Goal: Information Seeking & Learning: Check status

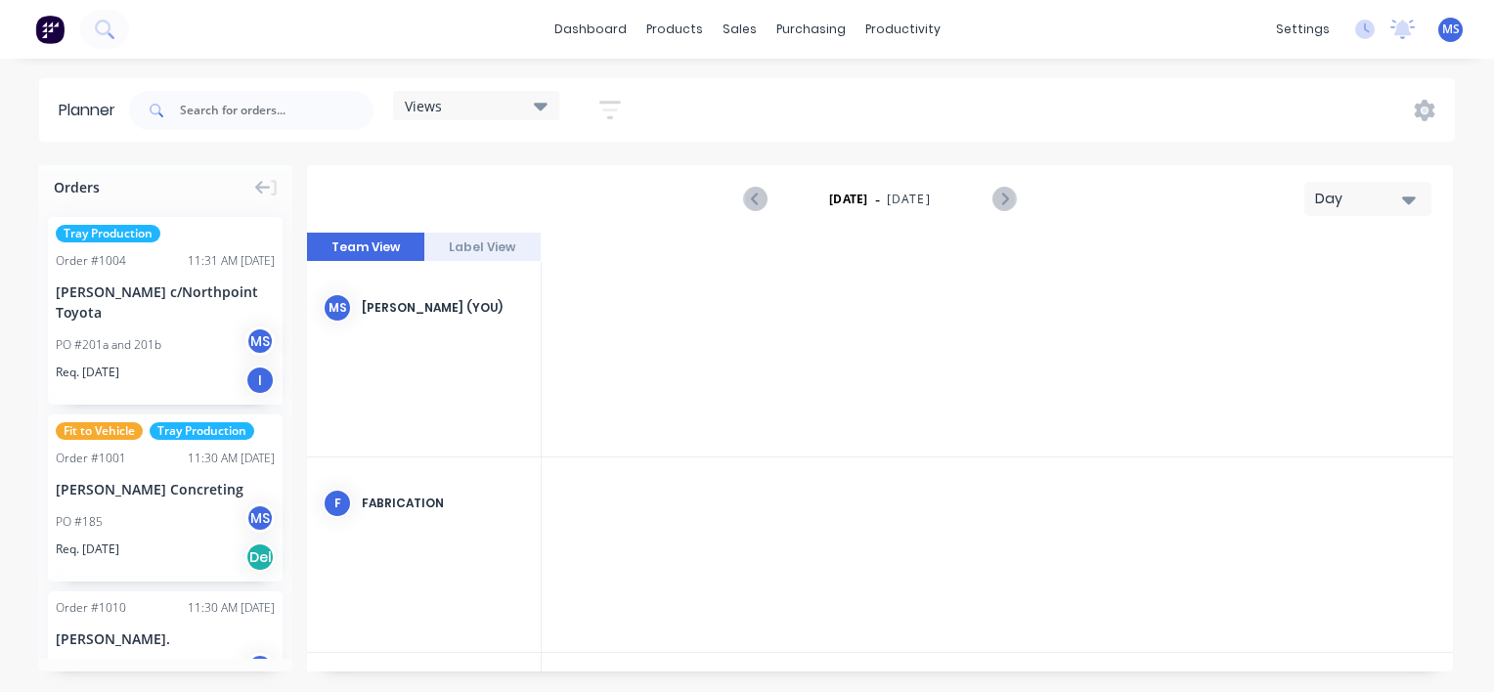
scroll to position [0, 2660]
click at [606, 23] on link "dashboard" at bounding box center [591, 29] width 92 height 29
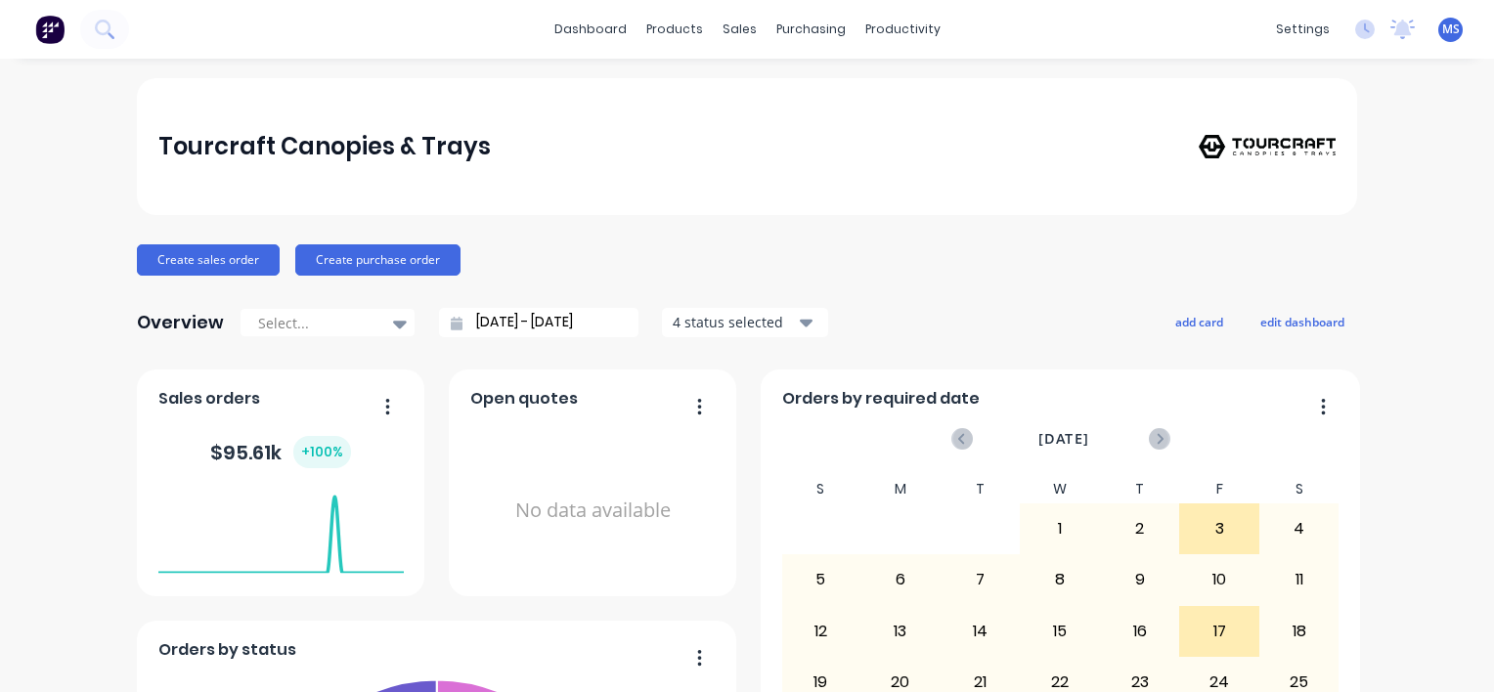
click at [594, 325] on input "[DATE] - [DATE]" at bounding box center [547, 322] width 168 height 29
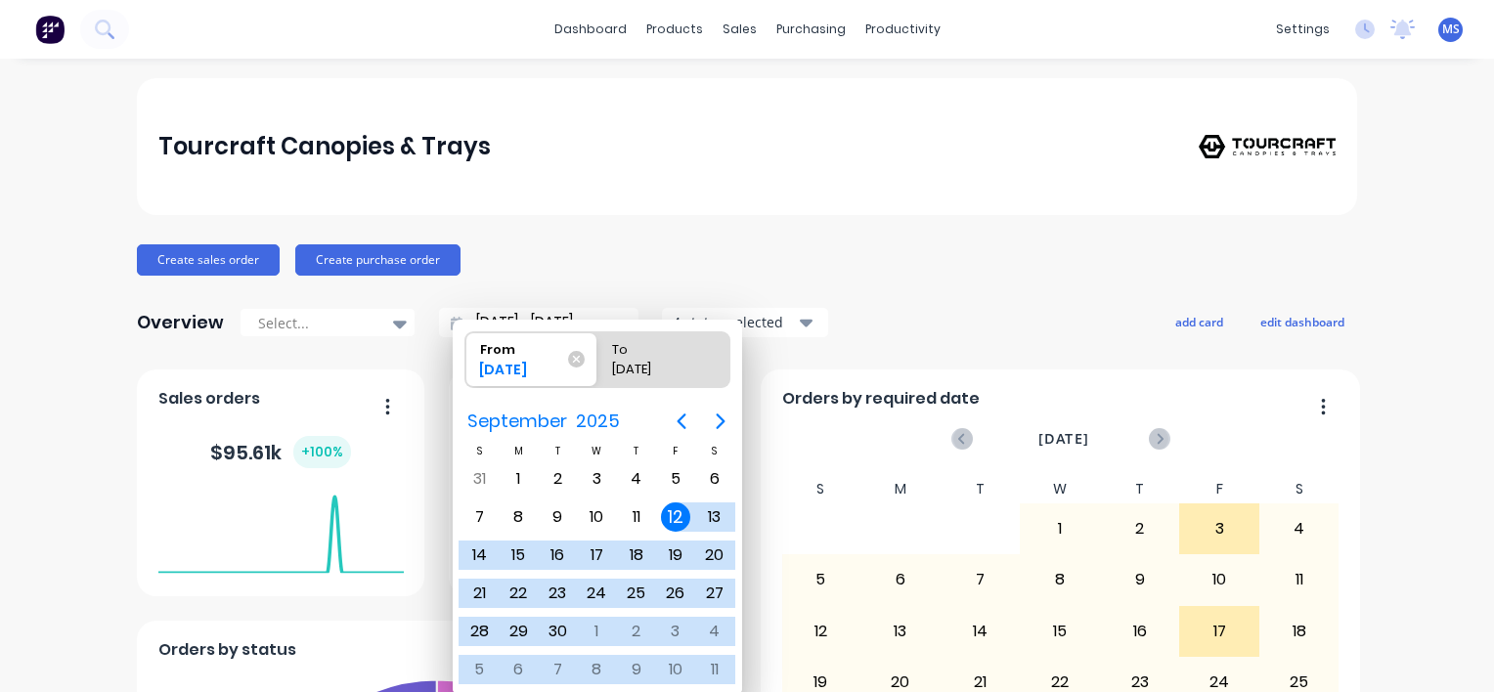
click at [637, 237] on div "Tourcraft Canopies & Trays Create sales order Create purchase order Overview Se…" at bounding box center [747, 588] width 1220 height 1021
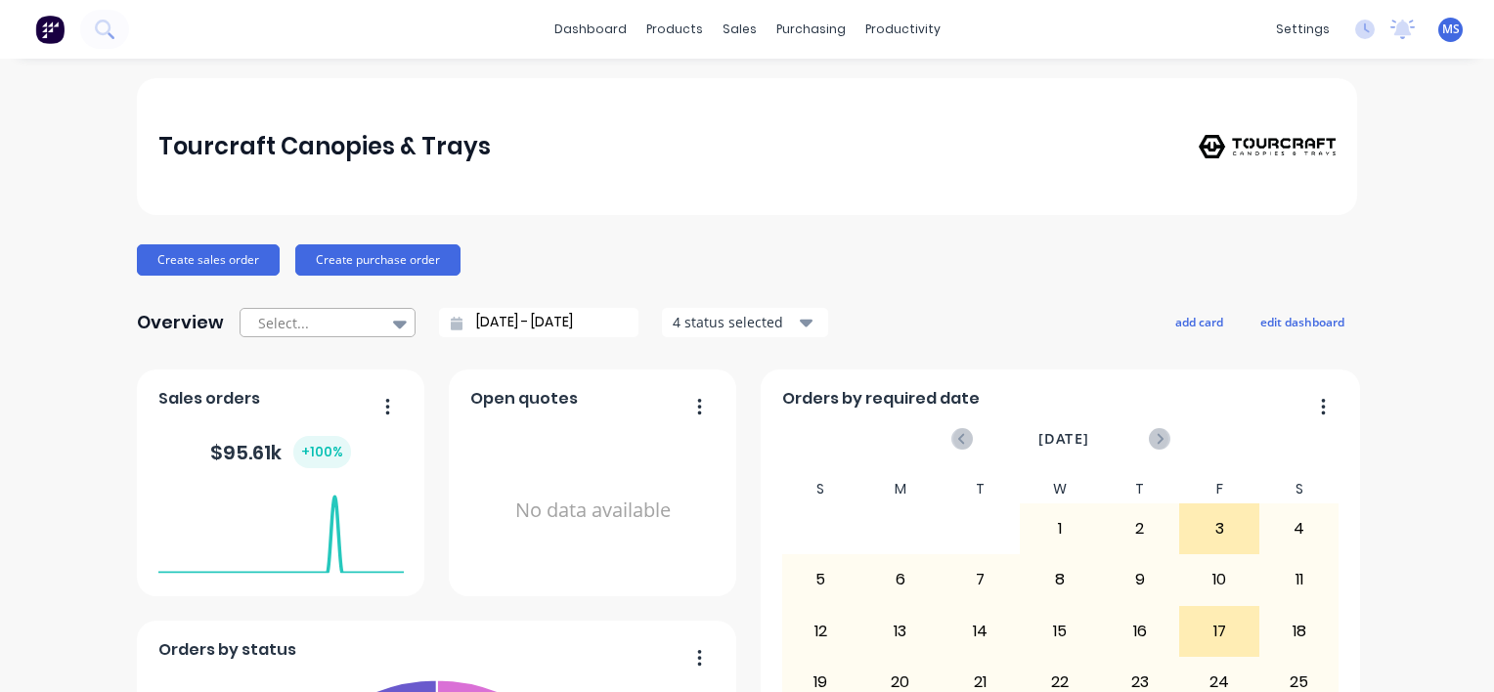
click at [393, 328] on icon at bounding box center [400, 324] width 14 height 22
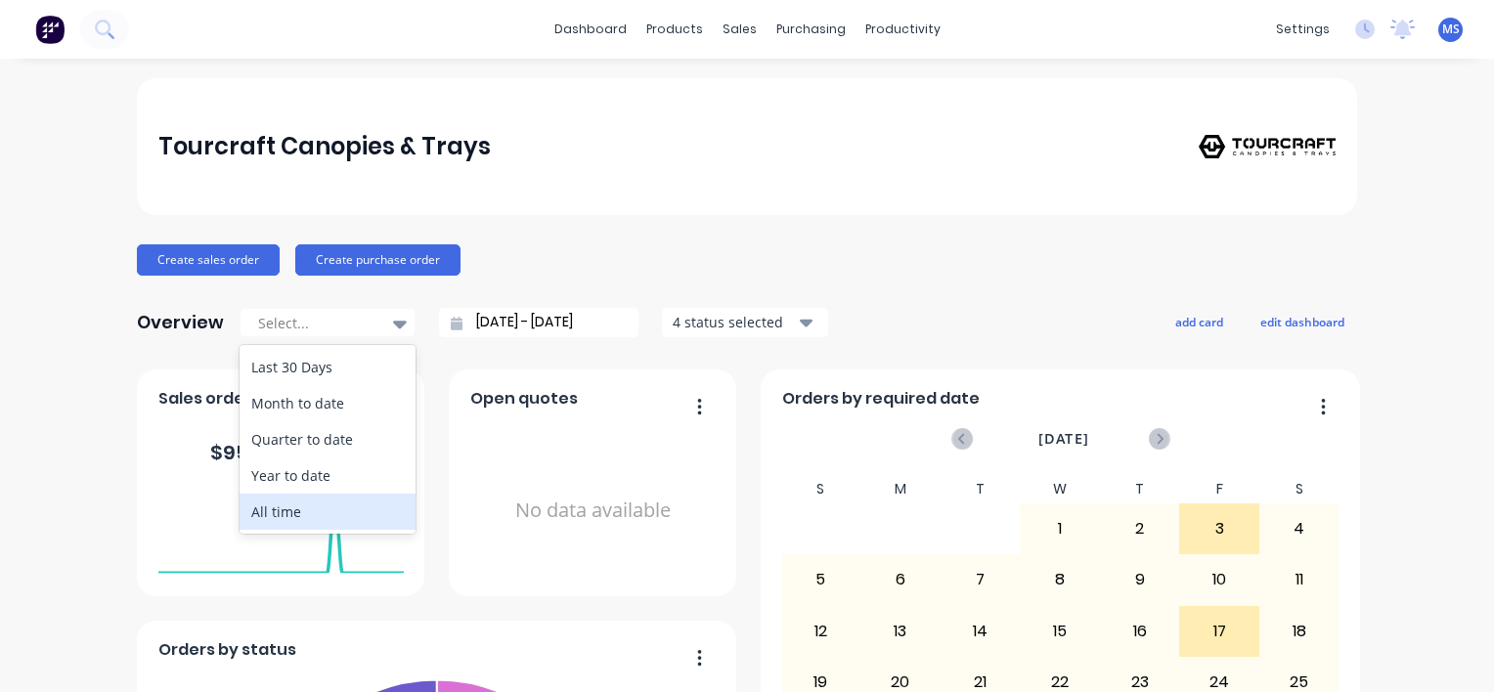
click at [317, 517] on div "All time" at bounding box center [328, 512] width 176 height 36
type input "[DATE] - [DATE]"
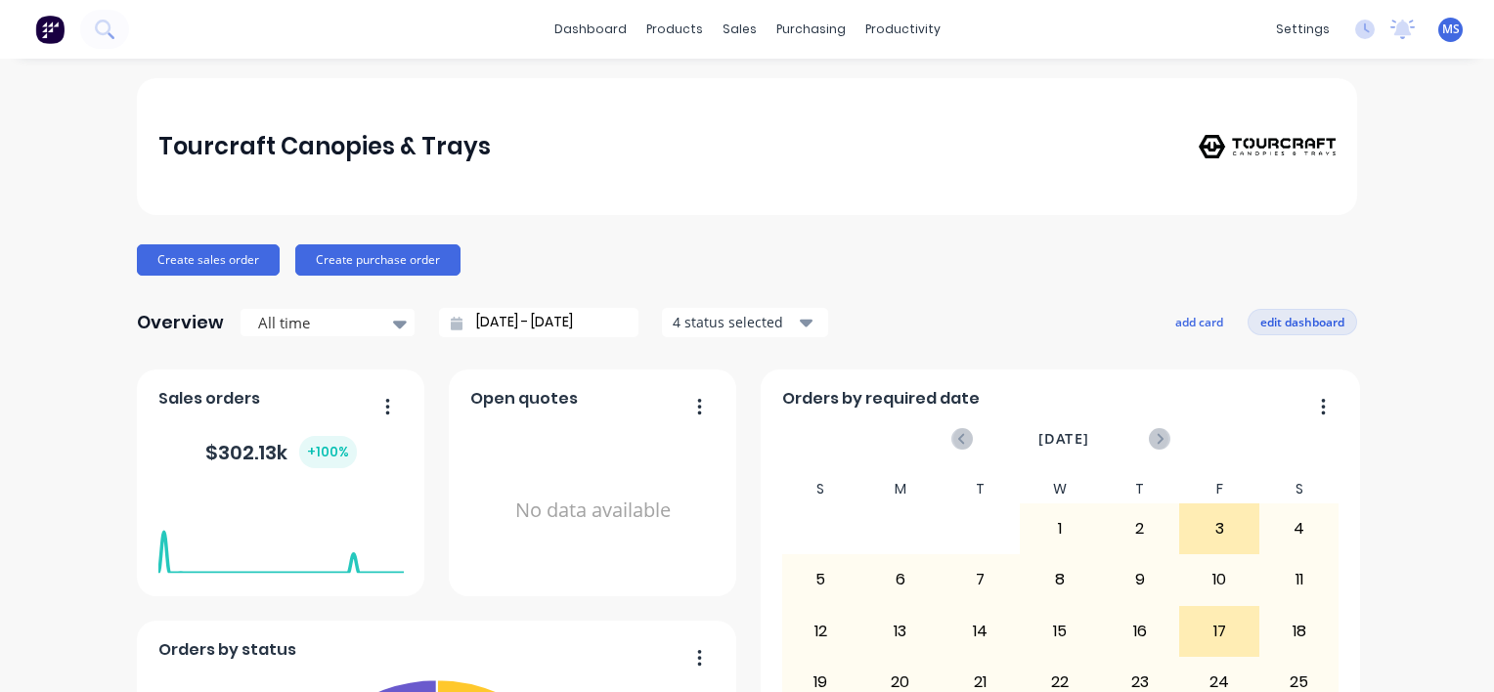
click at [1310, 319] on button "edit dashboard" at bounding box center [1303, 321] width 110 height 25
click at [1036, 271] on div "Create sales order Create purchase order" at bounding box center [747, 259] width 1220 height 31
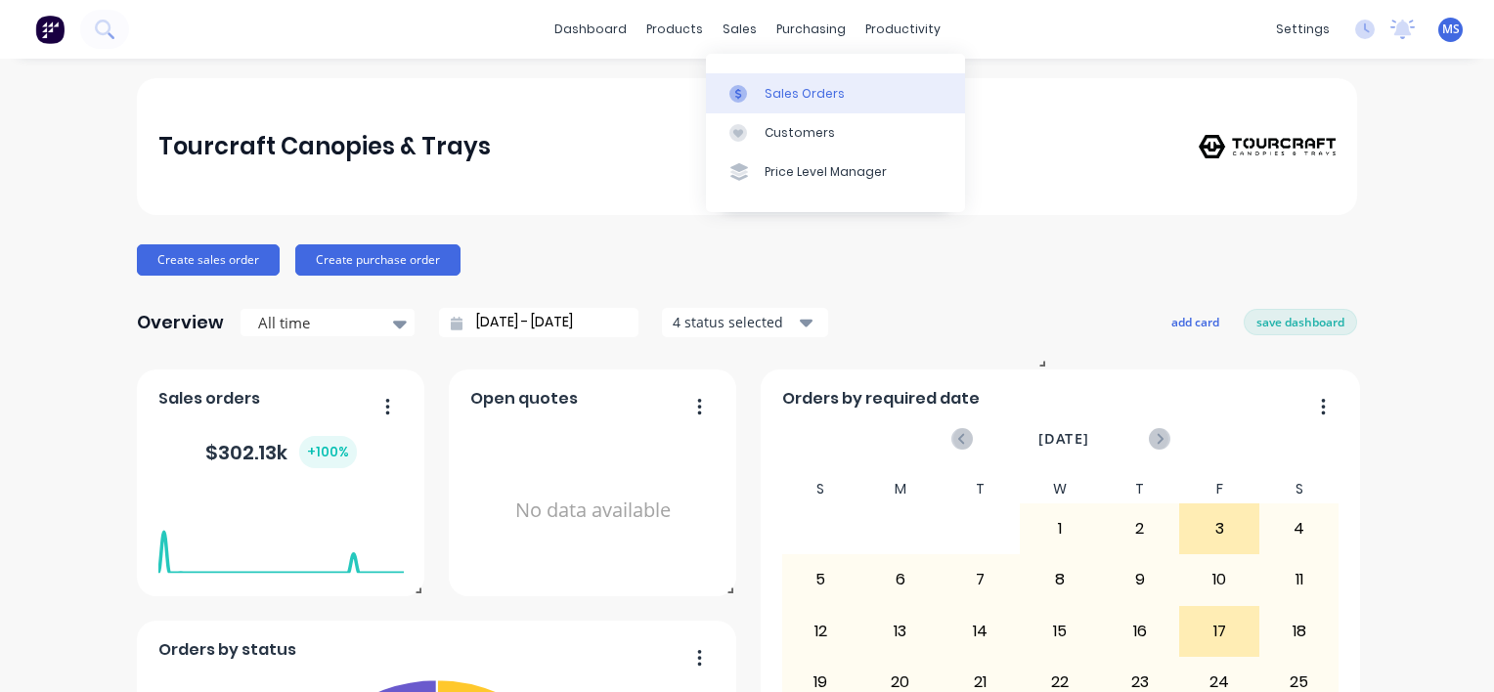
click at [789, 93] on div "Sales Orders" at bounding box center [805, 94] width 80 height 18
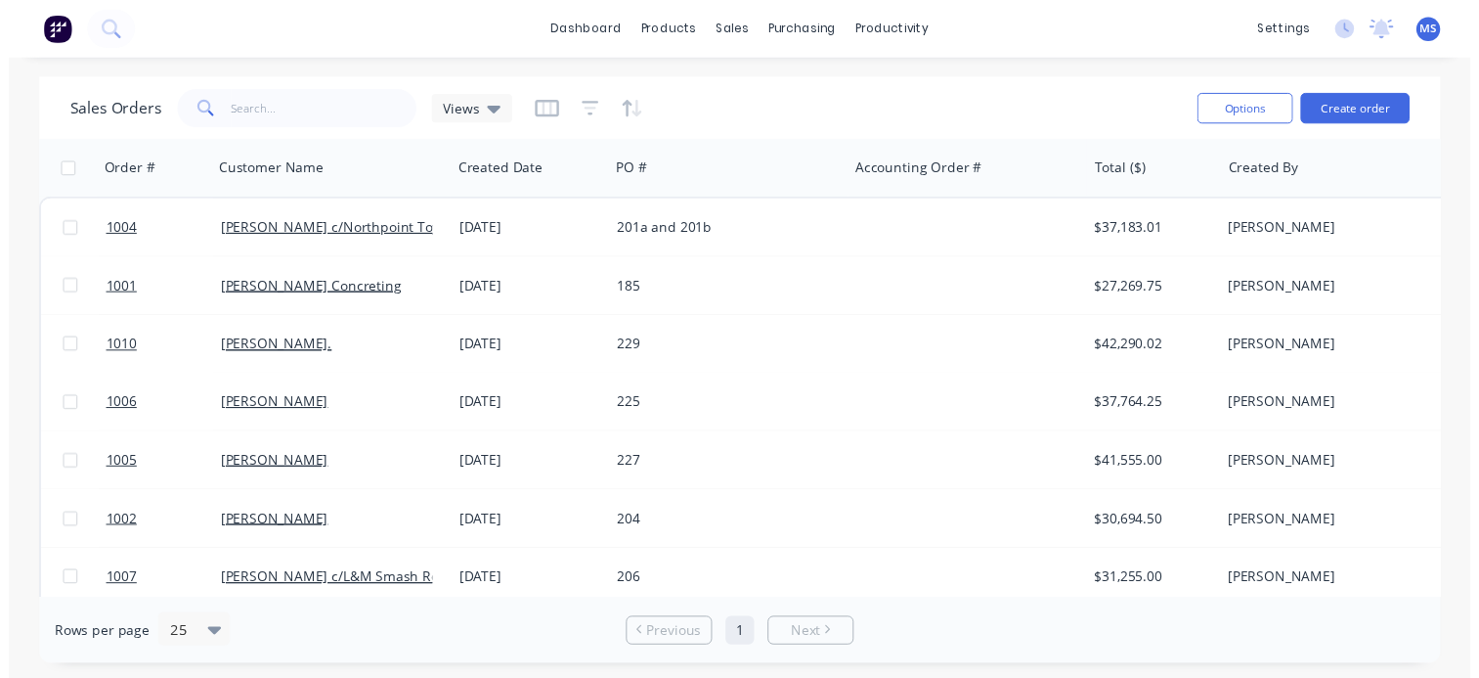
scroll to position [135, 0]
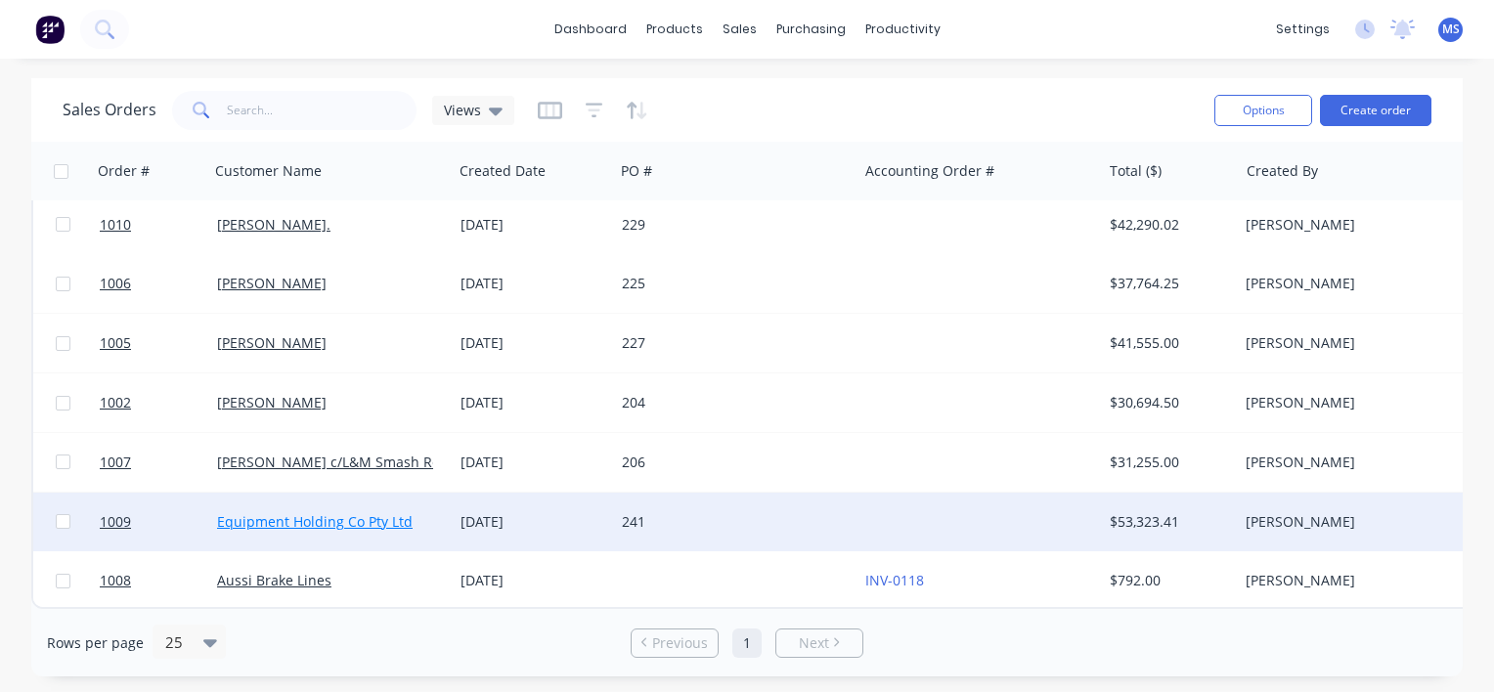
click at [330, 512] on link "Equipment Holding Co Pty Ltd" at bounding box center [315, 521] width 196 height 19
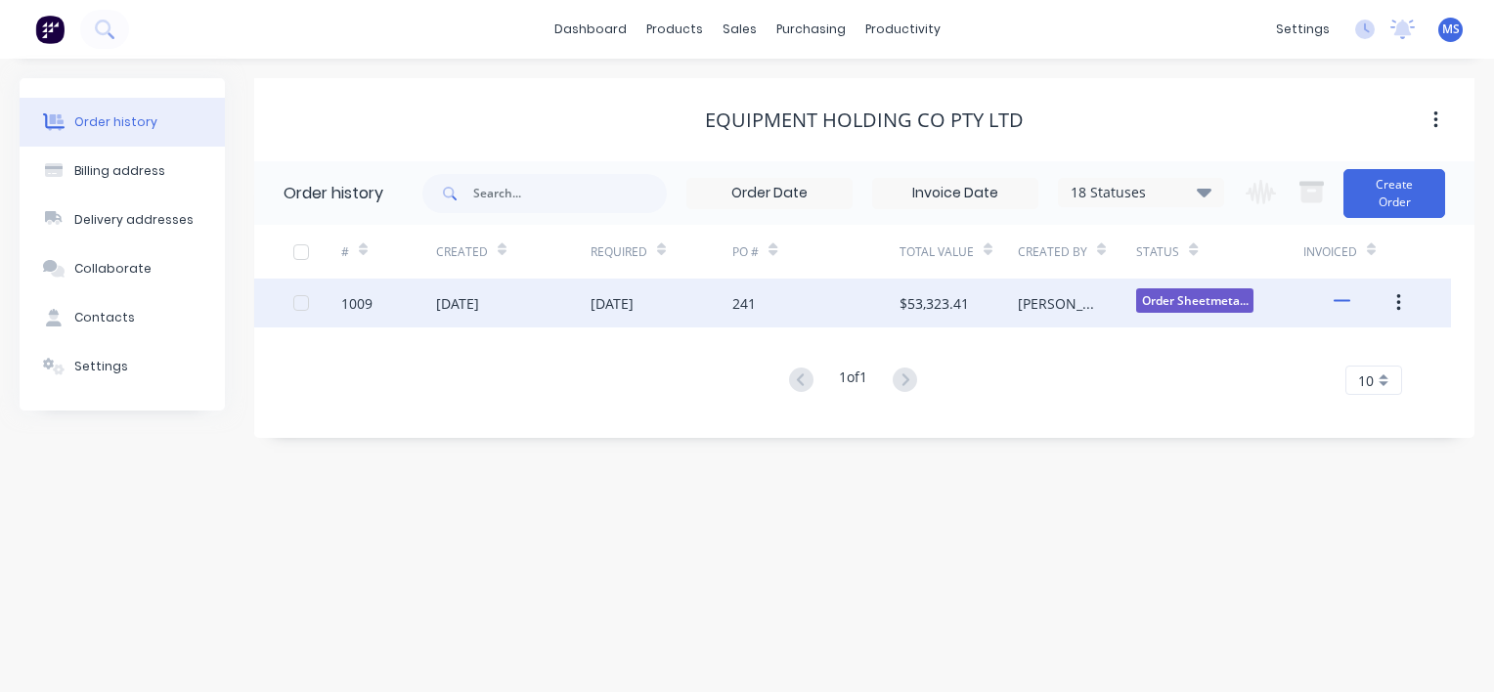
click at [617, 310] on div "[DATE]" at bounding box center [612, 303] width 43 height 21
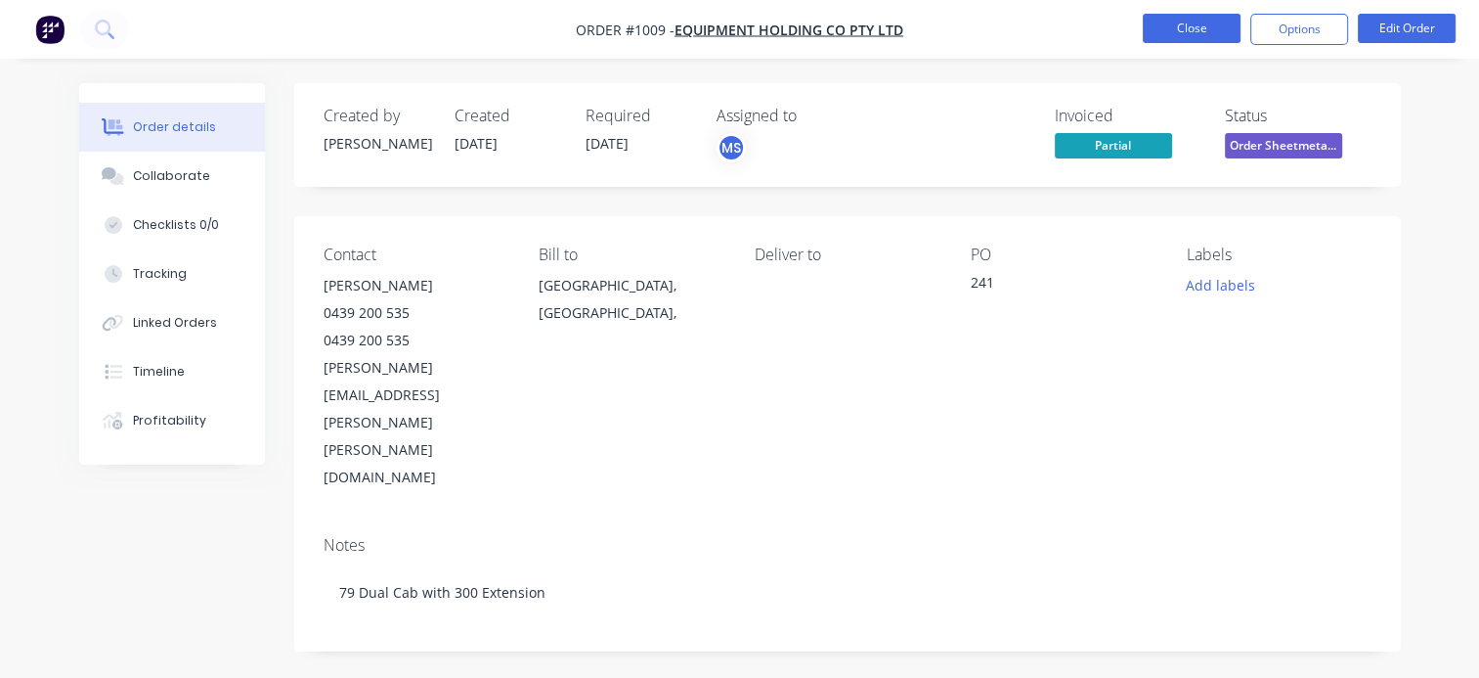
click at [1173, 35] on button "Close" at bounding box center [1192, 28] width 98 height 29
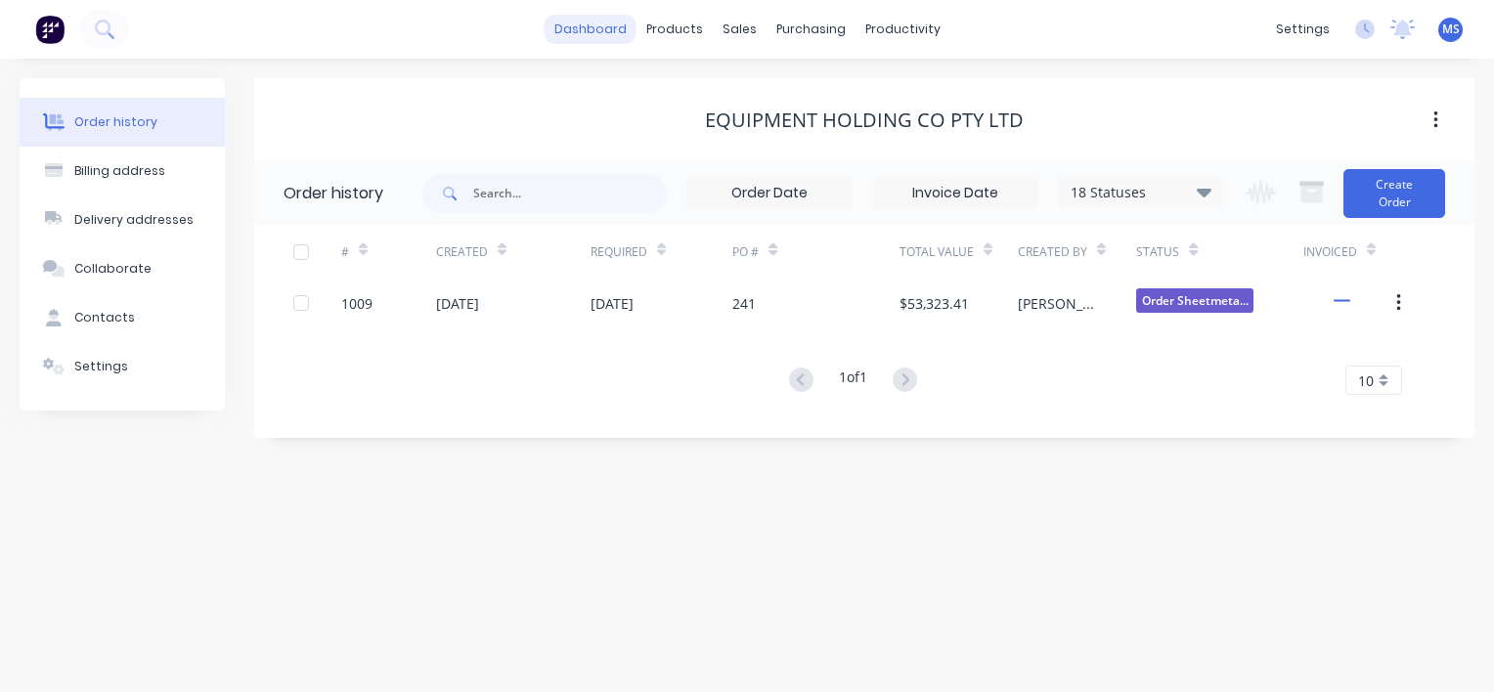
click at [596, 35] on link "dashboard" at bounding box center [591, 29] width 92 height 29
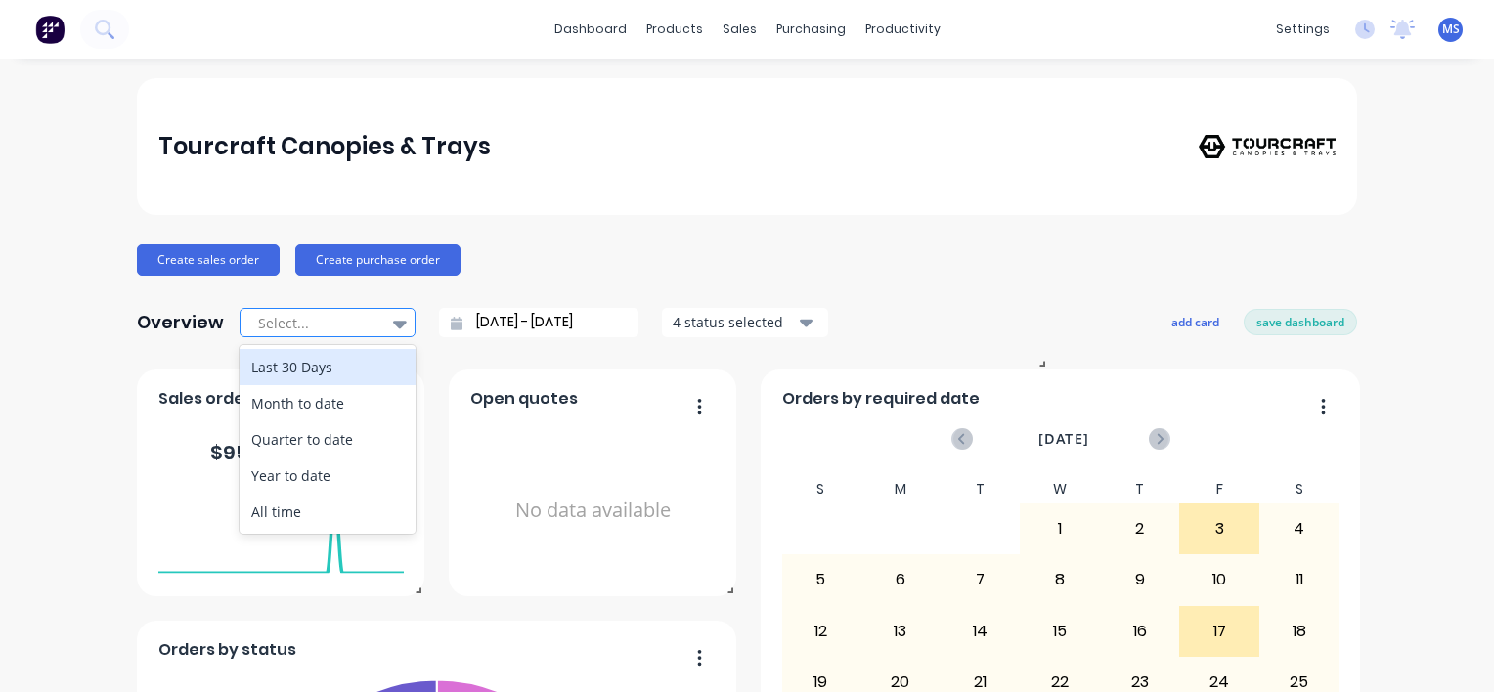
click at [393, 319] on icon at bounding box center [400, 324] width 14 height 22
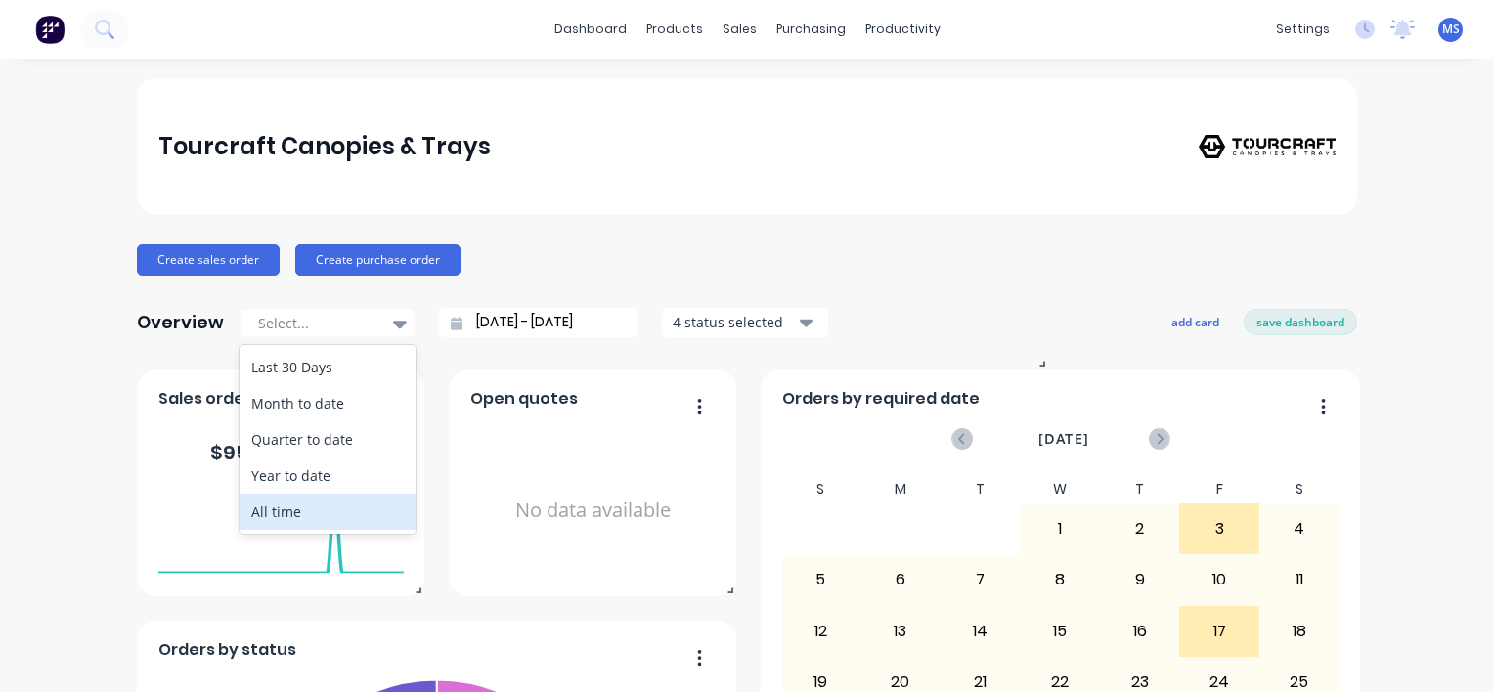
click at [254, 520] on div "All time" at bounding box center [328, 512] width 176 height 36
type input "[DATE] - [DATE]"
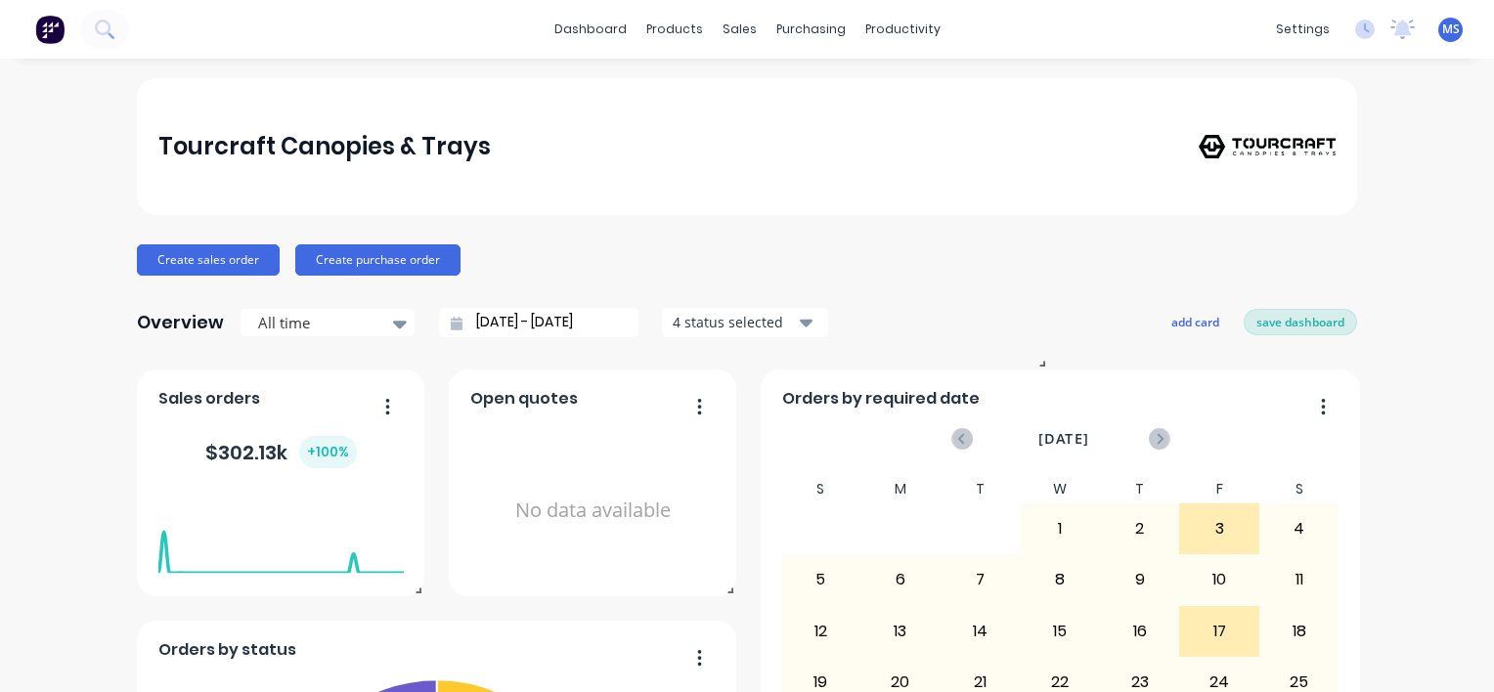
click at [1288, 314] on button "save dashboard" at bounding box center [1300, 321] width 113 height 25
click at [821, 270] on div "Create sales order Create purchase order" at bounding box center [747, 259] width 1220 height 31
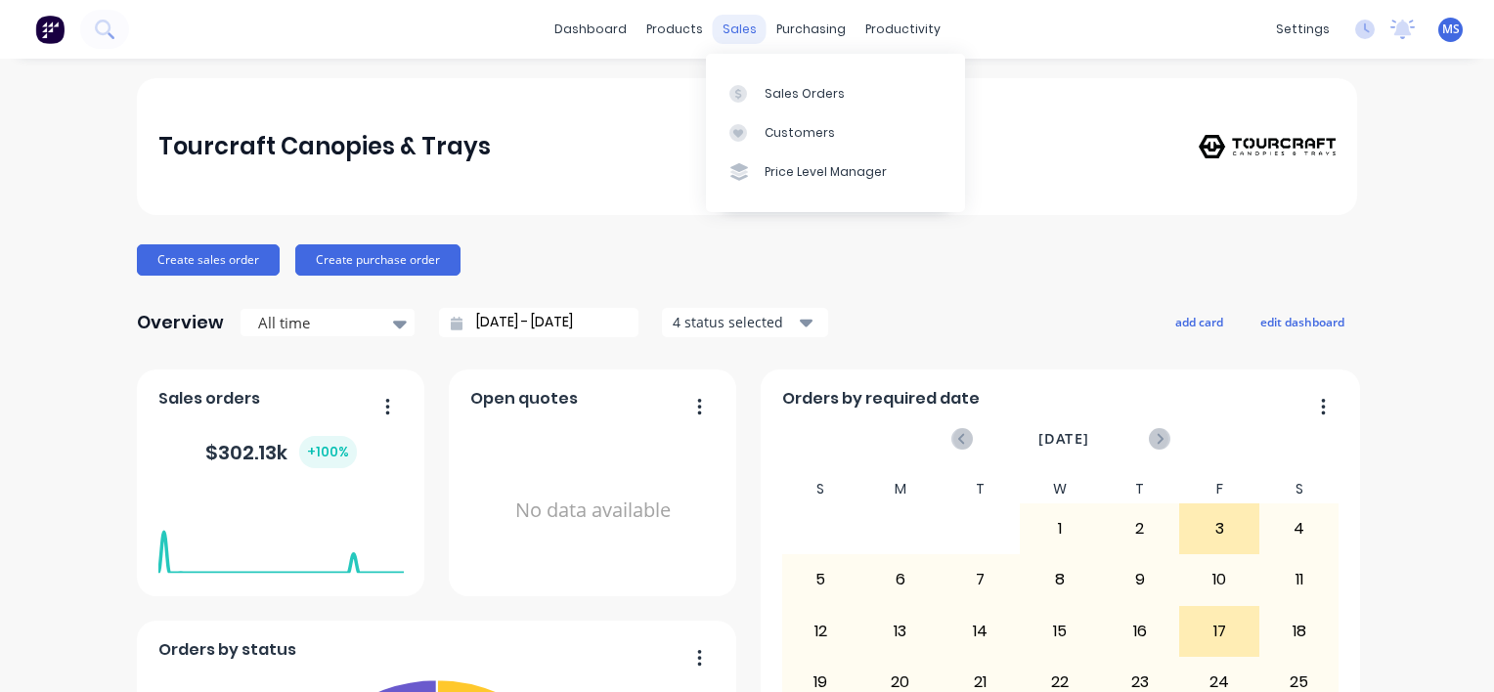
click at [731, 31] on div "sales" at bounding box center [740, 29] width 54 height 29
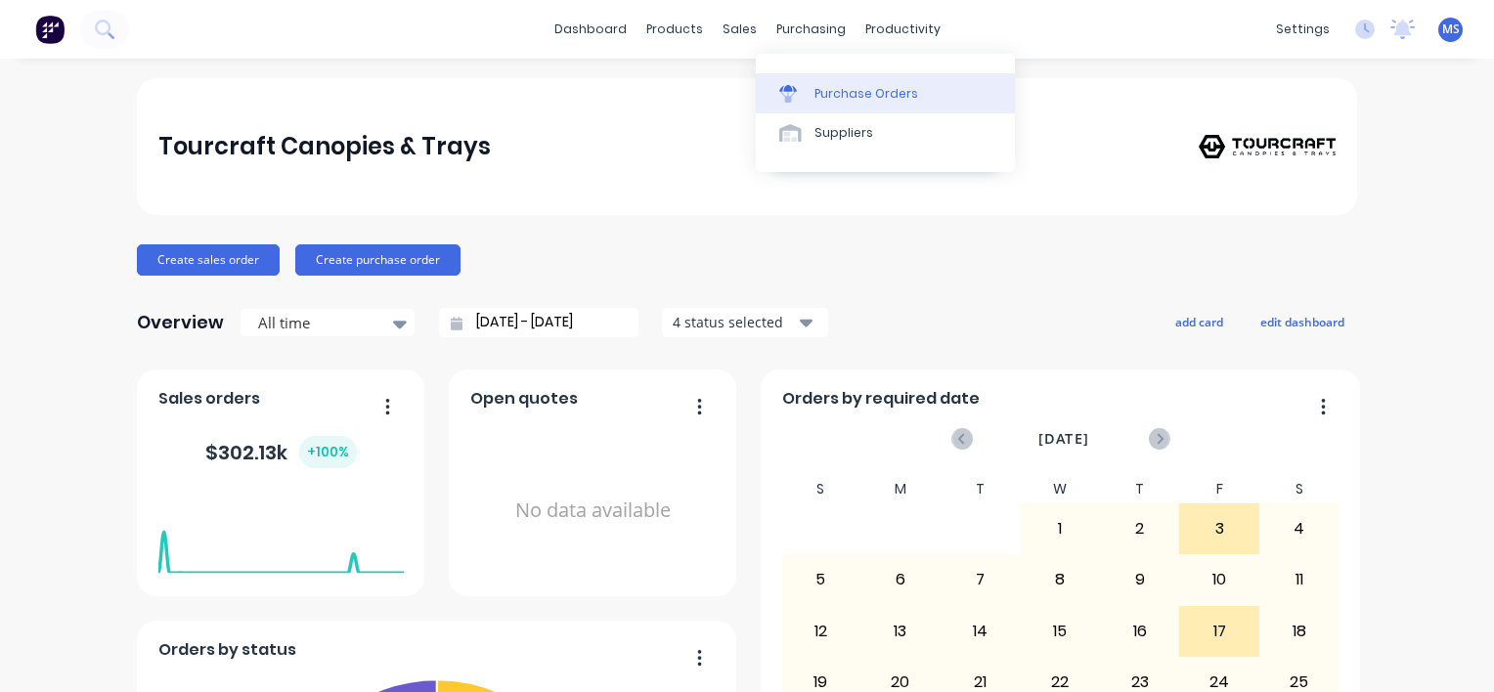
click at [843, 90] on div "Purchase Orders" at bounding box center [867, 94] width 104 height 18
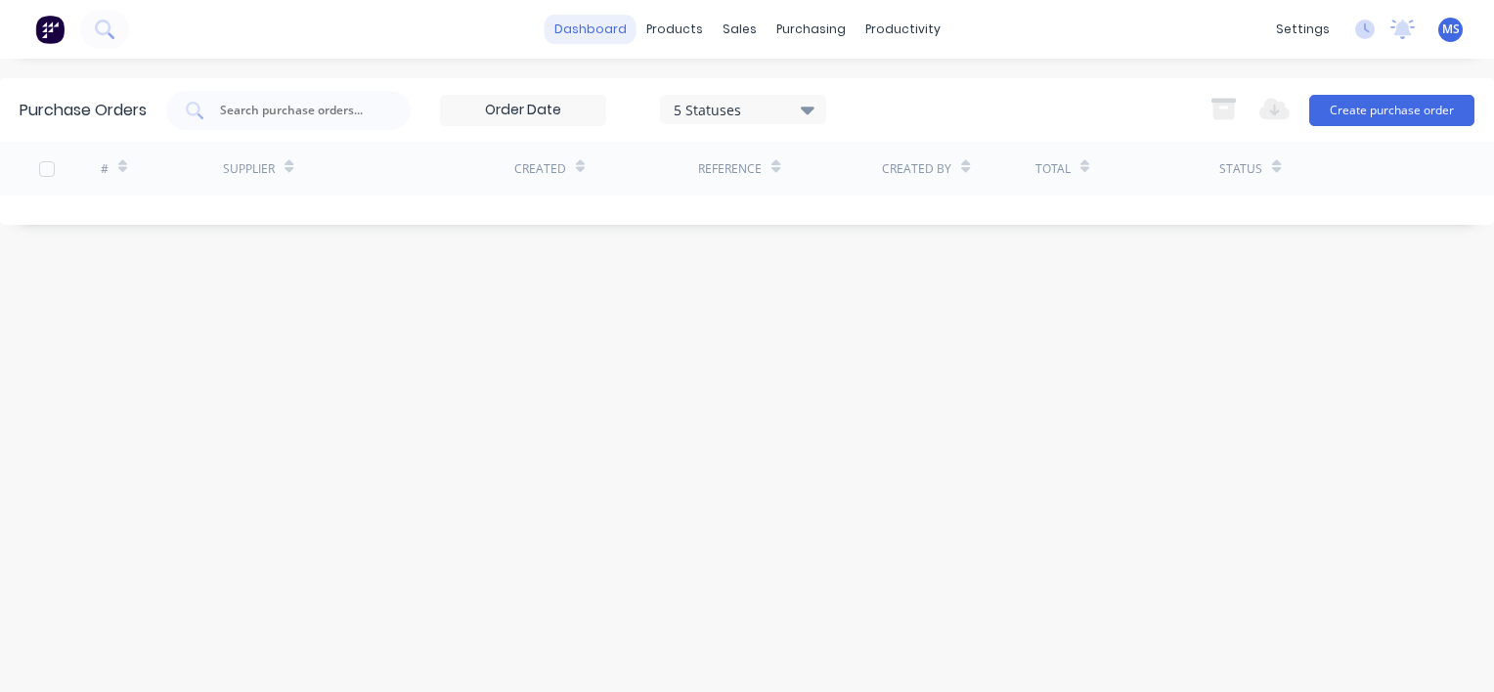
click at [598, 31] on link "dashboard" at bounding box center [591, 29] width 92 height 29
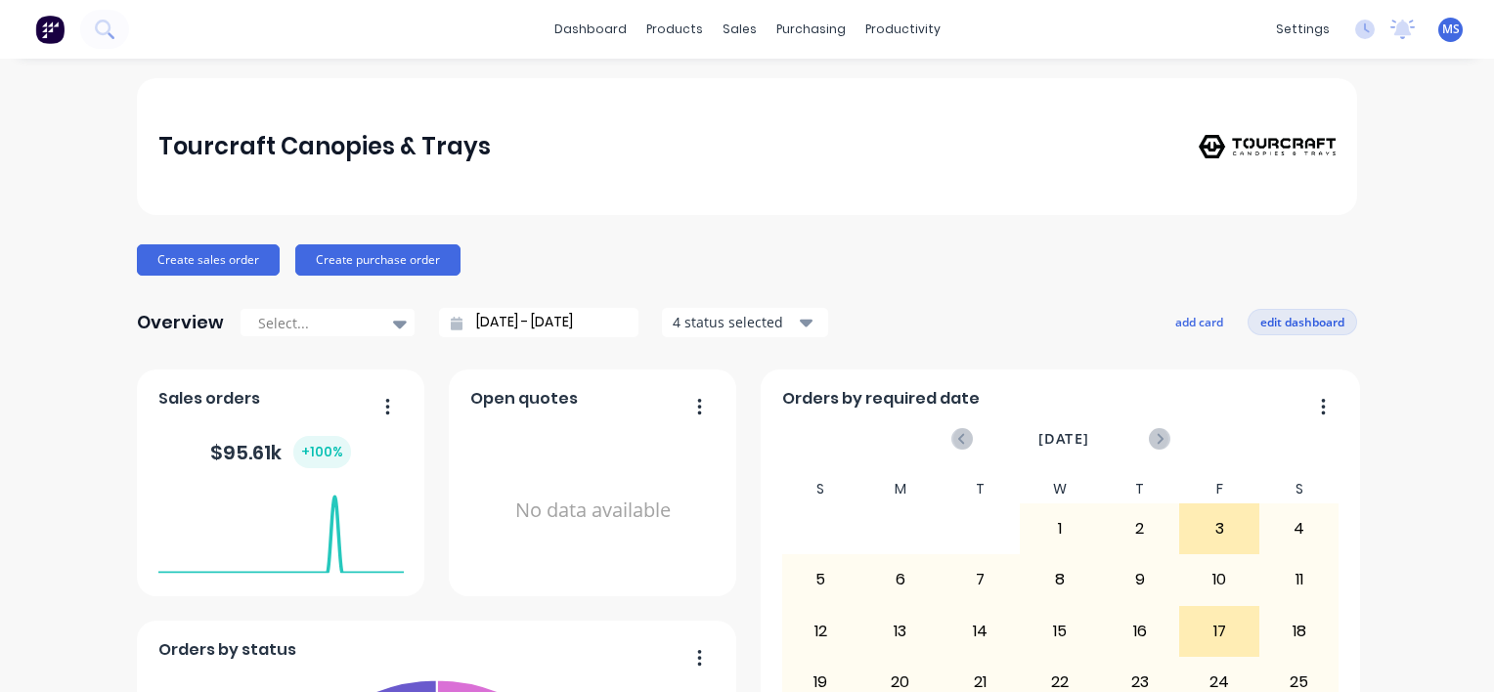
click at [1285, 329] on button "edit dashboard" at bounding box center [1303, 321] width 110 height 25
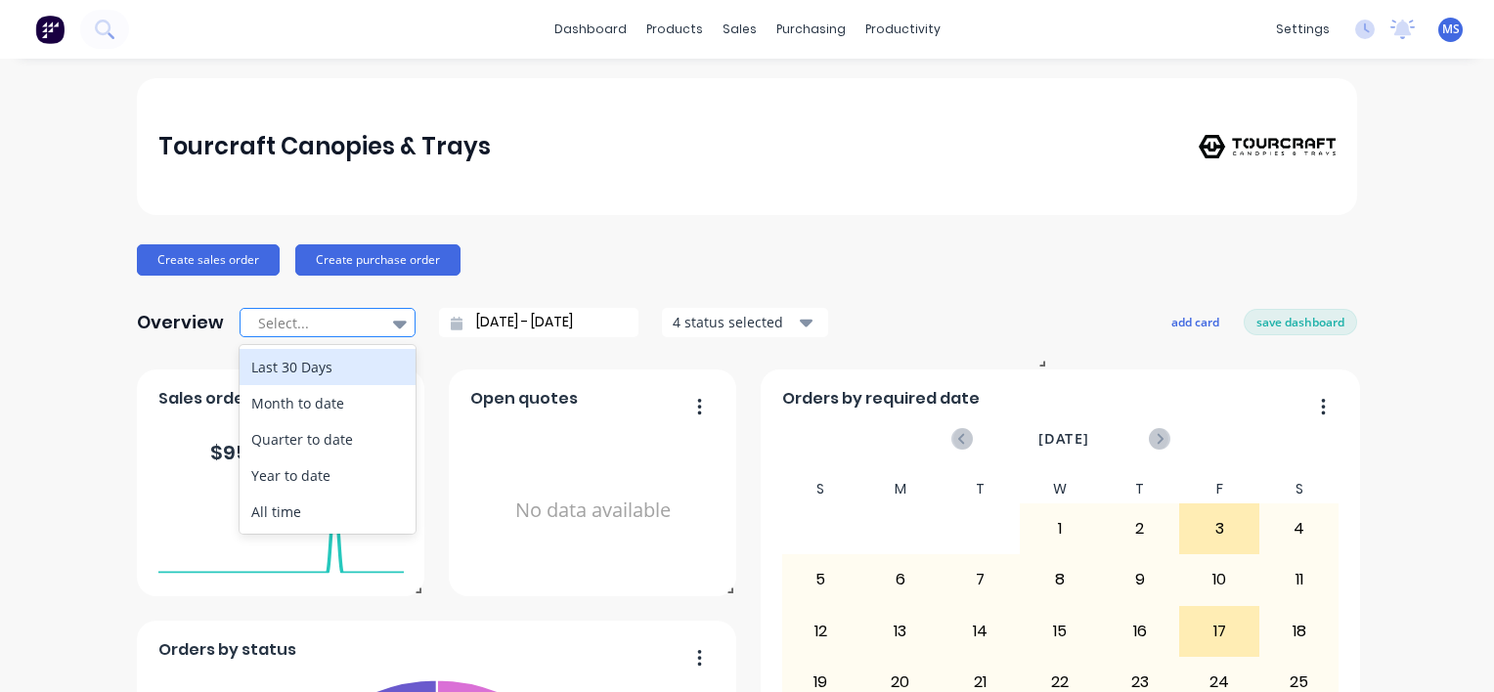
click at [385, 320] on div at bounding box center [399, 323] width 29 height 33
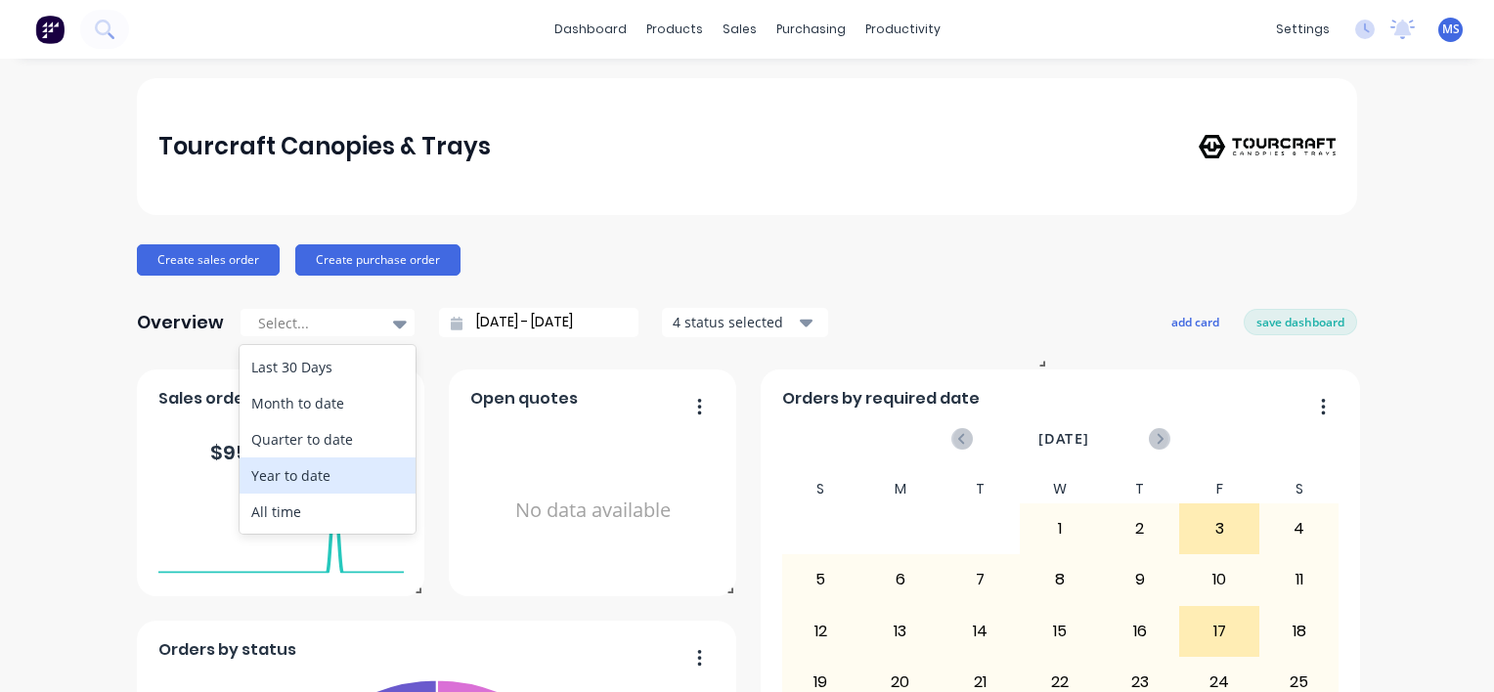
click at [329, 474] on div "Year to date" at bounding box center [328, 476] width 176 height 36
type input "[DATE] - [DATE]"
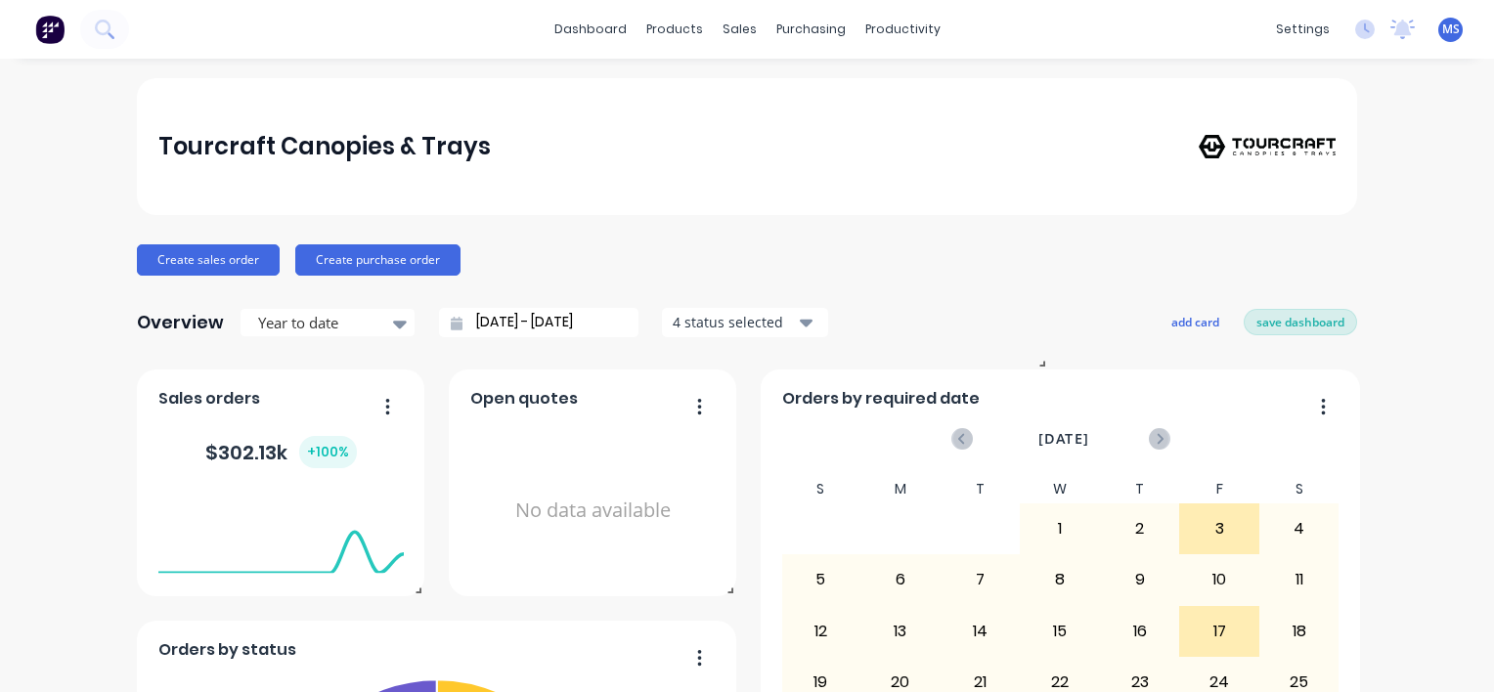
click at [1280, 321] on button "save dashboard" at bounding box center [1300, 321] width 113 height 25
click at [403, 311] on div at bounding box center [399, 323] width 29 height 33
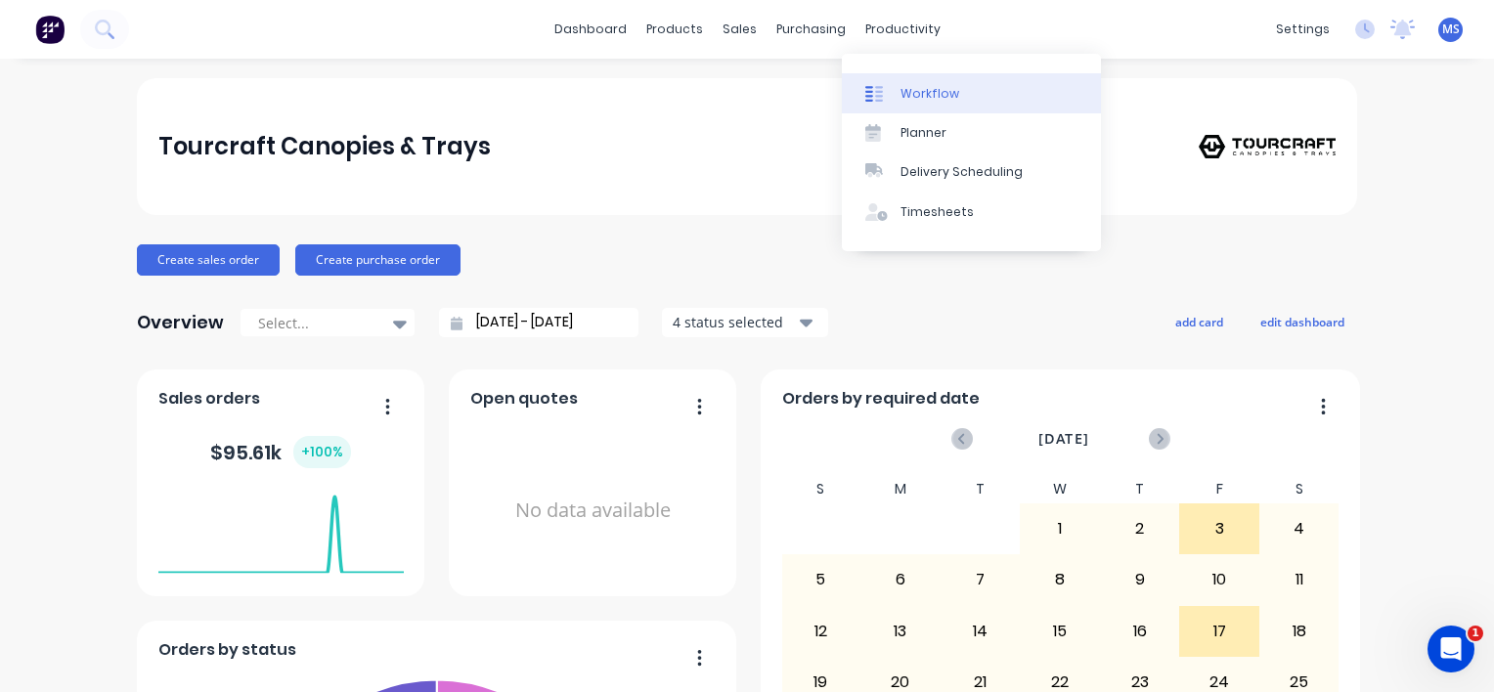
click at [909, 93] on div "Workflow" at bounding box center [930, 94] width 59 height 18
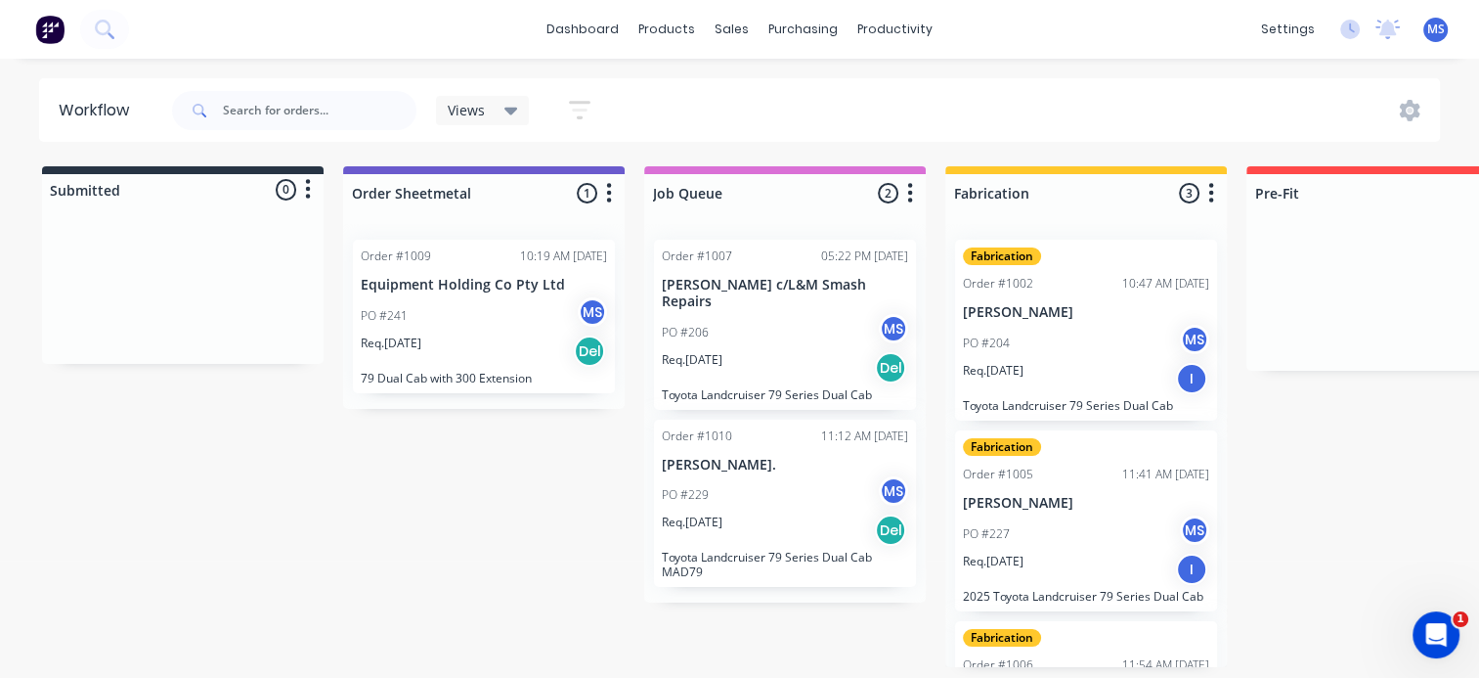
click at [607, 196] on icon "button" at bounding box center [609, 193] width 6 height 24
click at [489, 301] on button "Summaries" at bounding box center [523, 300] width 196 height 32
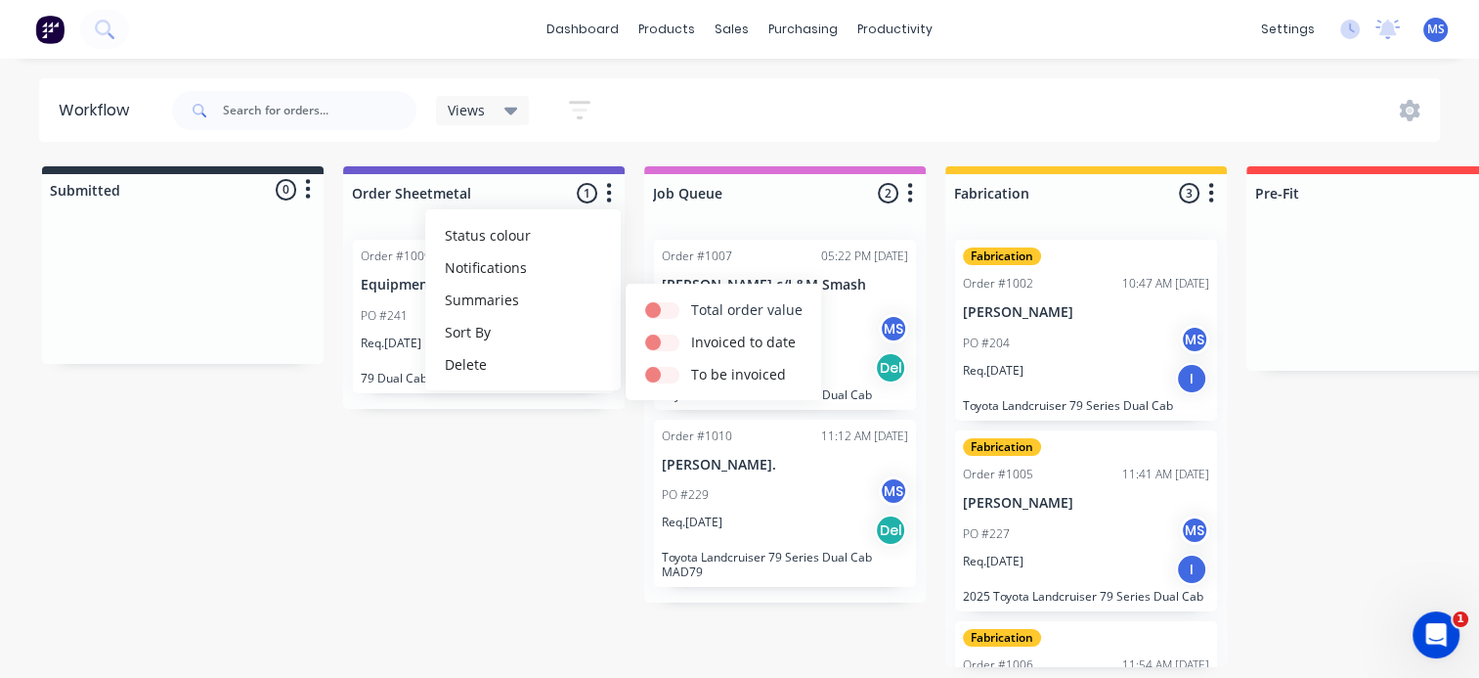
click at [691, 299] on label at bounding box center [691, 299] width 0 height 0
click at [661, 317] on input "checkbox" at bounding box center [653, 308] width 16 height 19
checkbox input "true"
click at [691, 331] on label at bounding box center [691, 331] width 0 height 0
click at [661, 344] on input "checkbox" at bounding box center [653, 340] width 16 height 19
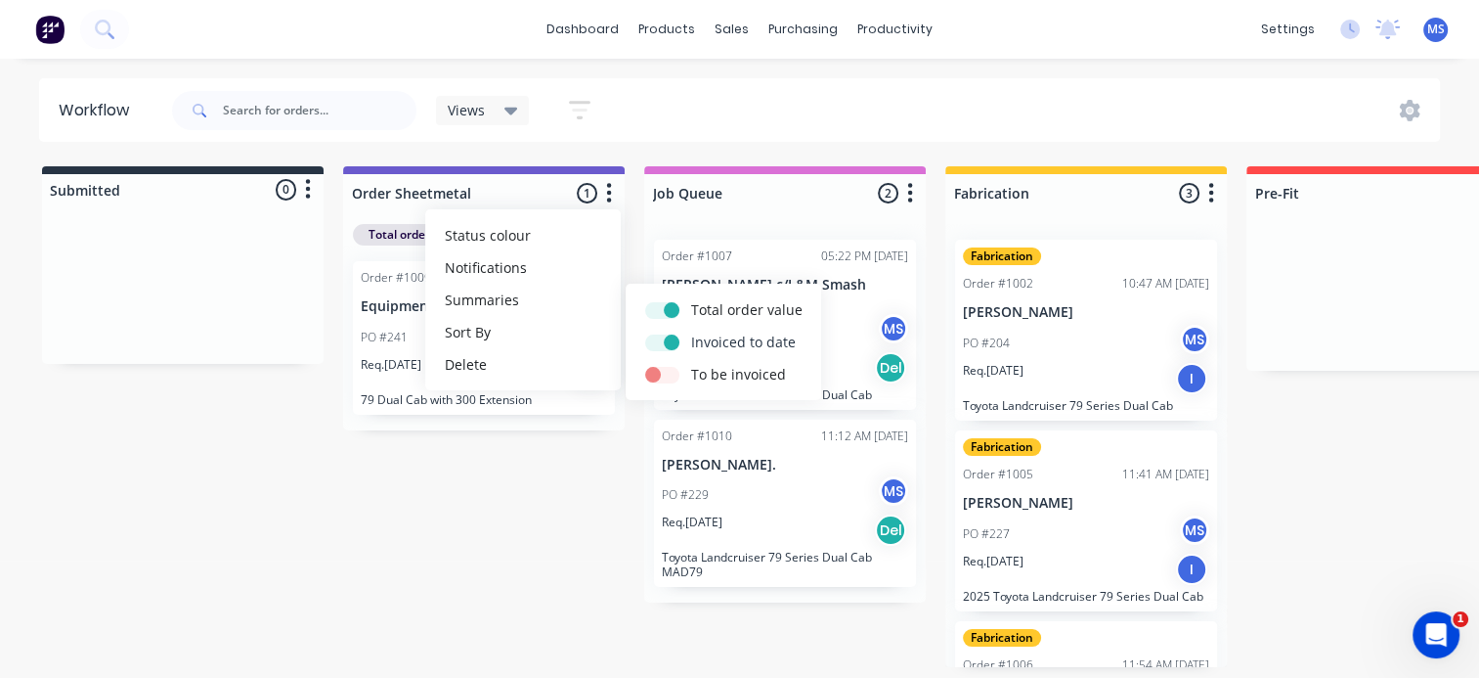
checkbox input "true"
click at [691, 364] on label at bounding box center [691, 364] width 0 height 0
click at [661, 374] on input "checkbox" at bounding box center [653, 373] width 16 height 19
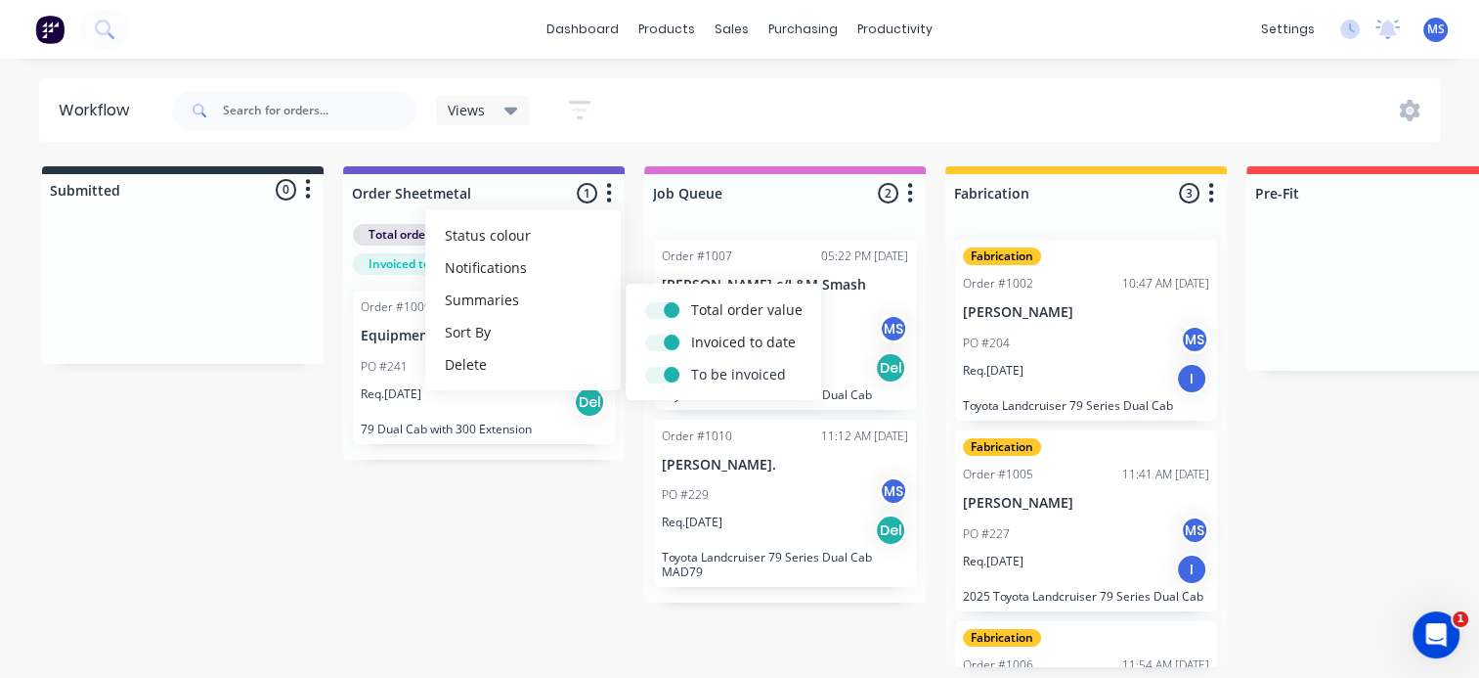
checkbox input "true"
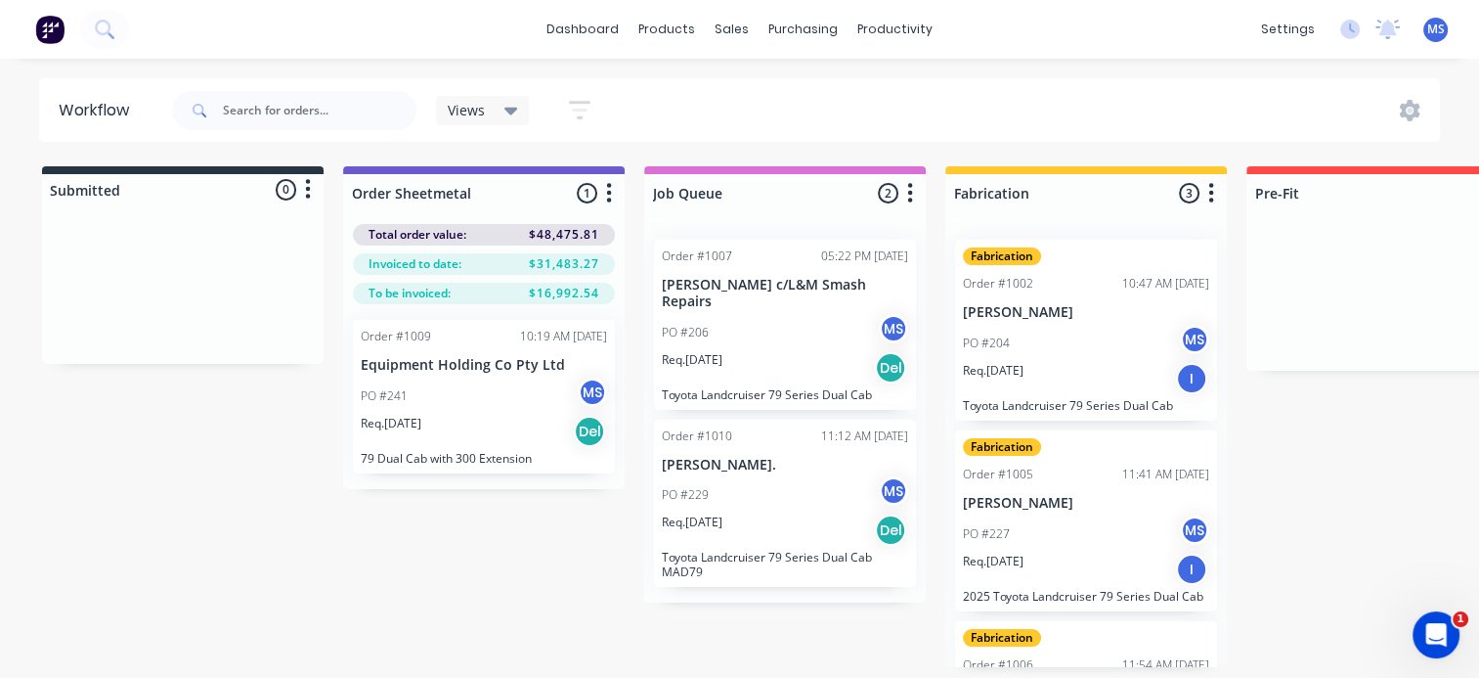
click at [904, 202] on button "button" at bounding box center [910, 193] width 23 height 23
click at [803, 305] on button "Summaries" at bounding box center [825, 300] width 196 height 32
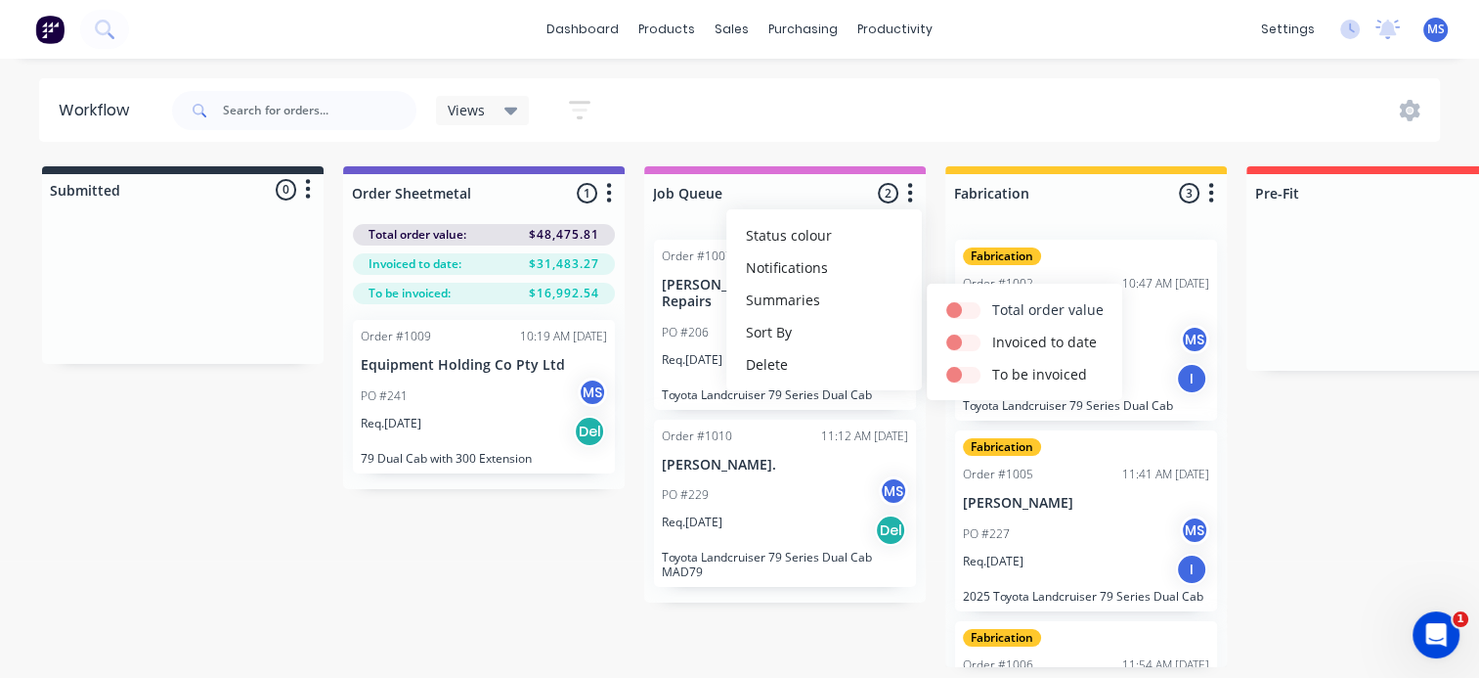
click at [992, 299] on label at bounding box center [992, 299] width 0 height 0
click at [962, 307] on input "checkbox" at bounding box center [955, 308] width 16 height 19
checkbox input "true"
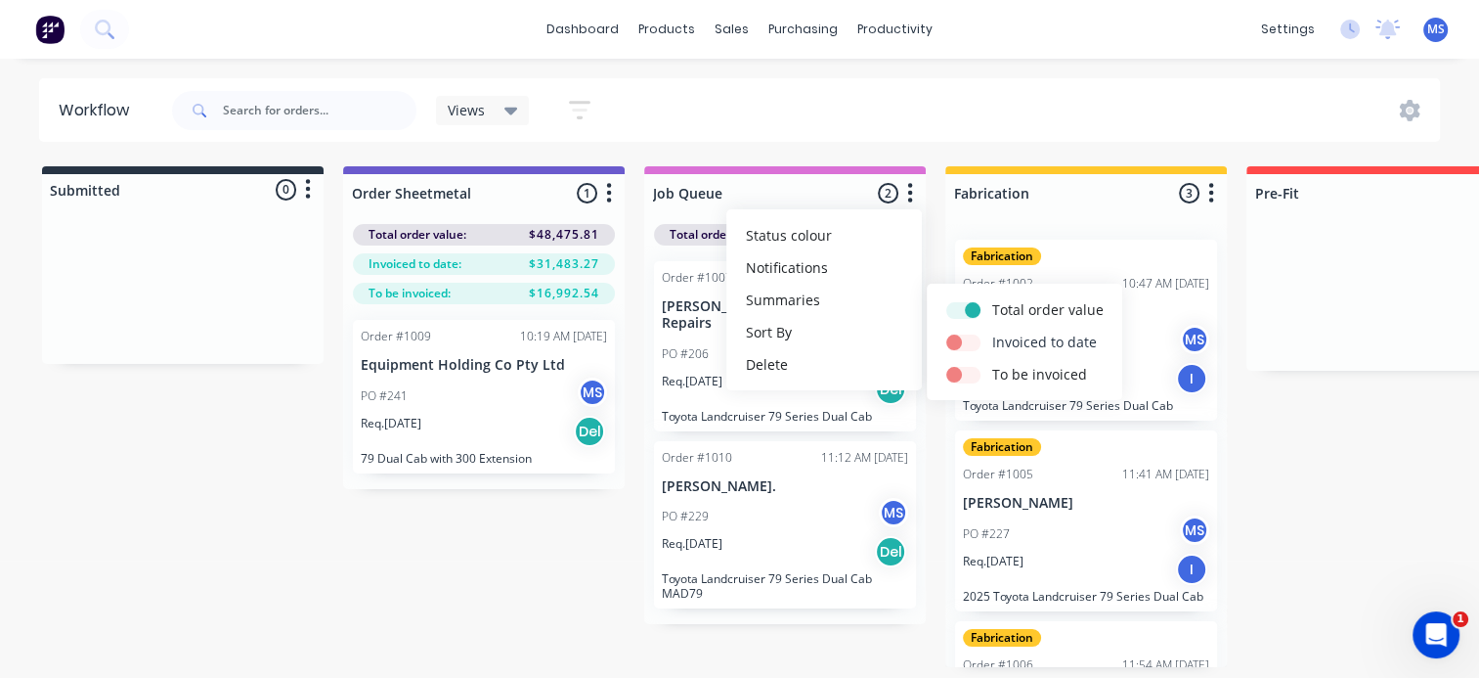
click at [992, 331] on label at bounding box center [992, 331] width 0 height 0
click at [962, 340] on input "checkbox" at bounding box center [955, 340] width 16 height 19
checkbox input "true"
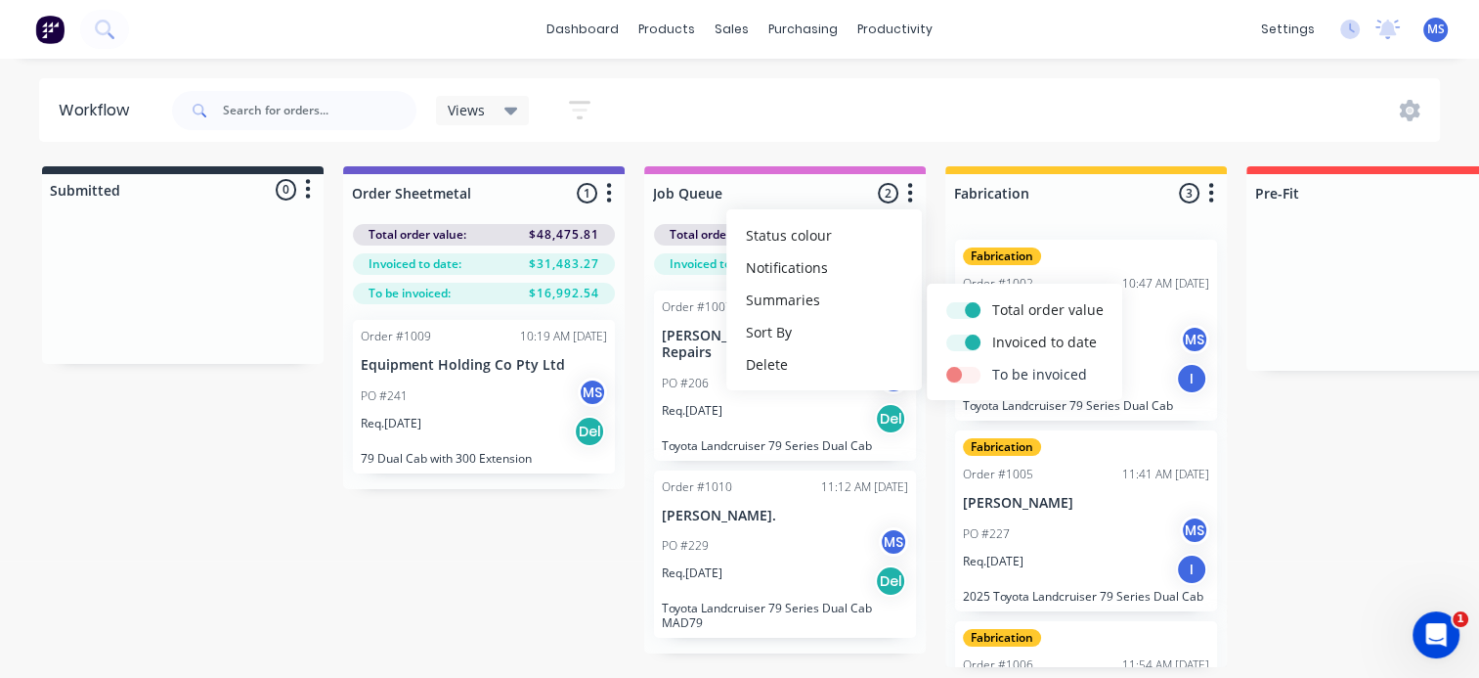
click at [992, 364] on label at bounding box center [992, 364] width 0 height 0
click at [962, 375] on input "checkbox" at bounding box center [955, 373] width 16 height 19
checkbox input "true"
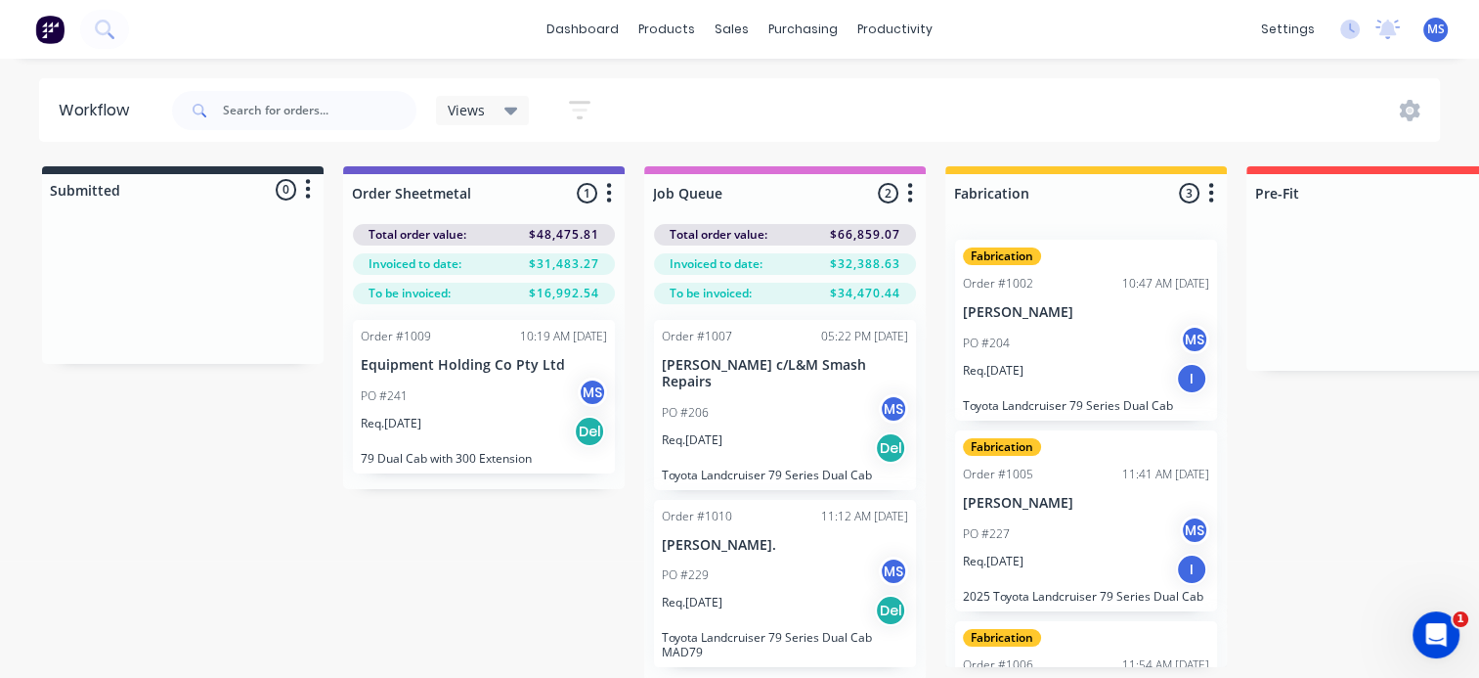
click at [574, 113] on icon "button" at bounding box center [580, 110] width 22 height 24
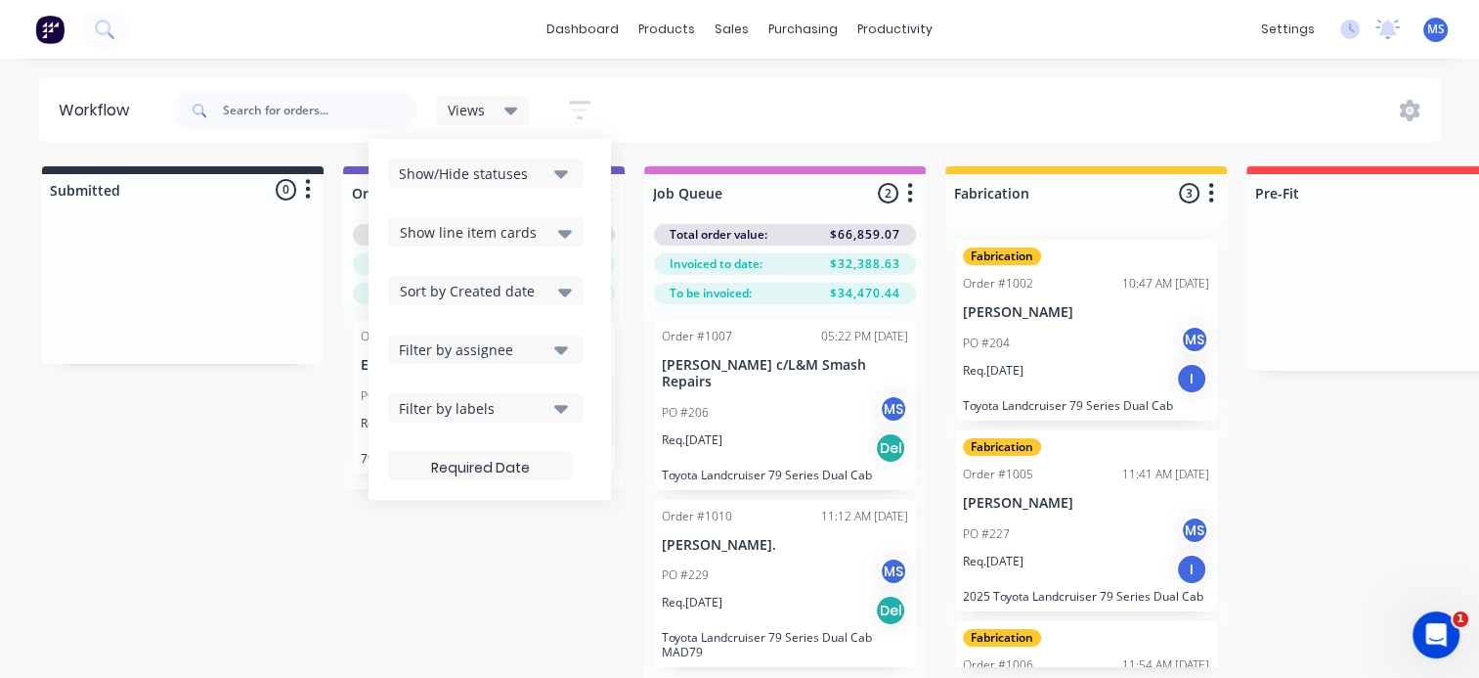
click at [559, 178] on icon "button" at bounding box center [561, 173] width 14 height 22
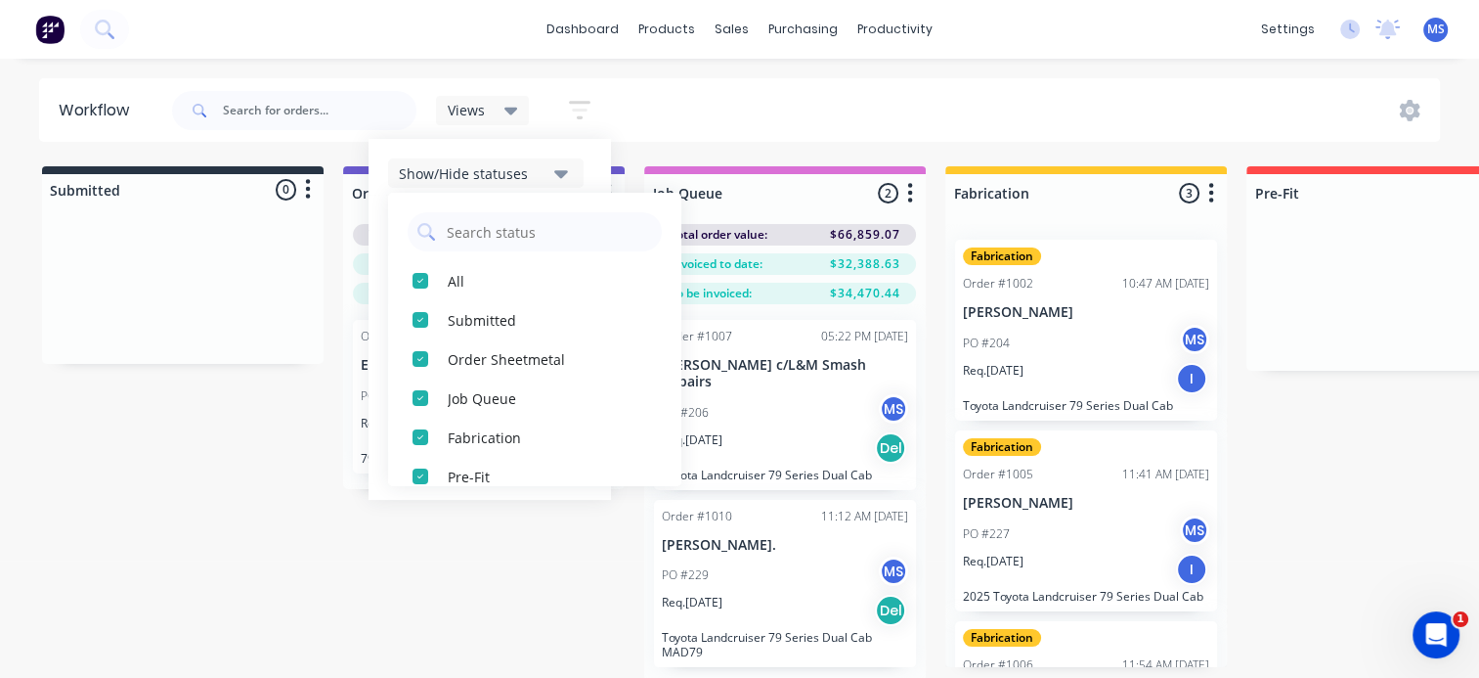
click at [522, 150] on div "Show/Hide statuses All Submitted Order Sheetmetal Job Queue Fabrication Pre-Fit…" at bounding box center [490, 319] width 242 height 361
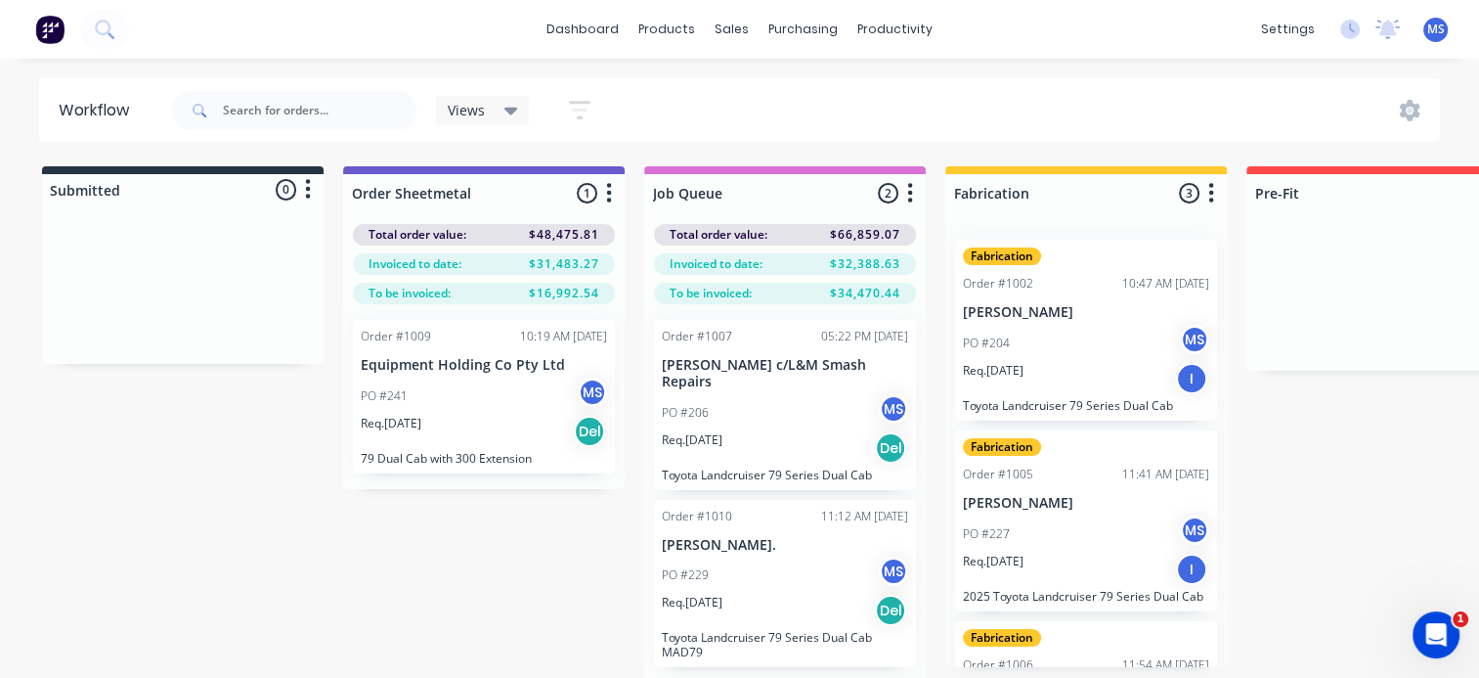
click at [507, 107] on icon at bounding box center [512, 111] width 14 height 22
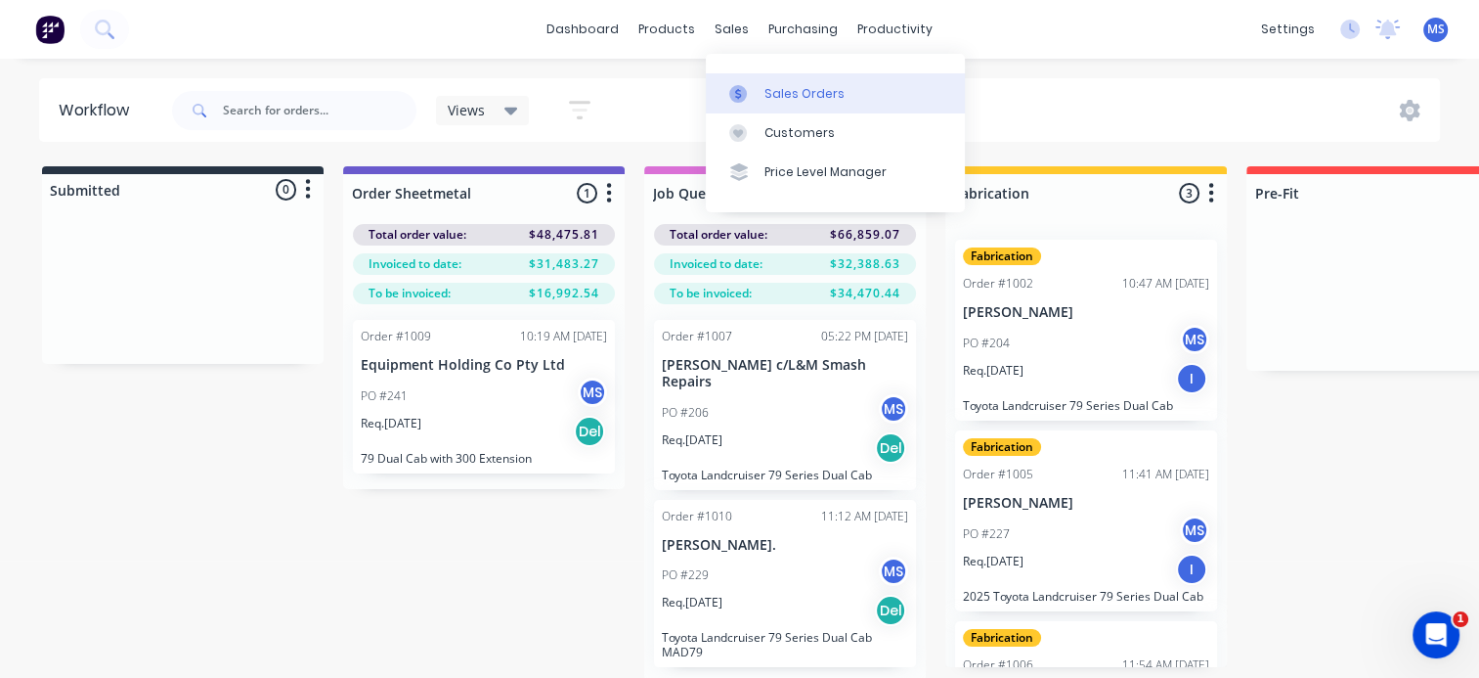
click at [758, 96] on div at bounding box center [743, 94] width 29 height 18
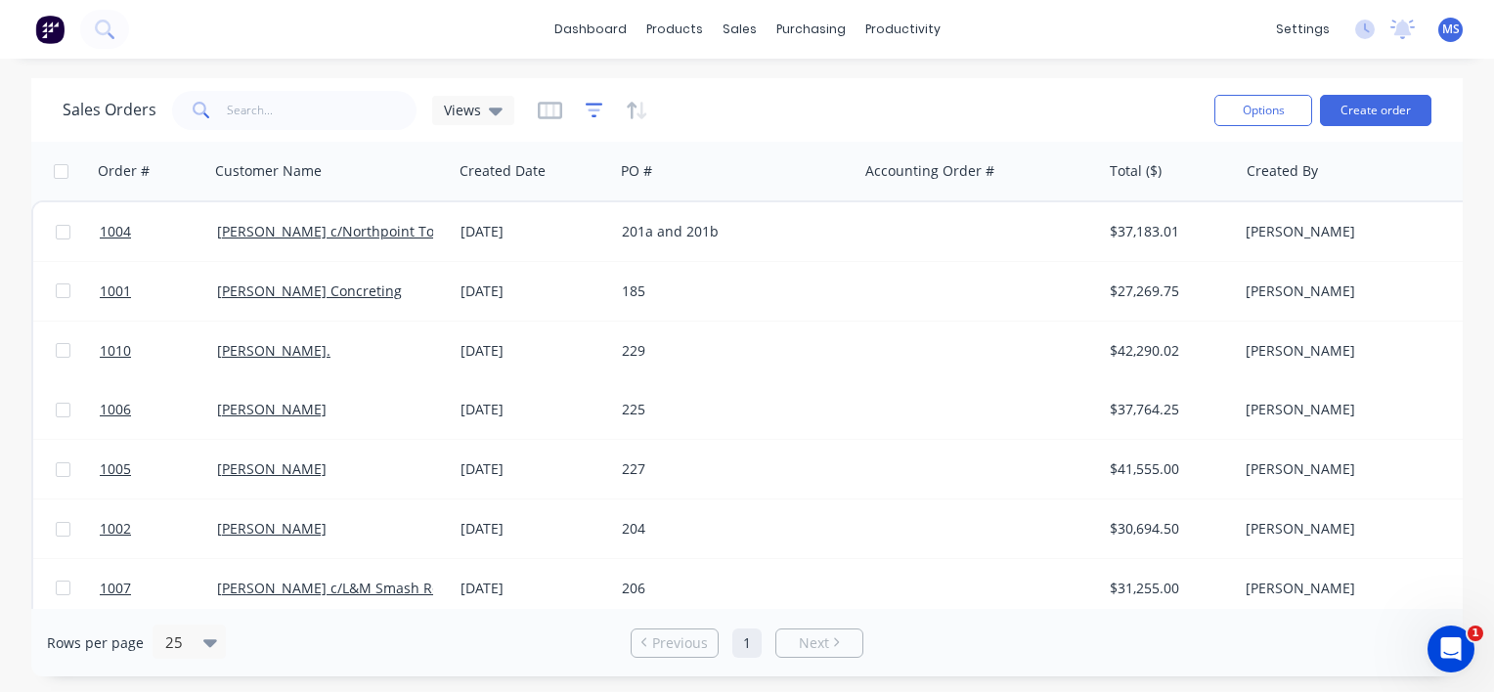
click at [587, 116] on icon "button" at bounding box center [595, 111] width 18 height 20
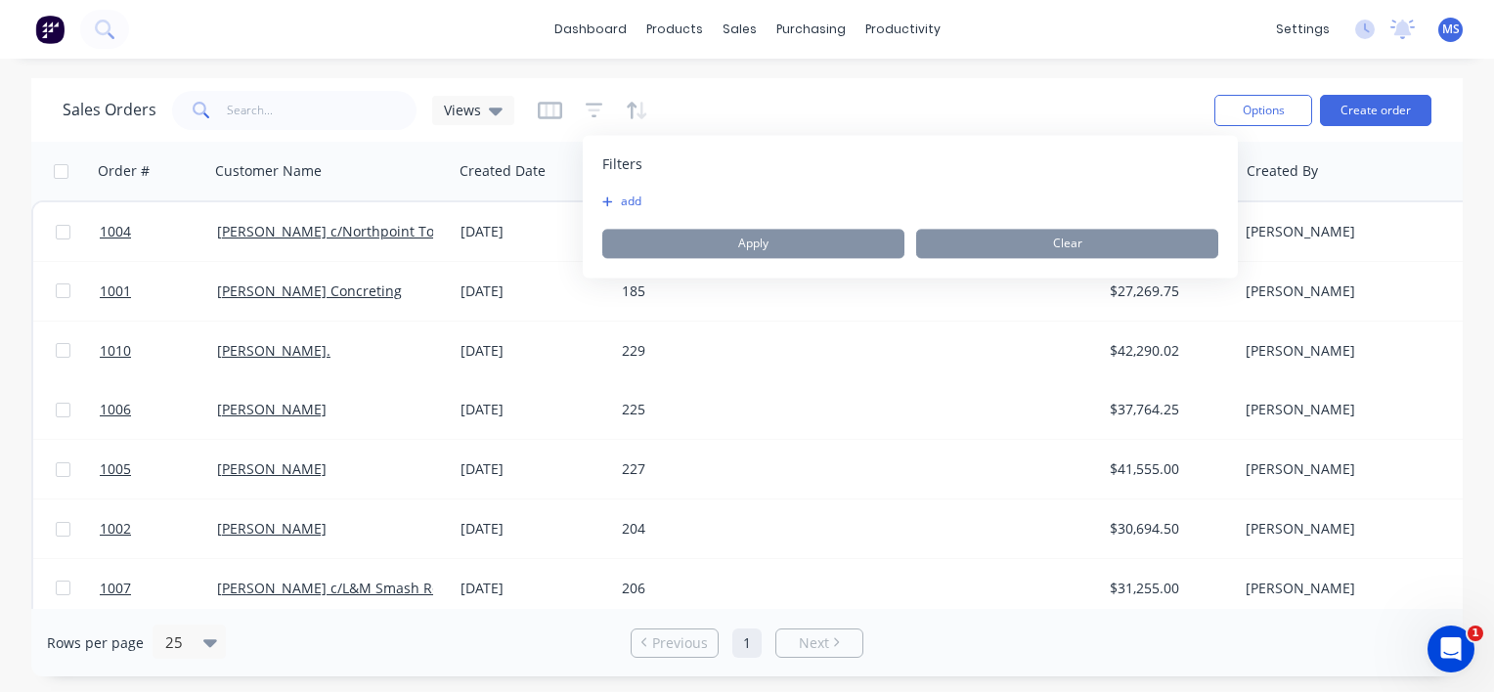
click at [630, 200] on button "add" at bounding box center [626, 202] width 49 height 16
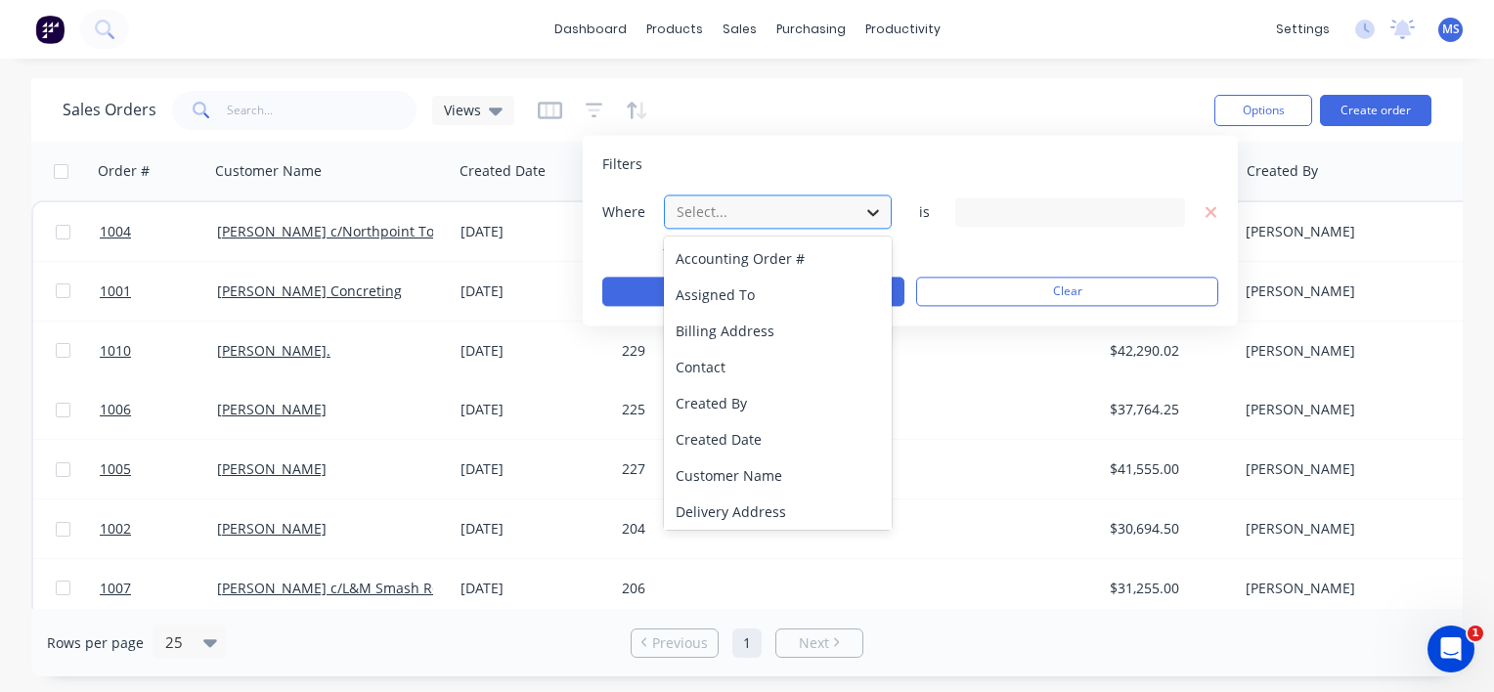
click at [862, 206] on div at bounding box center [873, 212] width 35 height 35
click at [968, 321] on div "Filters Where 21 results available. Use Up and Down to choose options, press En…" at bounding box center [910, 230] width 655 height 191
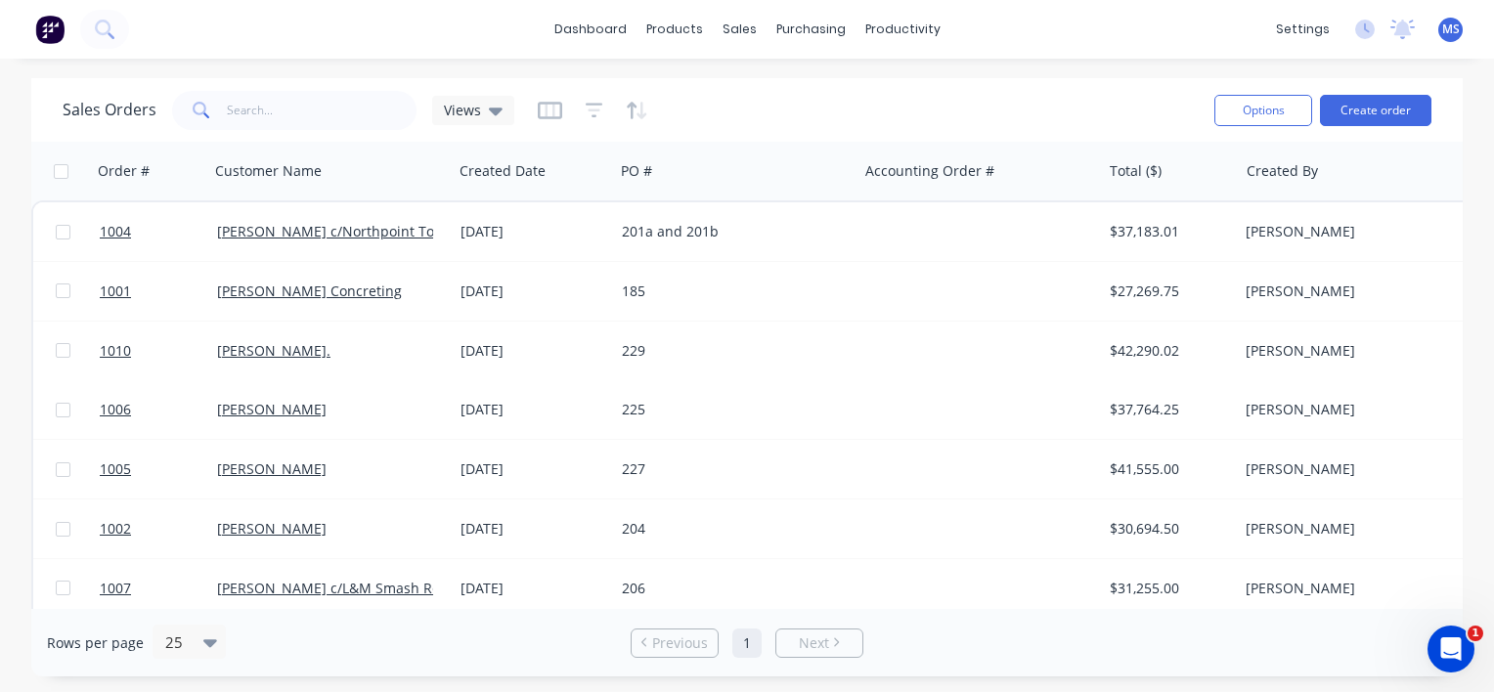
click at [805, 110] on div "Sales Orders Views" at bounding box center [631, 110] width 1136 height 48
click at [542, 117] on icon "button" at bounding box center [550, 111] width 24 height 18
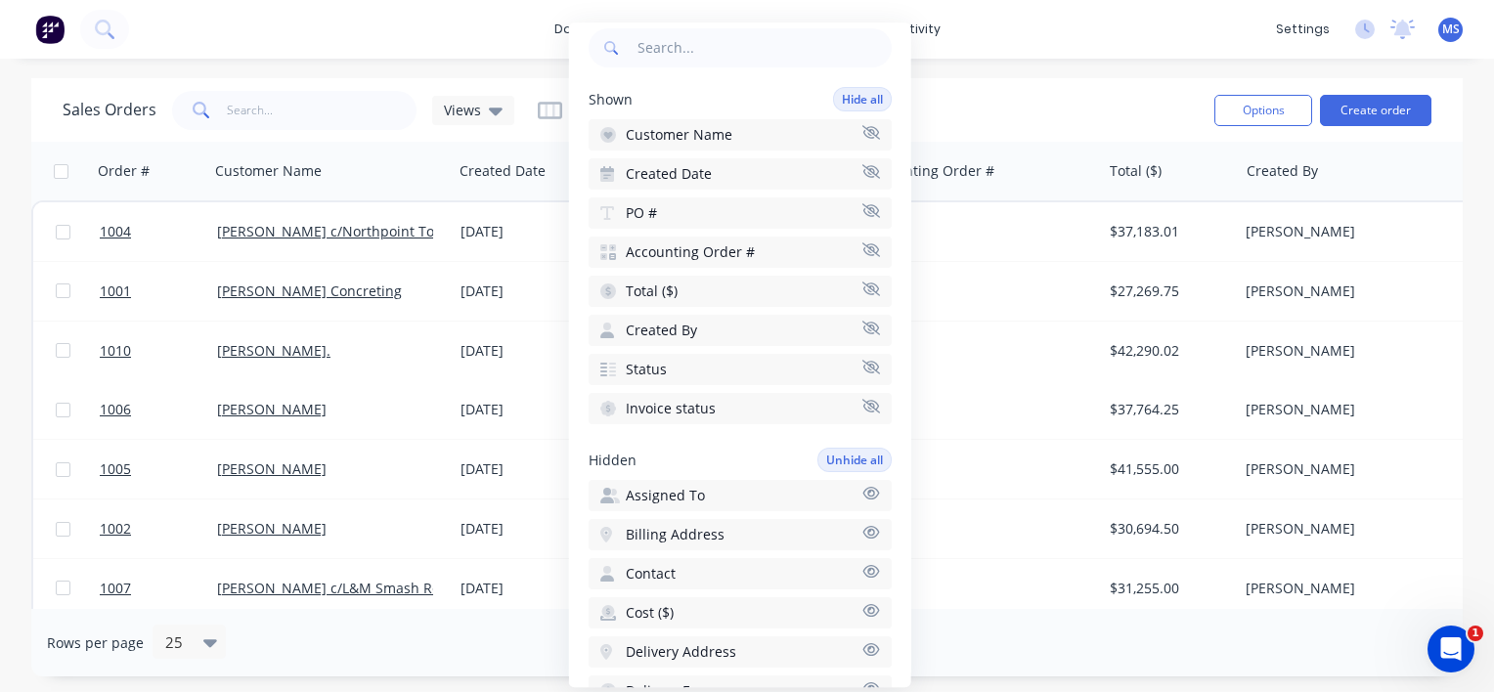
scroll to position [0, 0]
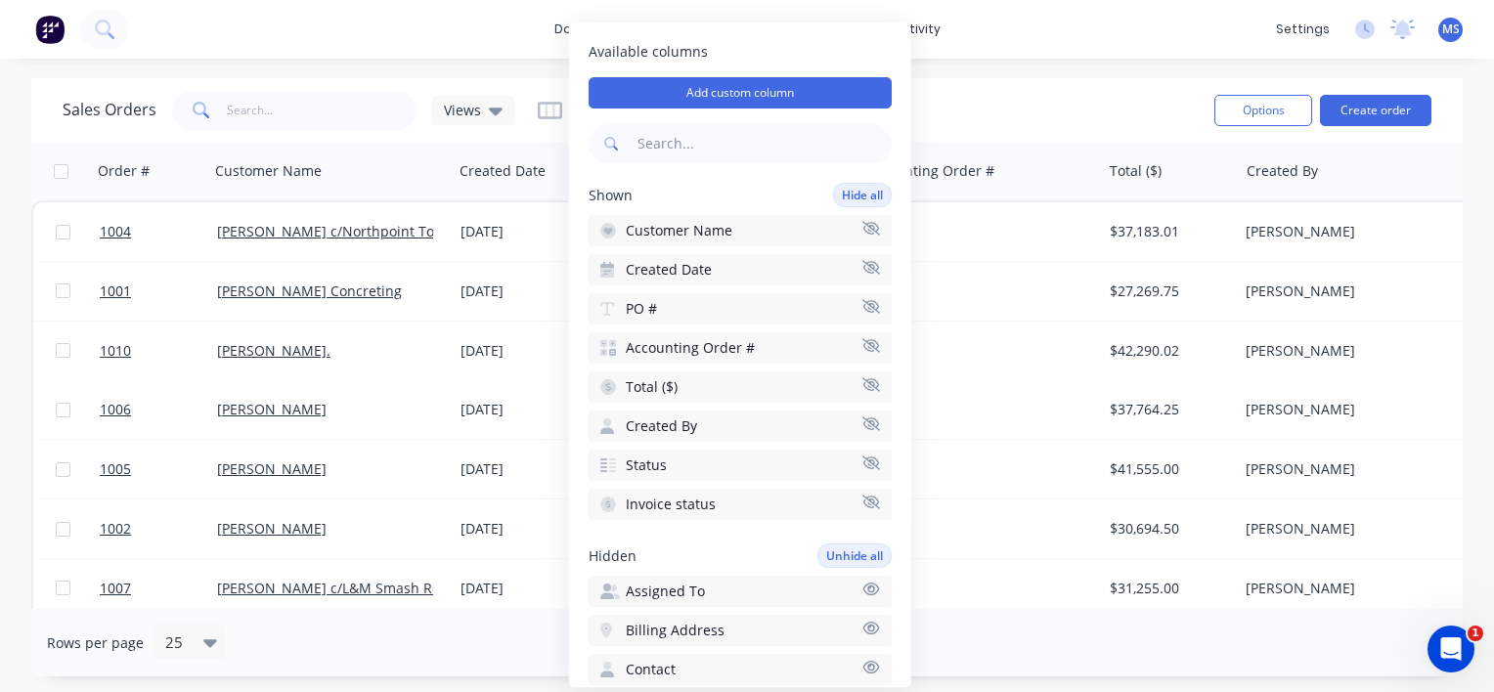
click at [961, 16] on div "dashboard products sales purchasing productivity dashboard products Product Cat…" at bounding box center [747, 29] width 1494 height 59
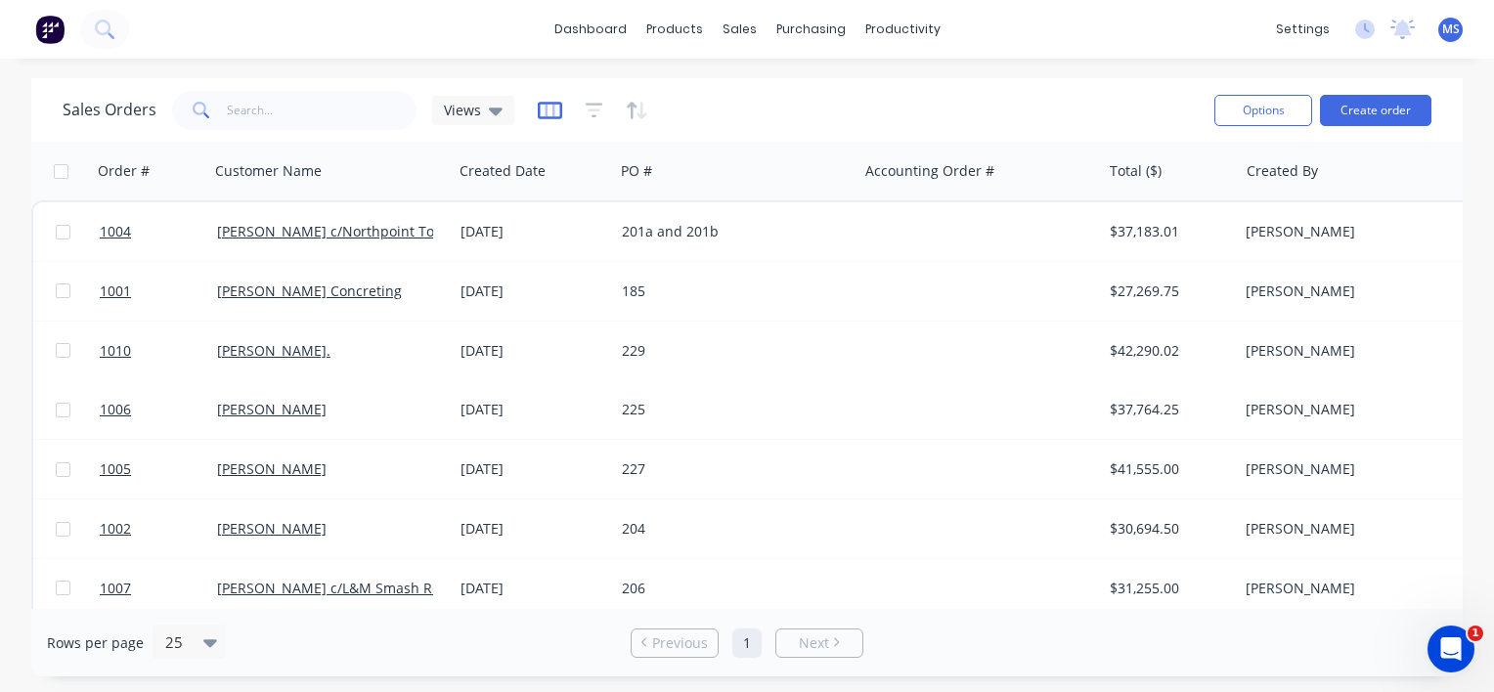
click at [538, 113] on icon "button" at bounding box center [550, 111] width 24 height 18
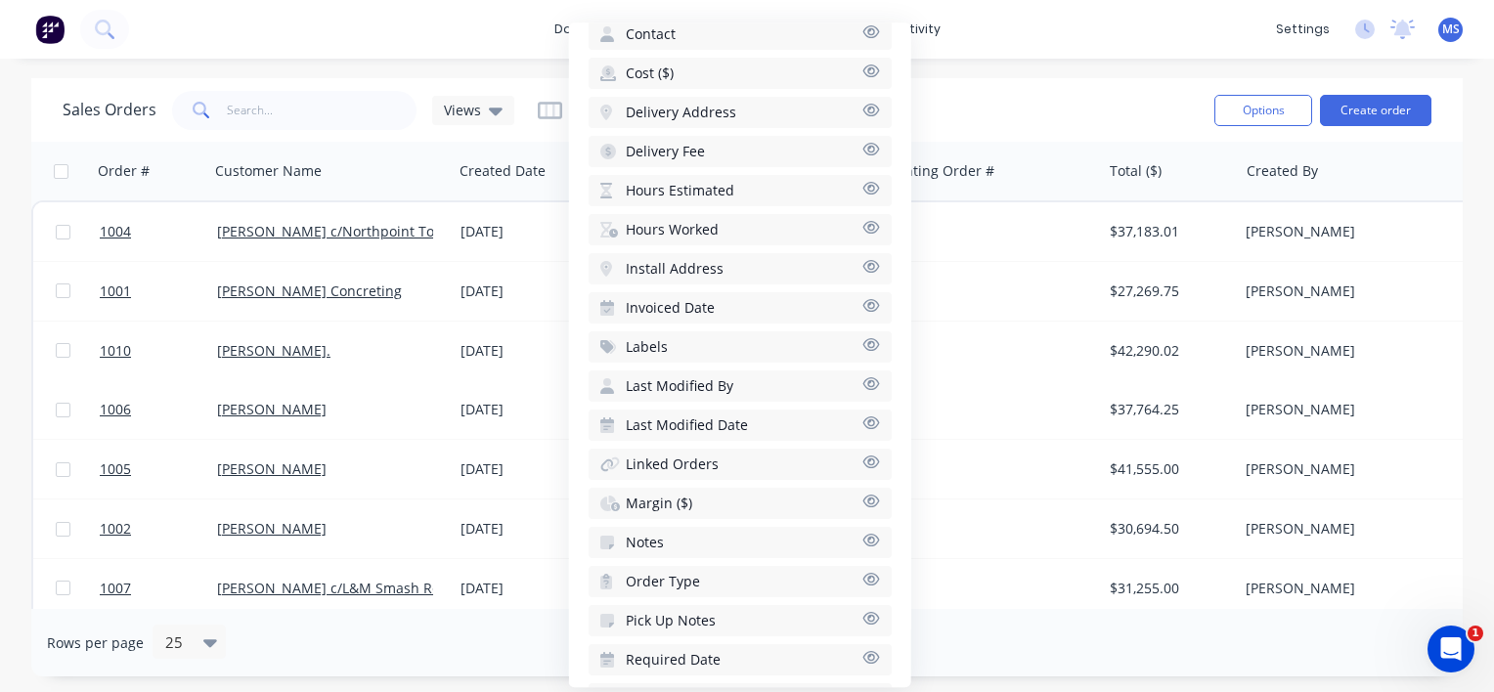
scroll to position [644, 0]
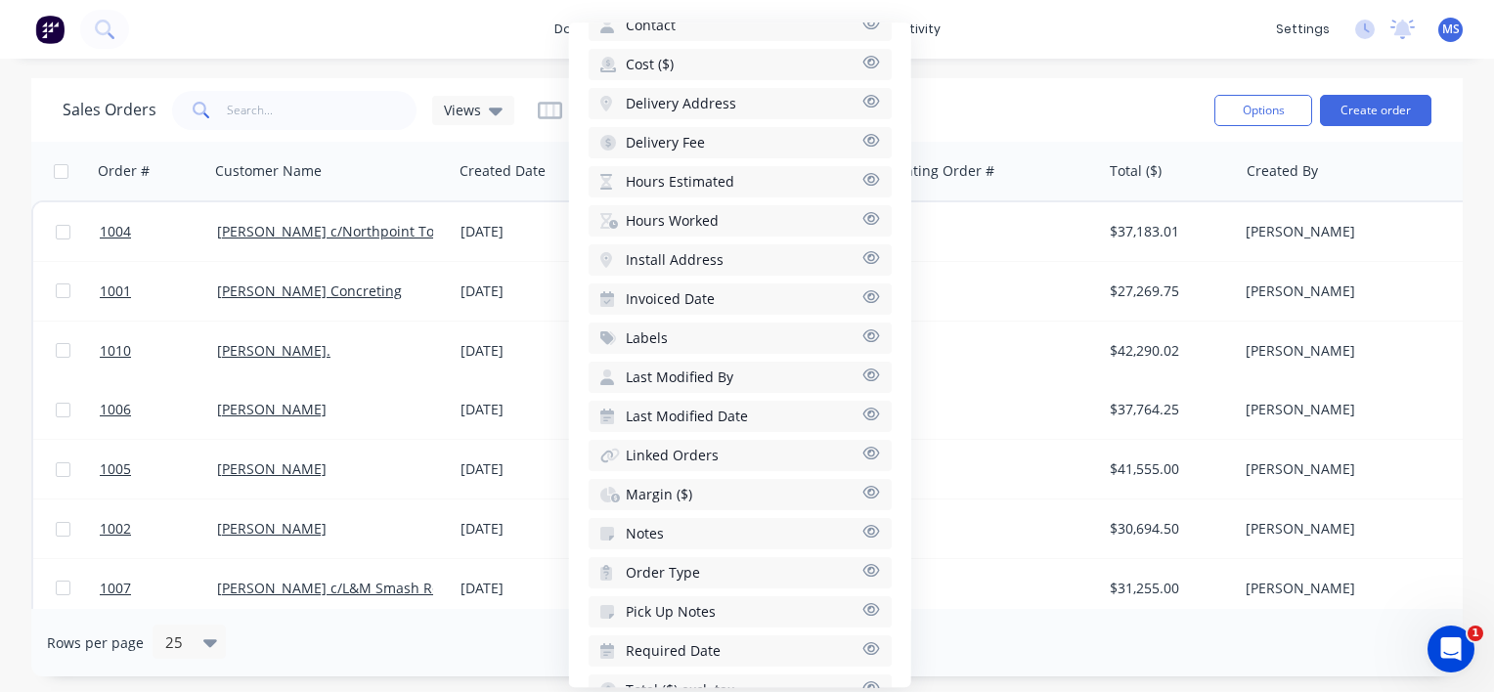
click at [862, 486] on icon "button" at bounding box center [870, 492] width 17 height 13
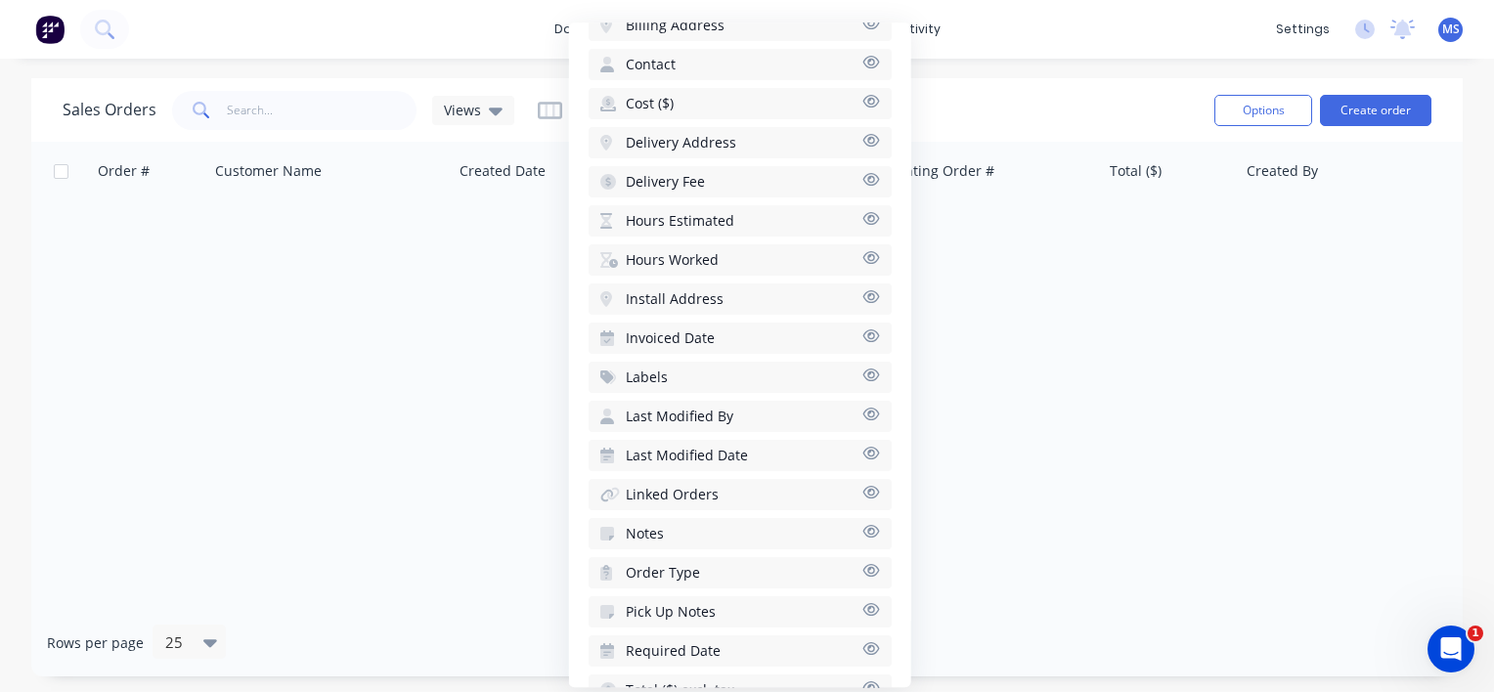
scroll to position [668, 0]
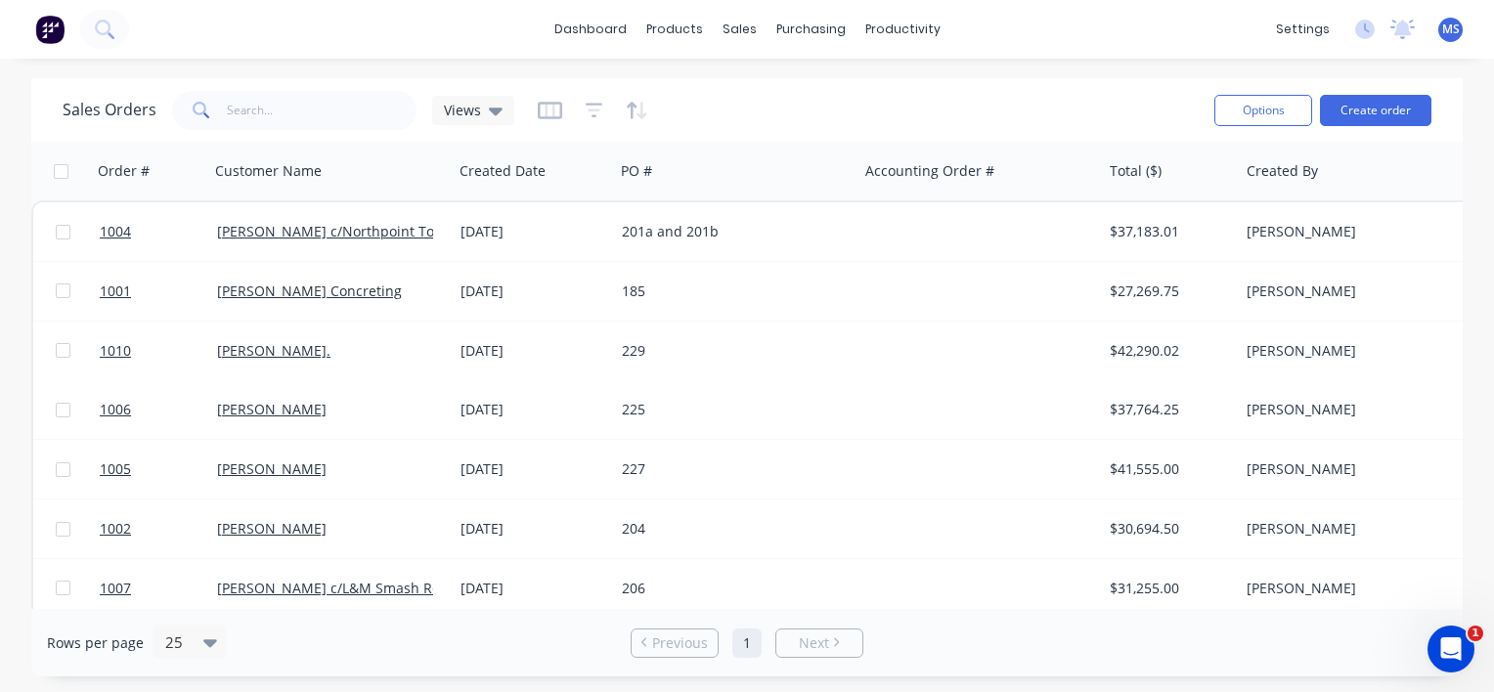
click at [990, 634] on div "Rows per page 25 Previous 1 Next" at bounding box center [747, 642] width 1432 height 67
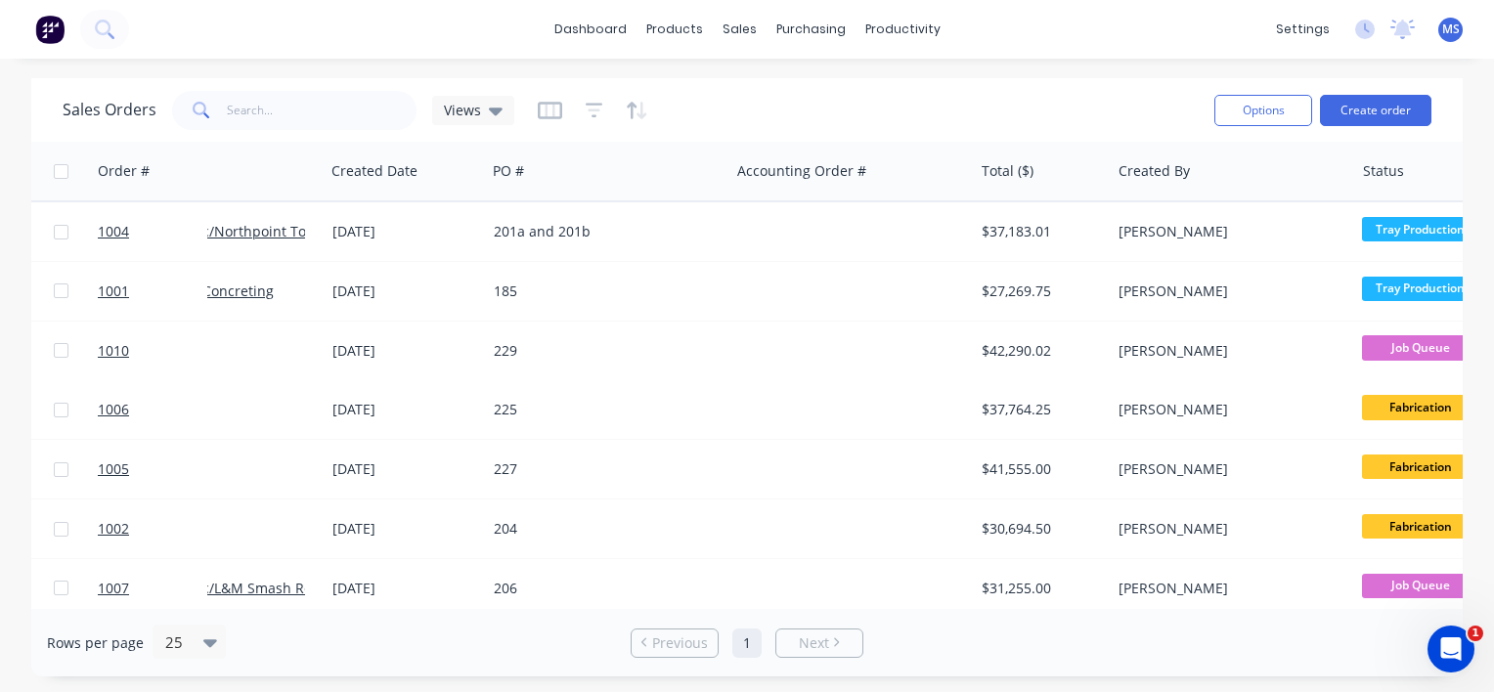
scroll to position [0, 0]
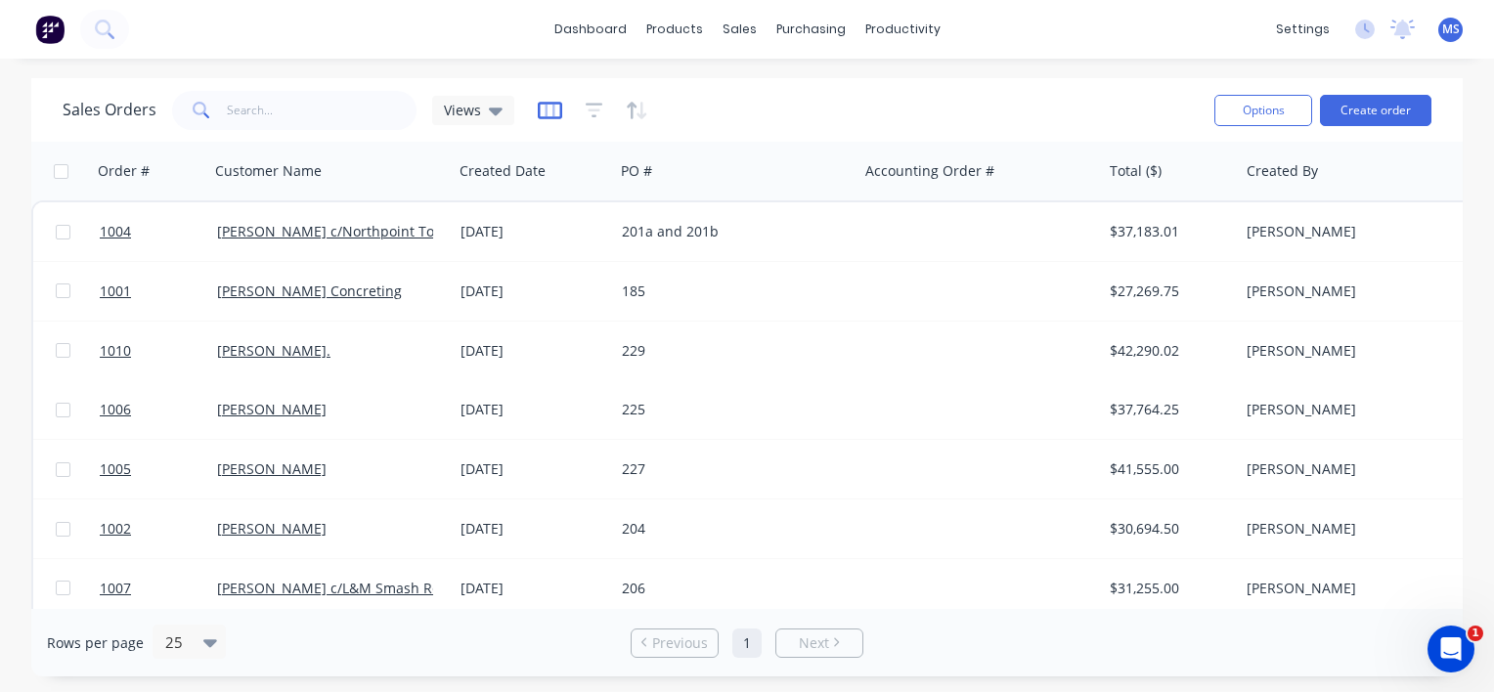
click at [541, 111] on icon "button" at bounding box center [550, 111] width 24 height 20
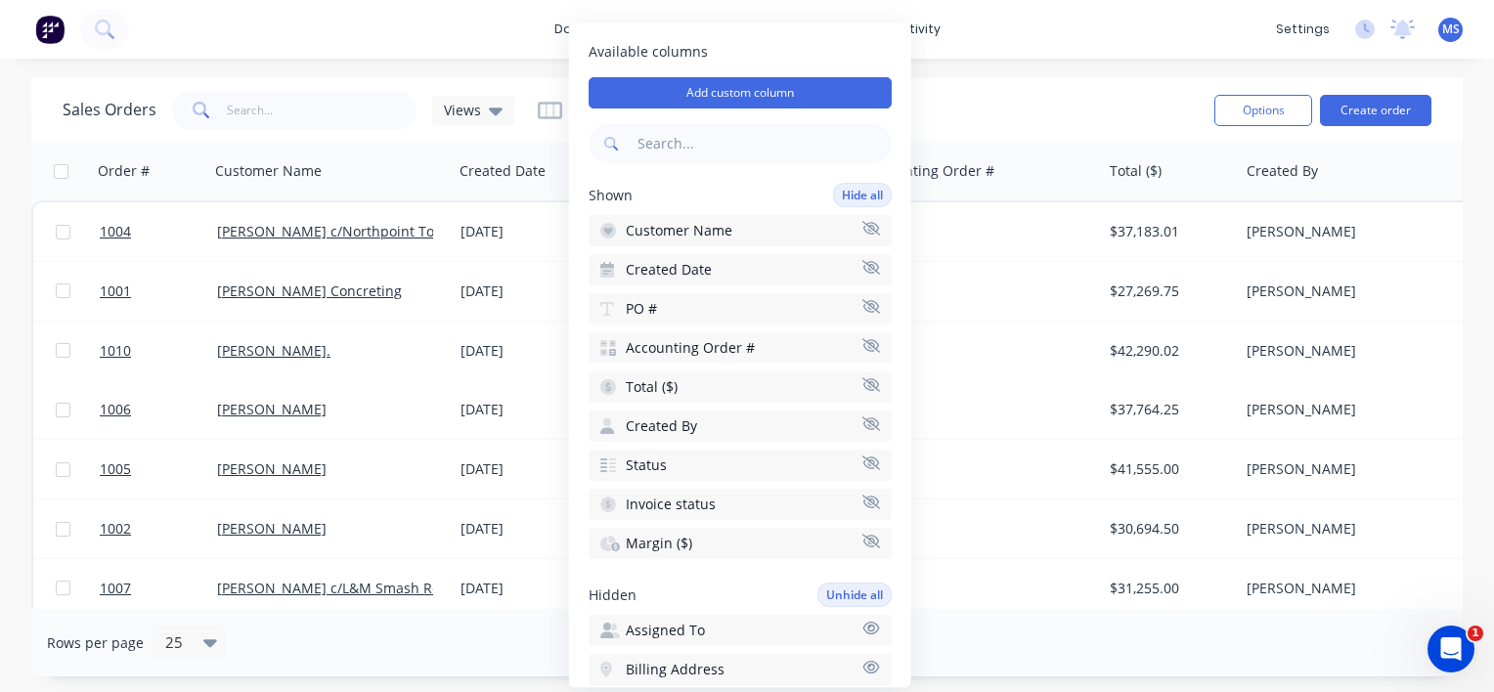
click at [1023, 23] on div "dashboard products sales purchasing productivity dashboard products Product Cat…" at bounding box center [747, 29] width 1494 height 59
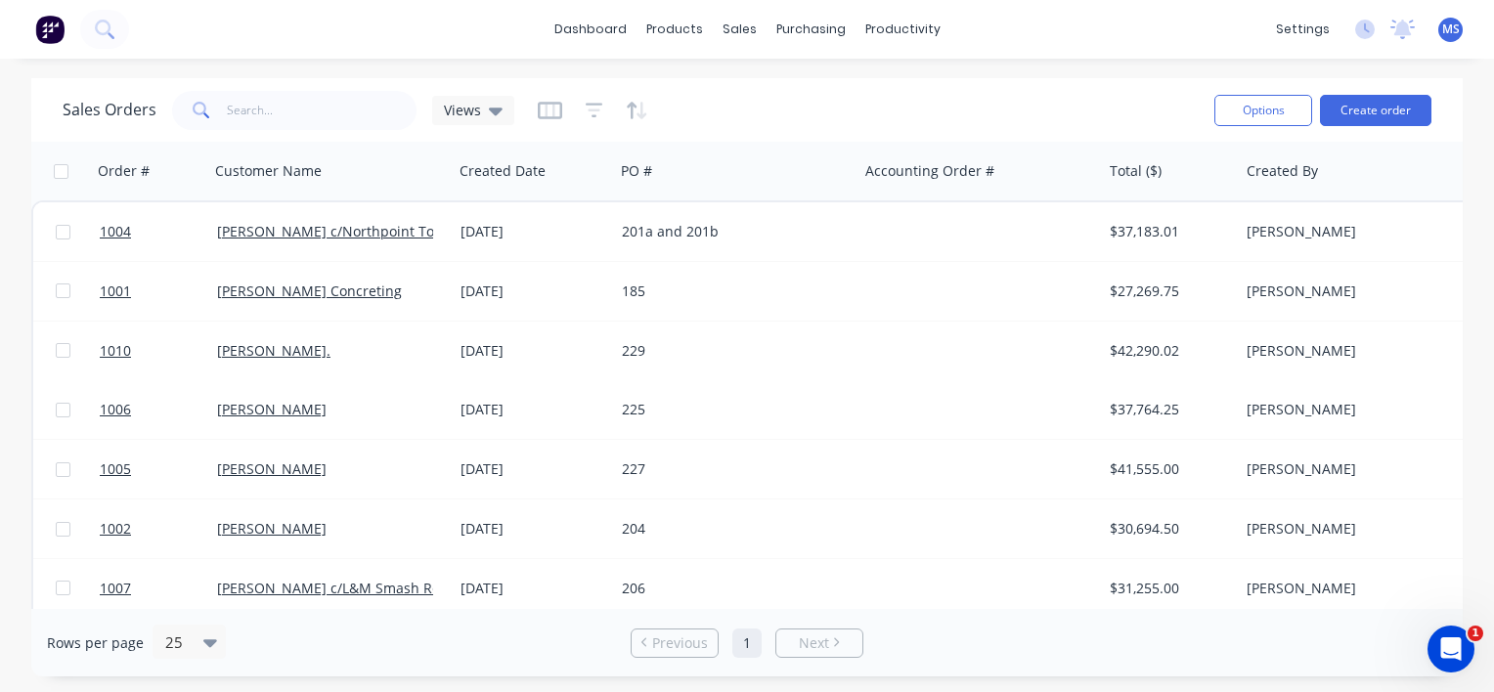
click at [1047, 26] on div "dashboard products sales purchasing productivity dashboard products Product Cat…" at bounding box center [747, 29] width 1494 height 59
click at [802, 119] on div "Sales Orders Views" at bounding box center [631, 110] width 1136 height 48
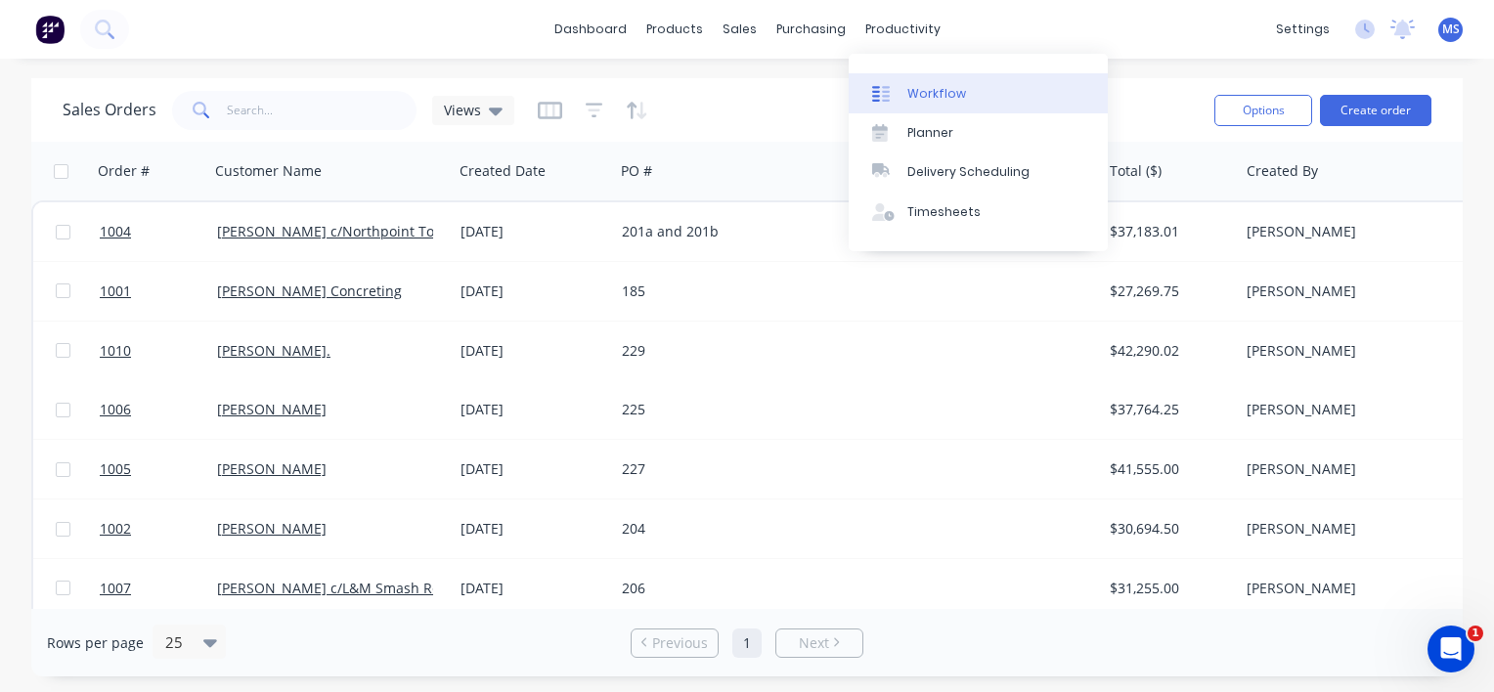
click at [916, 89] on div "Workflow" at bounding box center [936, 94] width 59 height 18
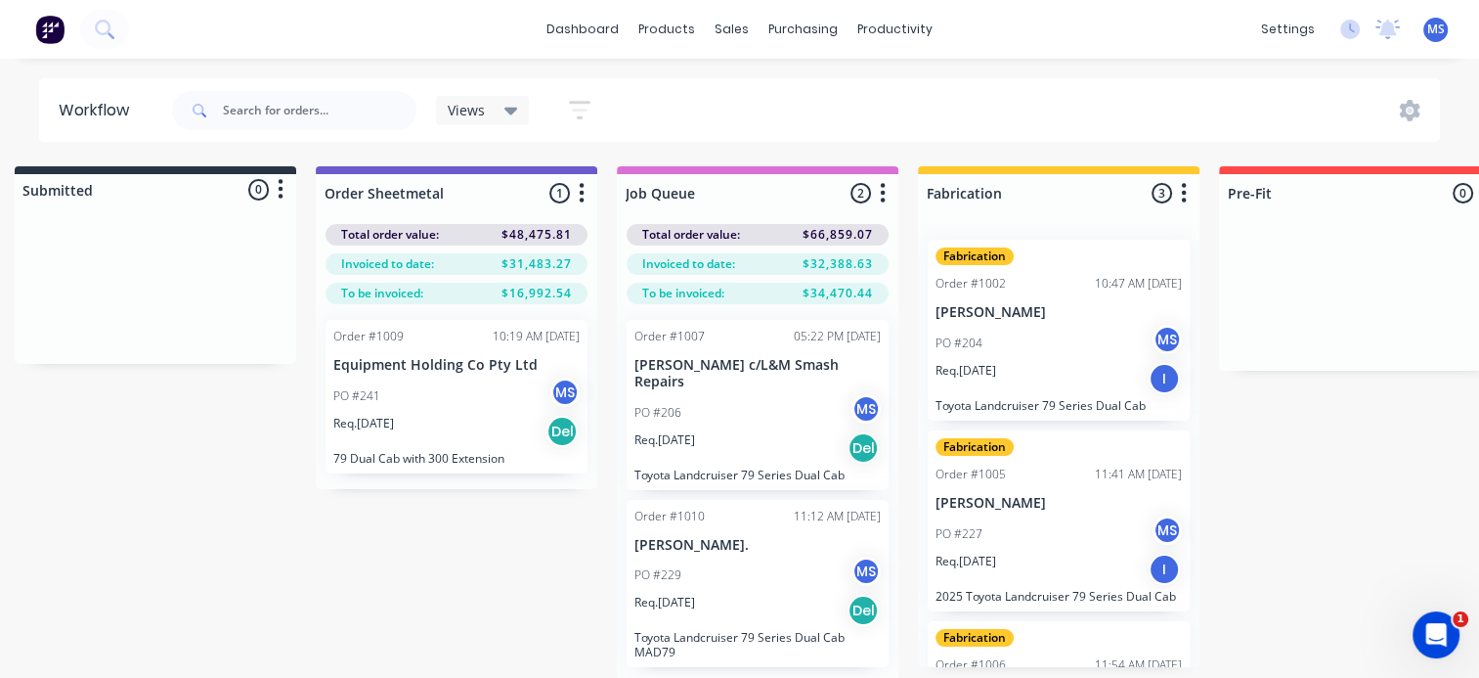
scroll to position [0, 19]
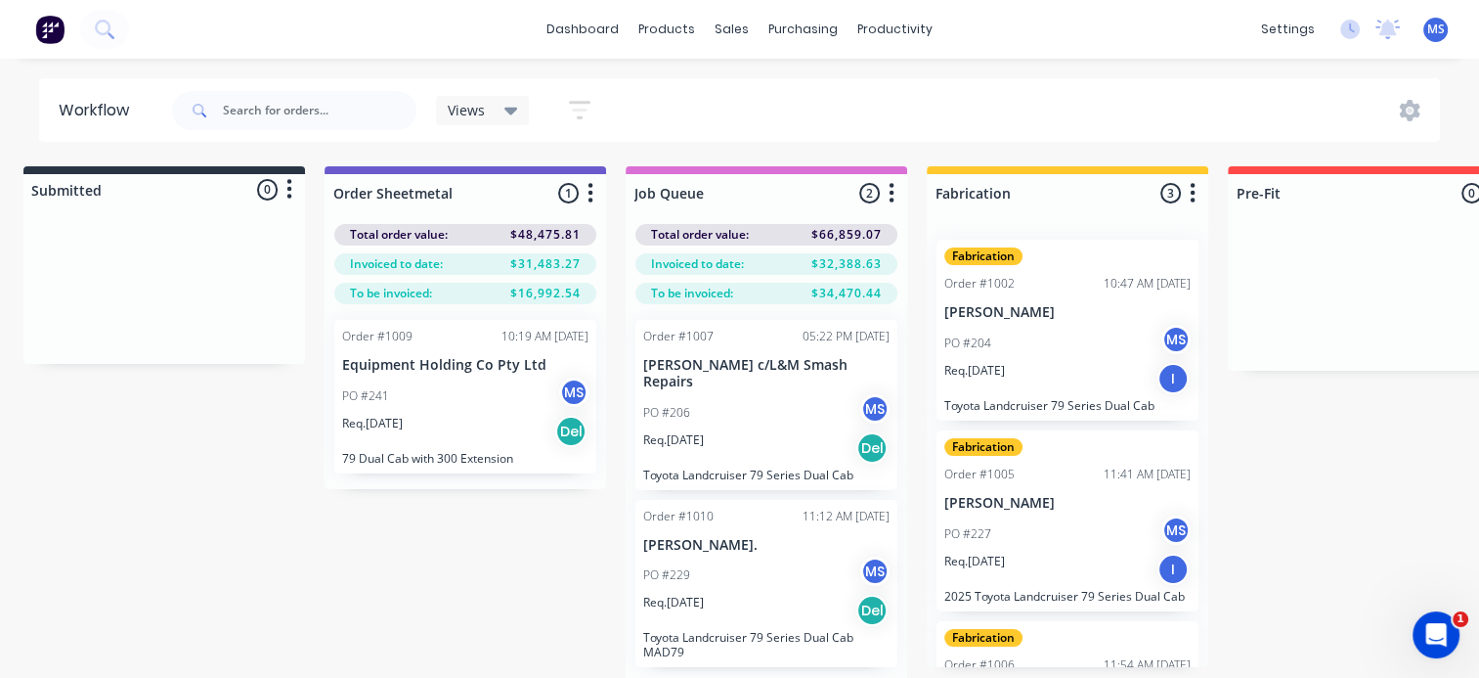
click at [774, 407] on div "PO #206 MS" at bounding box center [766, 412] width 246 height 37
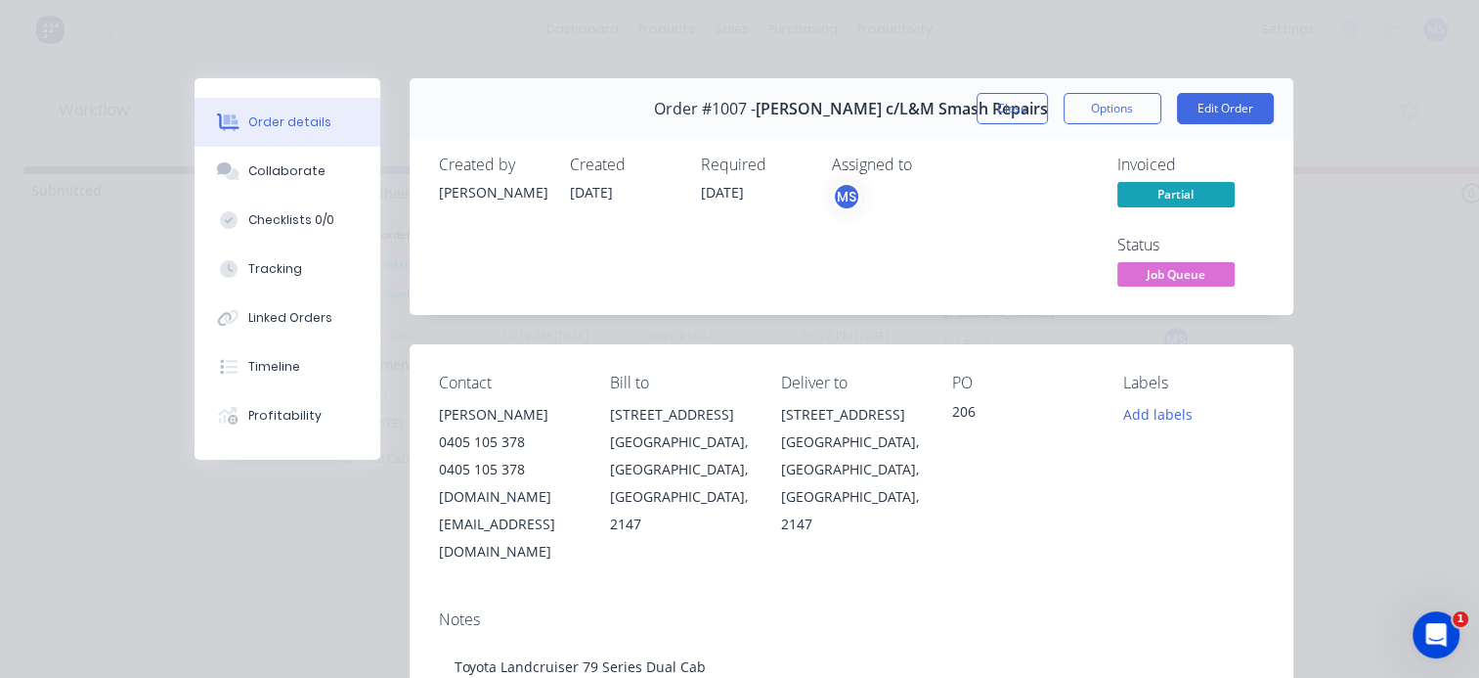
scroll to position [5, 19]
click at [1104, 35] on div "Order details Collaborate Checklists 0/0 Tracking Linked Orders Timeline Profit…" at bounding box center [739, 339] width 1479 height 678
click at [301, 120] on div "Order details" at bounding box center [289, 122] width 83 height 18
click at [997, 98] on button "Close" at bounding box center [1012, 108] width 71 height 31
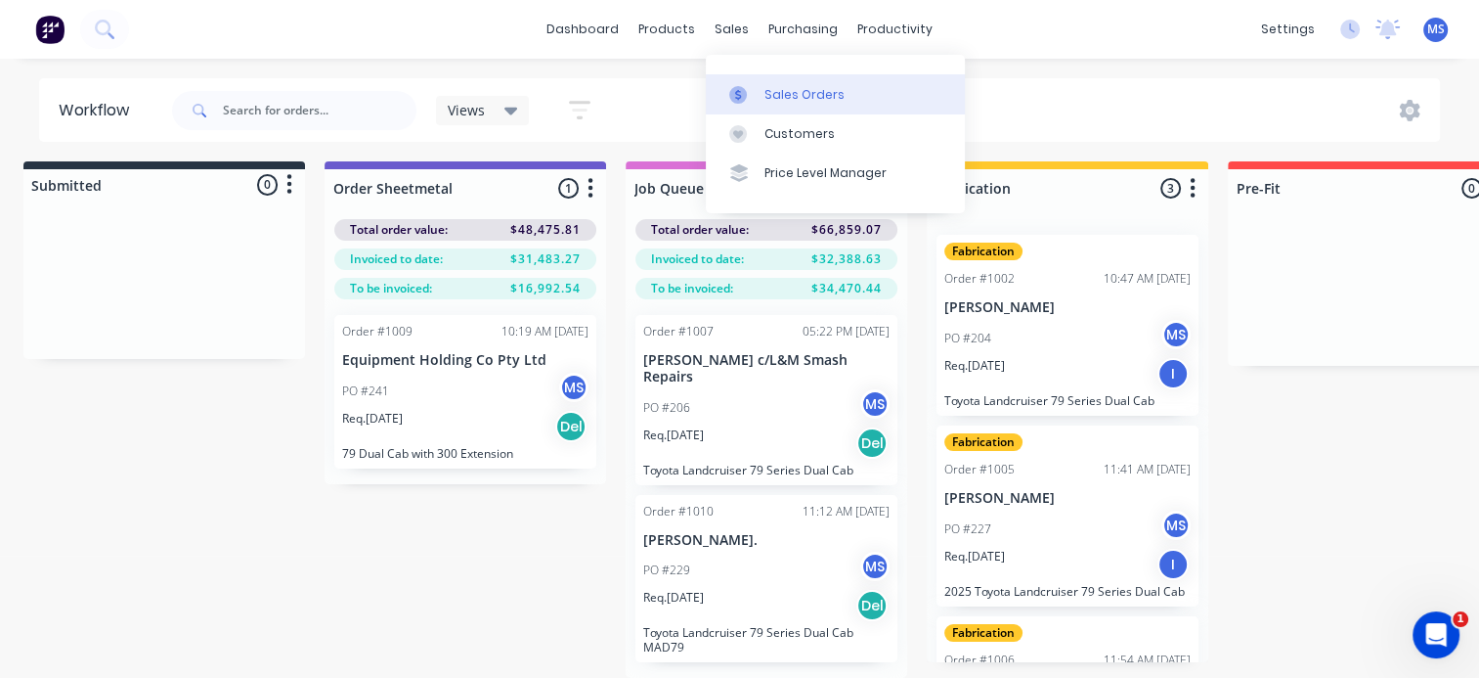
click at [778, 89] on div "Sales Orders" at bounding box center [805, 95] width 80 height 18
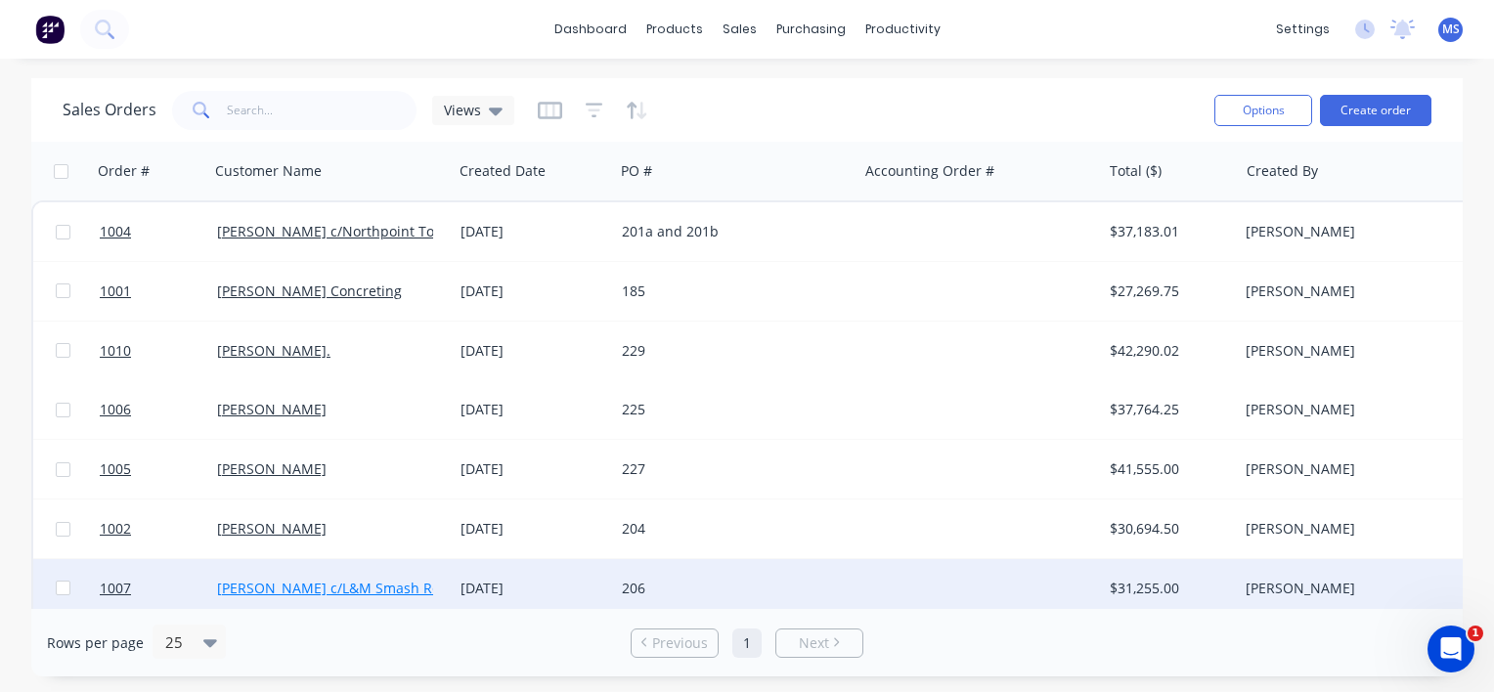
click at [355, 590] on link "[PERSON_NAME] c/L&M Smash Repairs" at bounding box center [345, 588] width 256 height 19
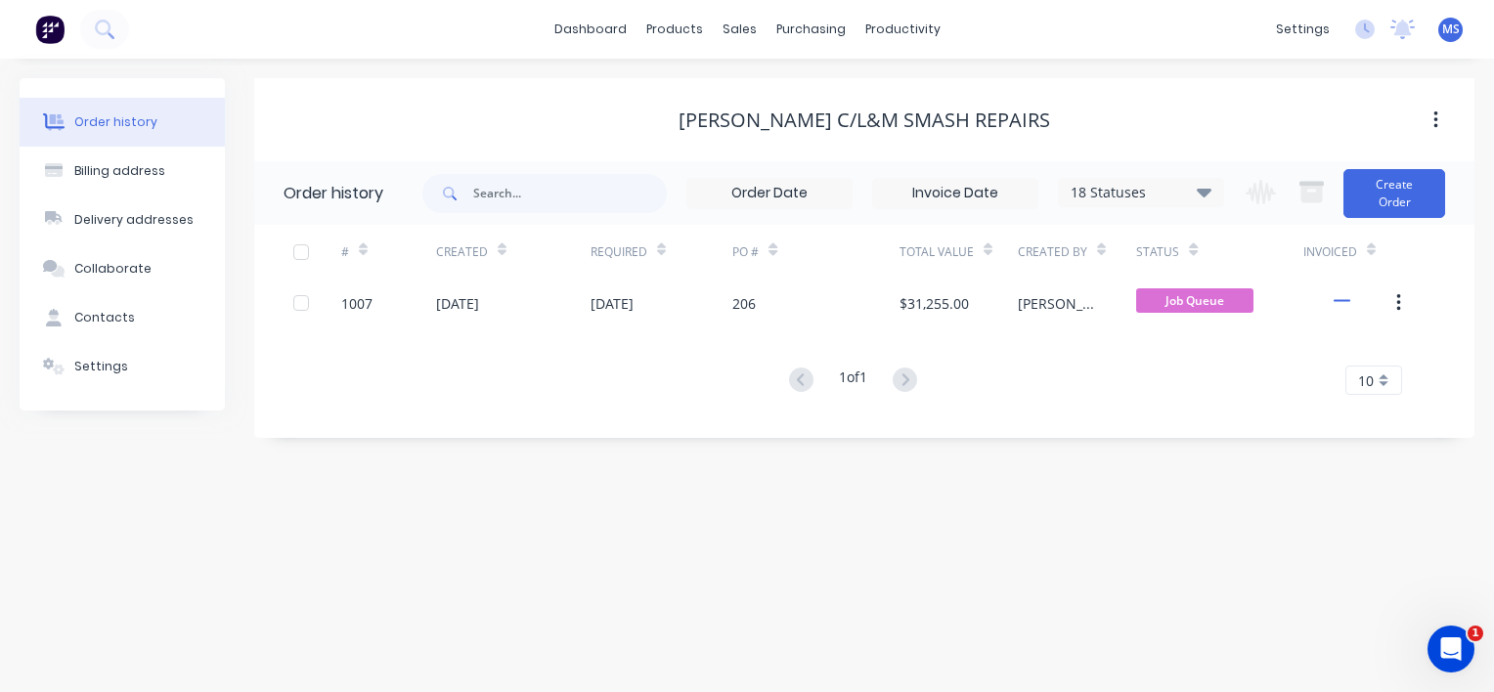
click at [1191, 188] on div "18 Statuses" at bounding box center [1141, 193] width 164 height 22
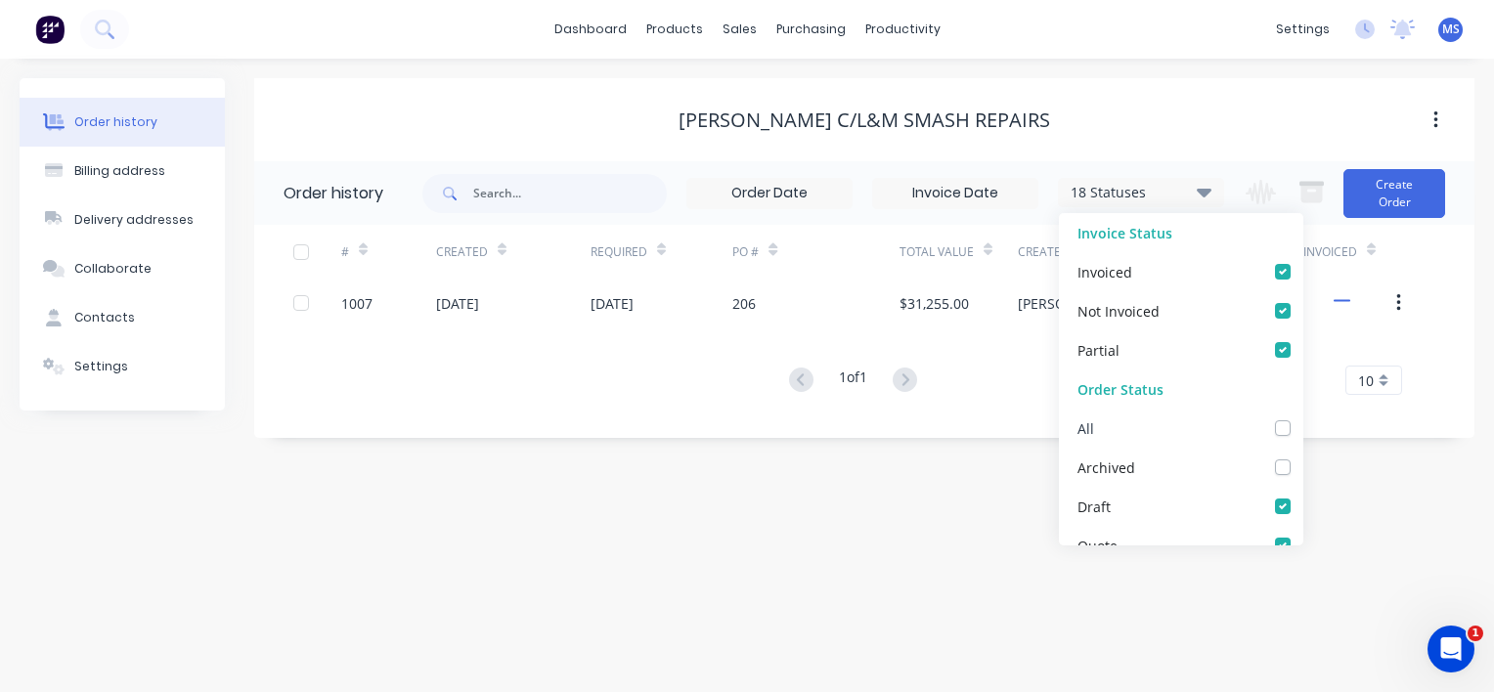
click at [1302, 418] on label at bounding box center [1302, 418] width 0 height 0
click at [1302, 421] on input "checkbox" at bounding box center [1310, 427] width 16 height 19
checkbox input "true"
click at [988, 486] on div "Order history Billing address Delivery addresses Collaborate Contacts Settings …" at bounding box center [747, 376] width 1494 height 634
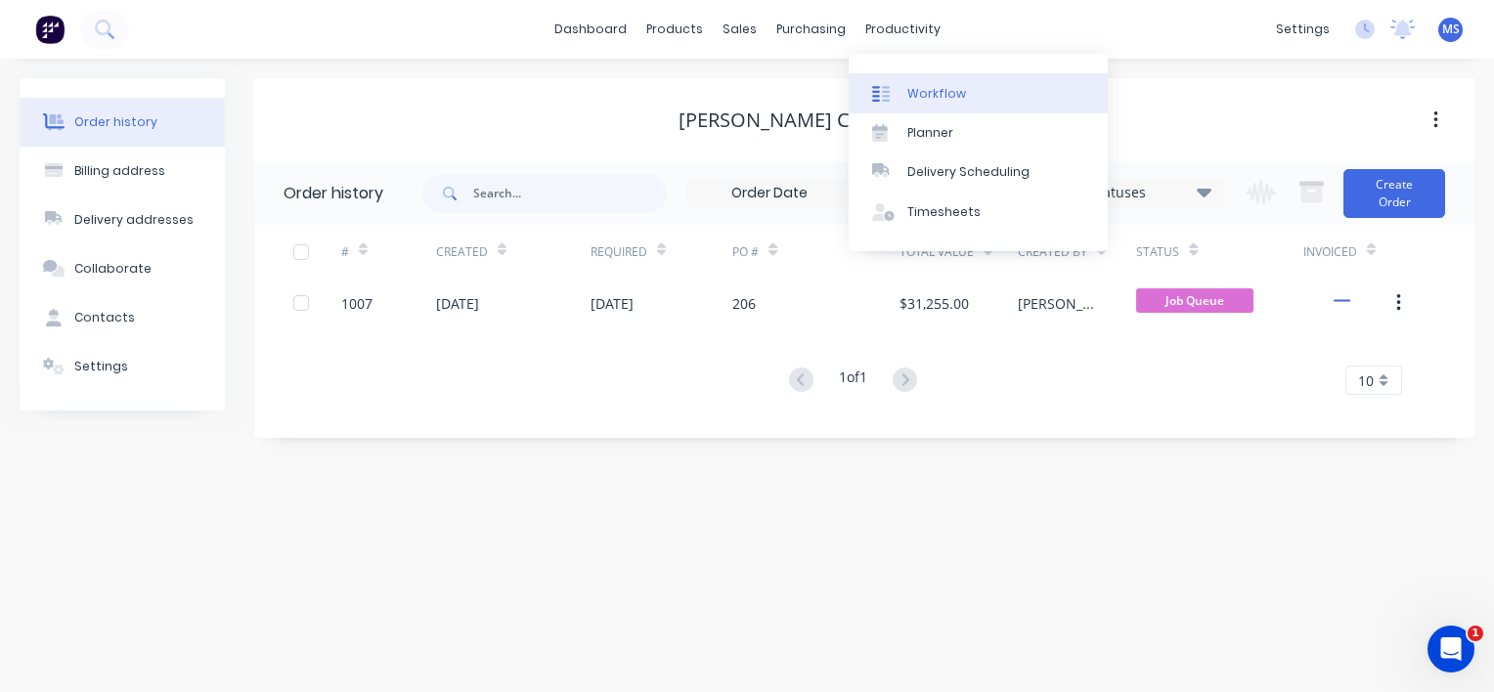
click at [923, 88] on div "Workflow" at bounding box center [936, 94] width 59 height 18
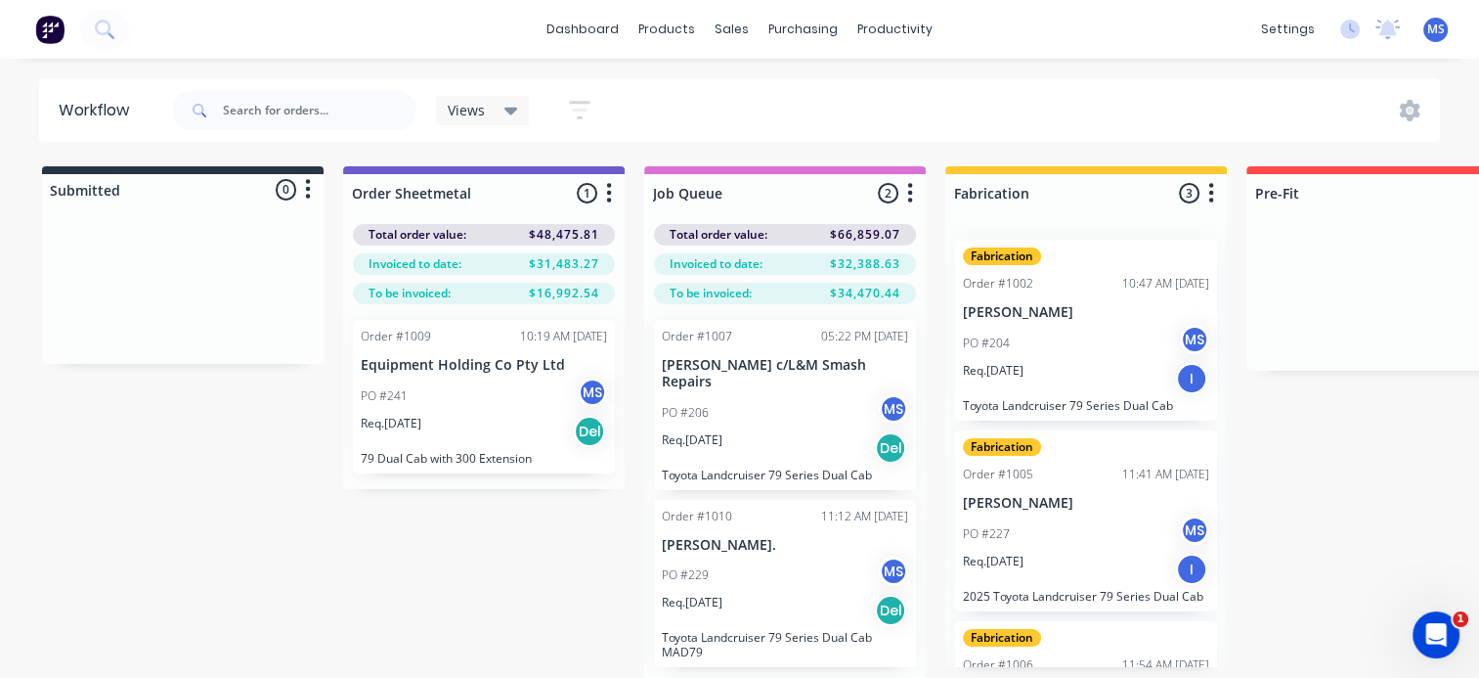
click at [1207, 194] on button "button" at bounding box center [1211, 193] width 23 height 23
click at [1138, 305] on button "Summaries" at bounding box center [1126, 300] width 196 height 32
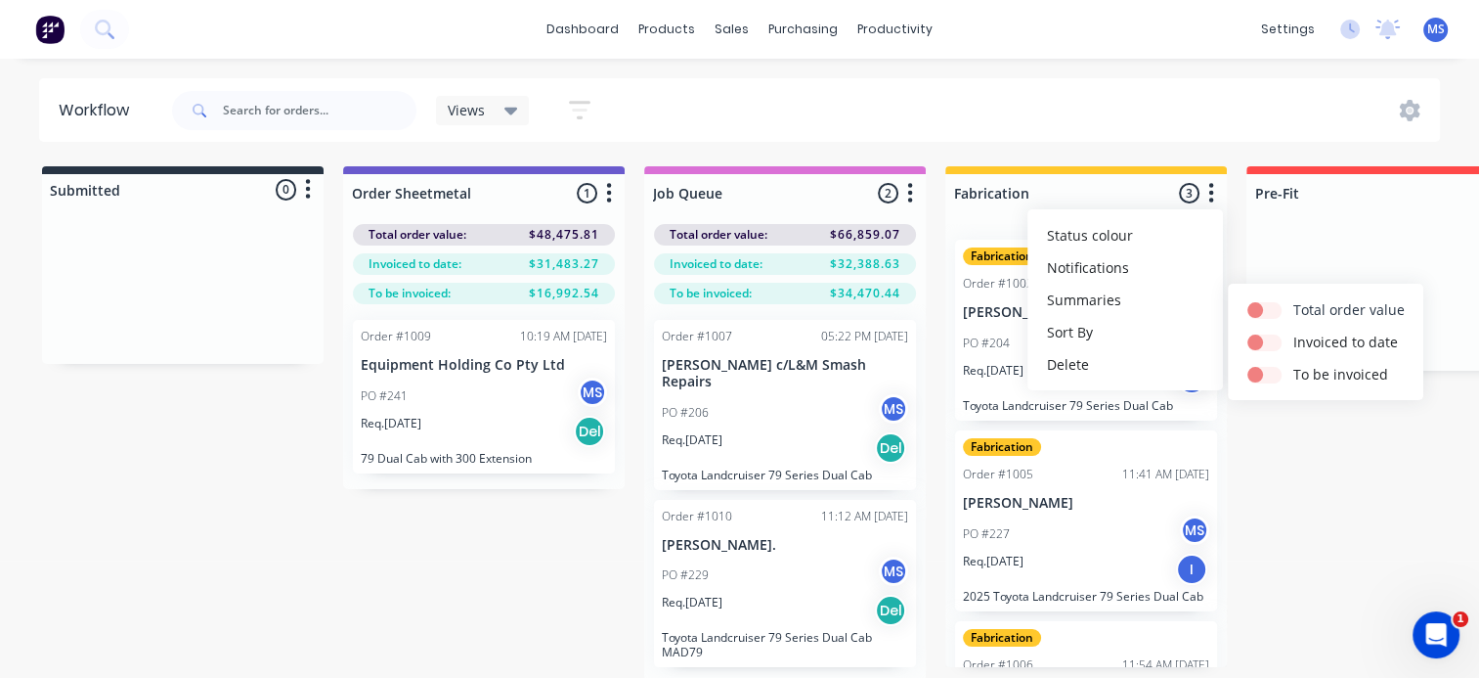
click at [1323, 309] on label "Total order value" at bounding box center [1349, 309] width 111 height 21
click at [1294, 299] on label at bounding box center [1294, 299] width 0 height 0
click at [1263, 306] on input "checkbox" at bounding box center [1256, 308] width 16 height 19
checkbox input "true"
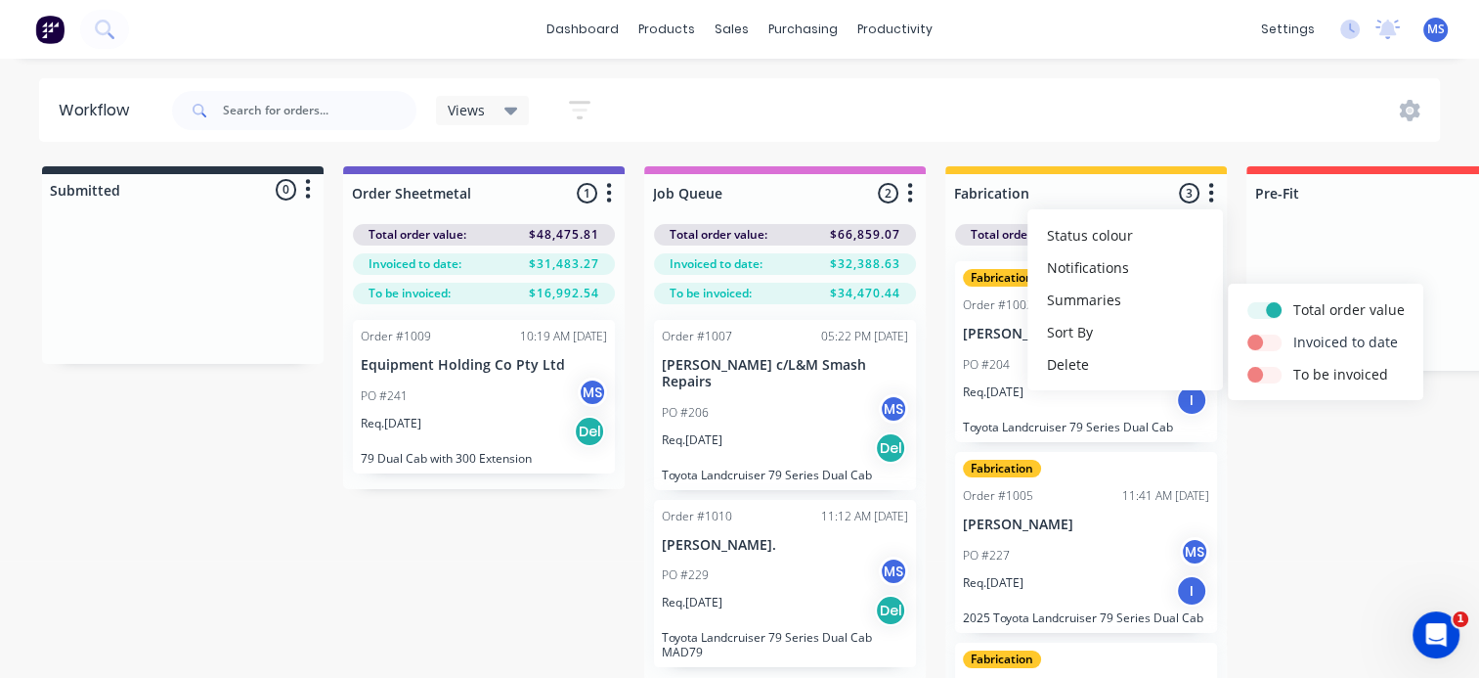
click at [1294, 331] on label at bounding box center [1294, 331] width 0 height 0
click at [1263, 343] on input "checkbox" at bounding box center [1256, 340] width 16 height 19
checkbox input "true"
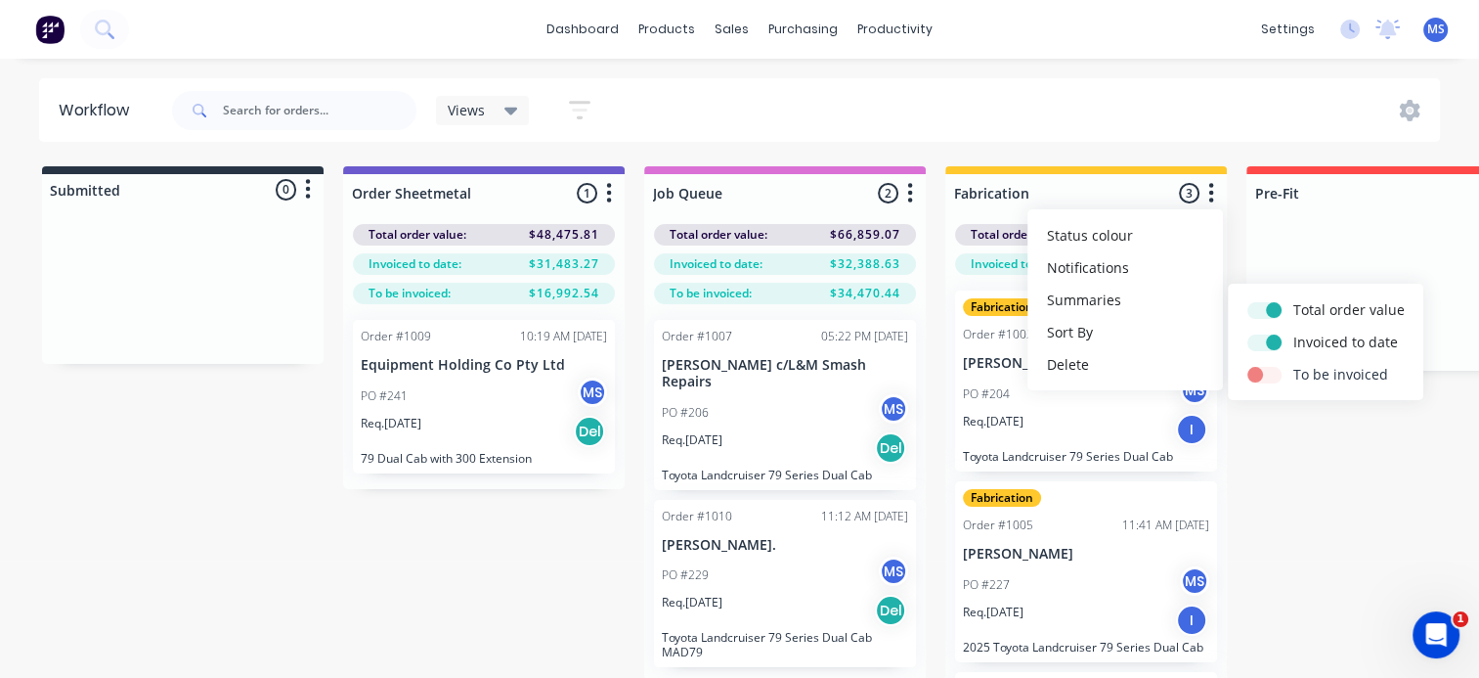
click at [1294, 364] on label at bounding box center [1294, 364] width 0 height 0
click at [1263, 372] on input "checkbox" at bounding box center [1256, 373] width 16 height 19
checkbox input "true"
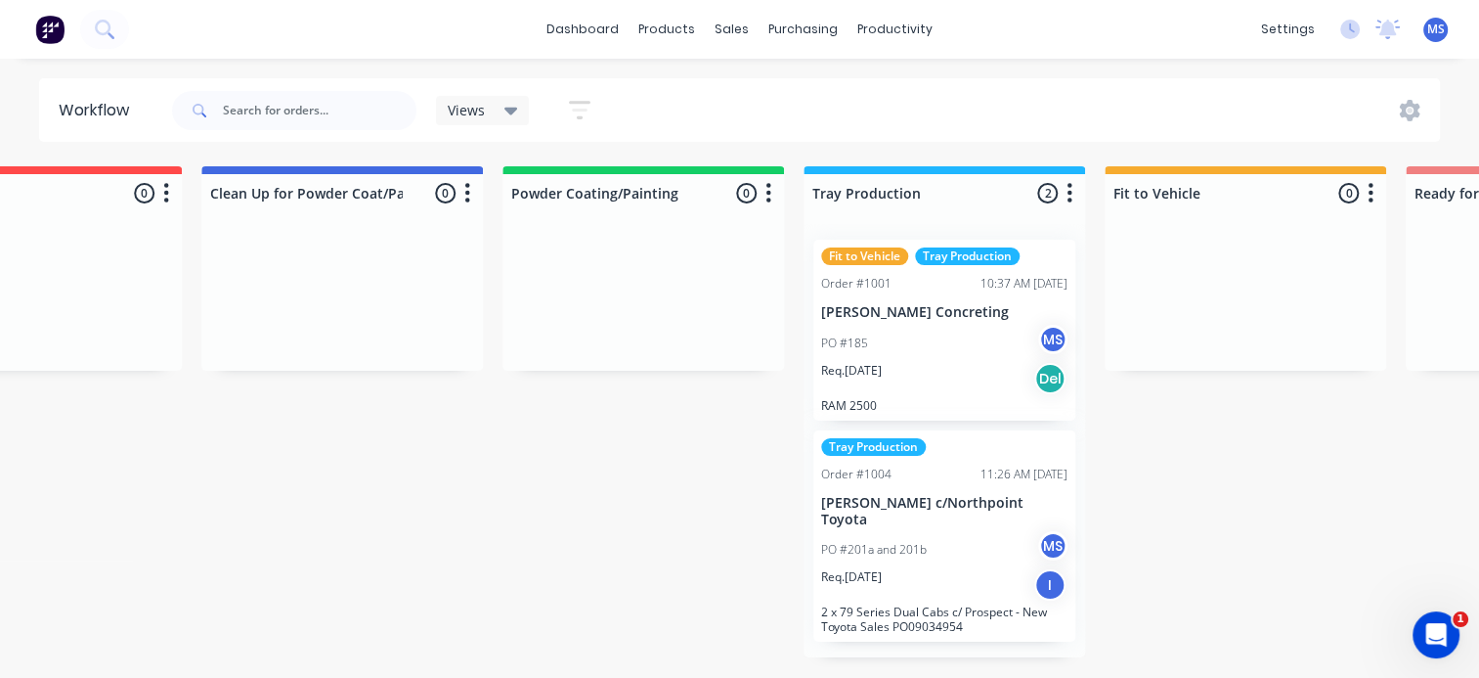
scroll to position [0, 1382]
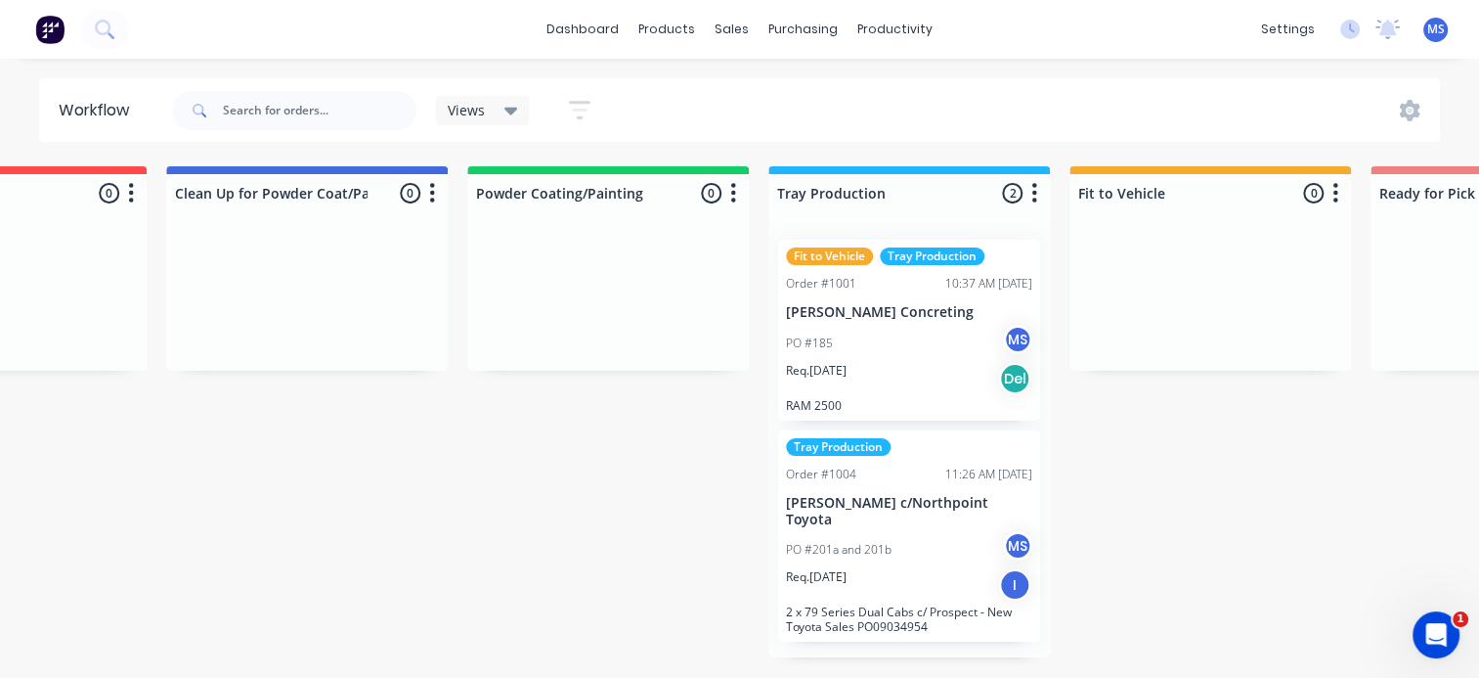
click at [1037, 192] on button "button" at bounding box center [1034, 193] width 23 height 23
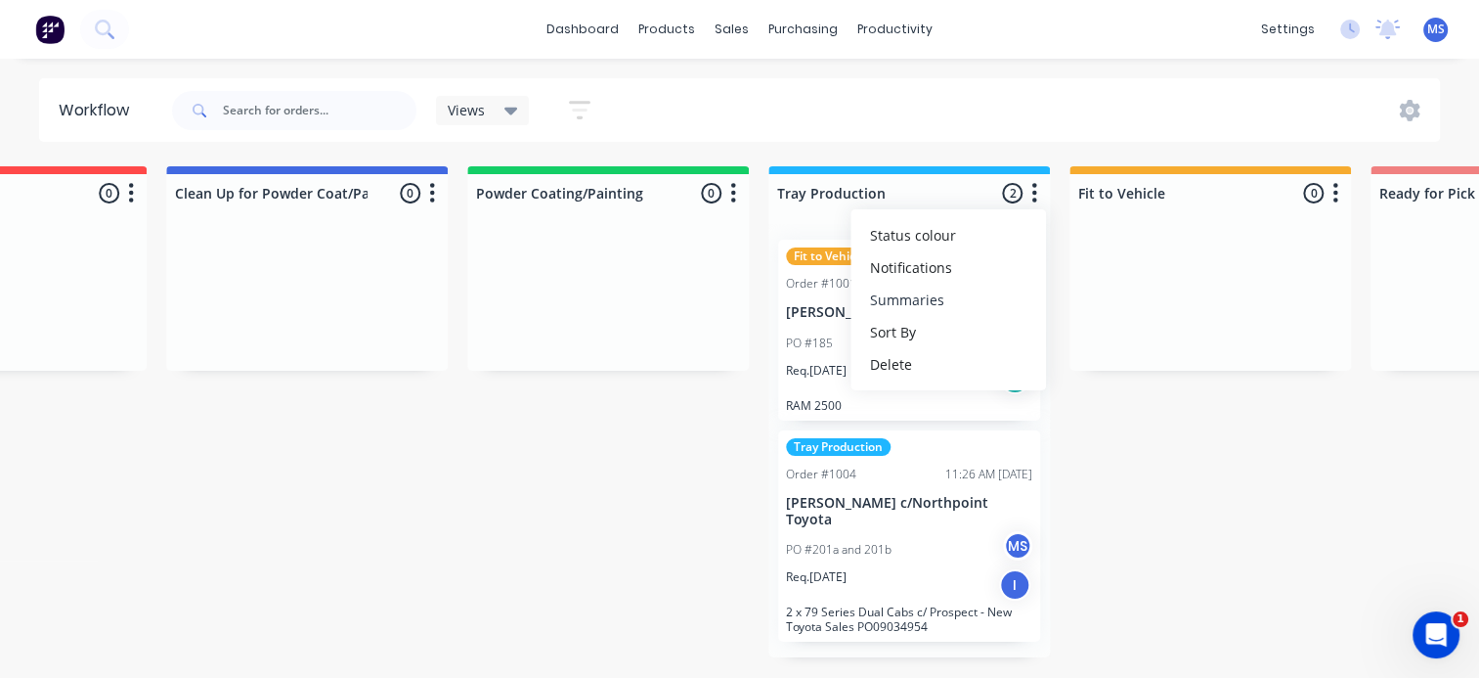
click at [918, 291] on button "Summaries" at bounding box center [949, 300] width 196 height 32
click at [1117, 299] on label at bounding box center [1117, 299] width 0 height 0
click at [1086, 303] on input "checkbox" at bounding box center [1079, 308] width 16 height 19
checkbox input "true"
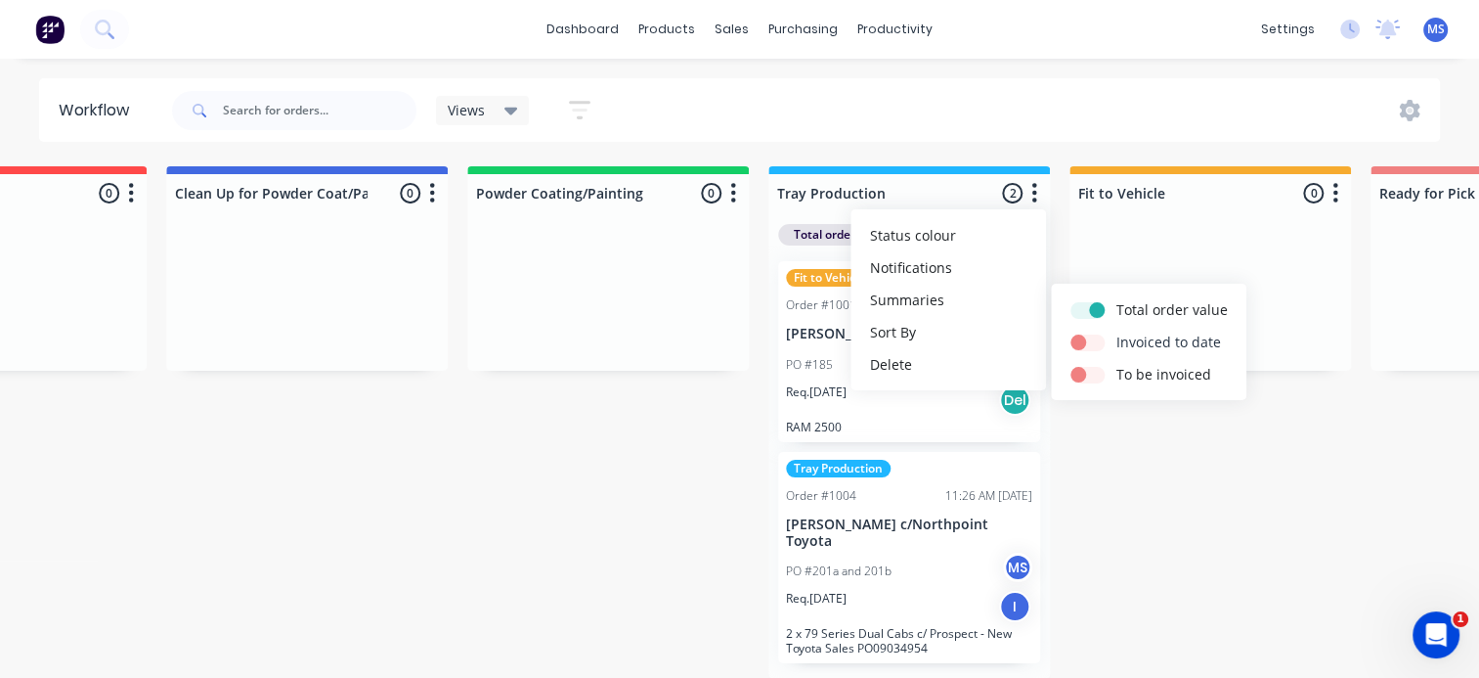
click at [1117, 331] on label at bounding box center [1117, 331] width 0 height 0
click at [1086, 340] on input "checkbox" at bounding box center [1079, 340] width 16 height 19
checkbox input "true"
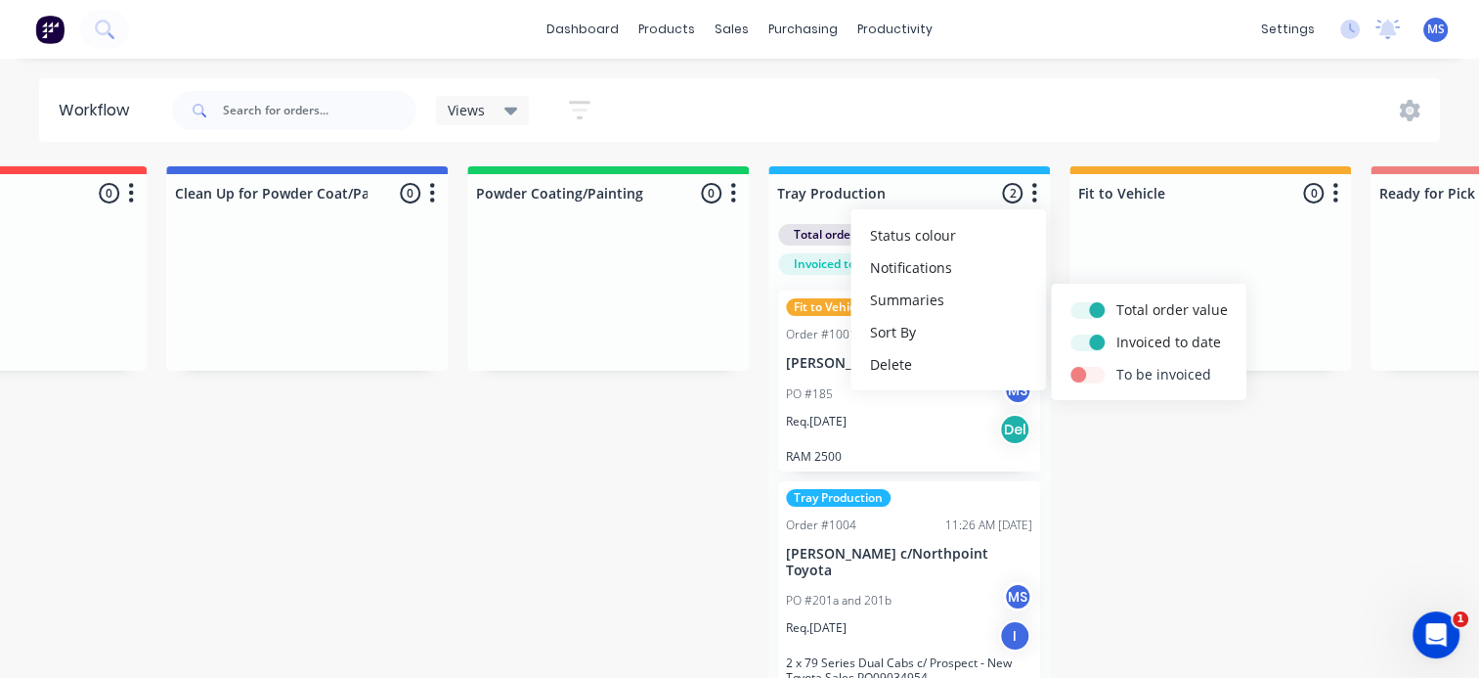
click at [1091, 365] on div at bounding box center [1094, 374] width 46 height 21
click at [1117, 364] on label at bounding box center [1117, 364] width 0 height 0
click at [1086, 378] on input "checkbox" at bounding box center [1079, 373] width 16 height 19
checkbox input "true"
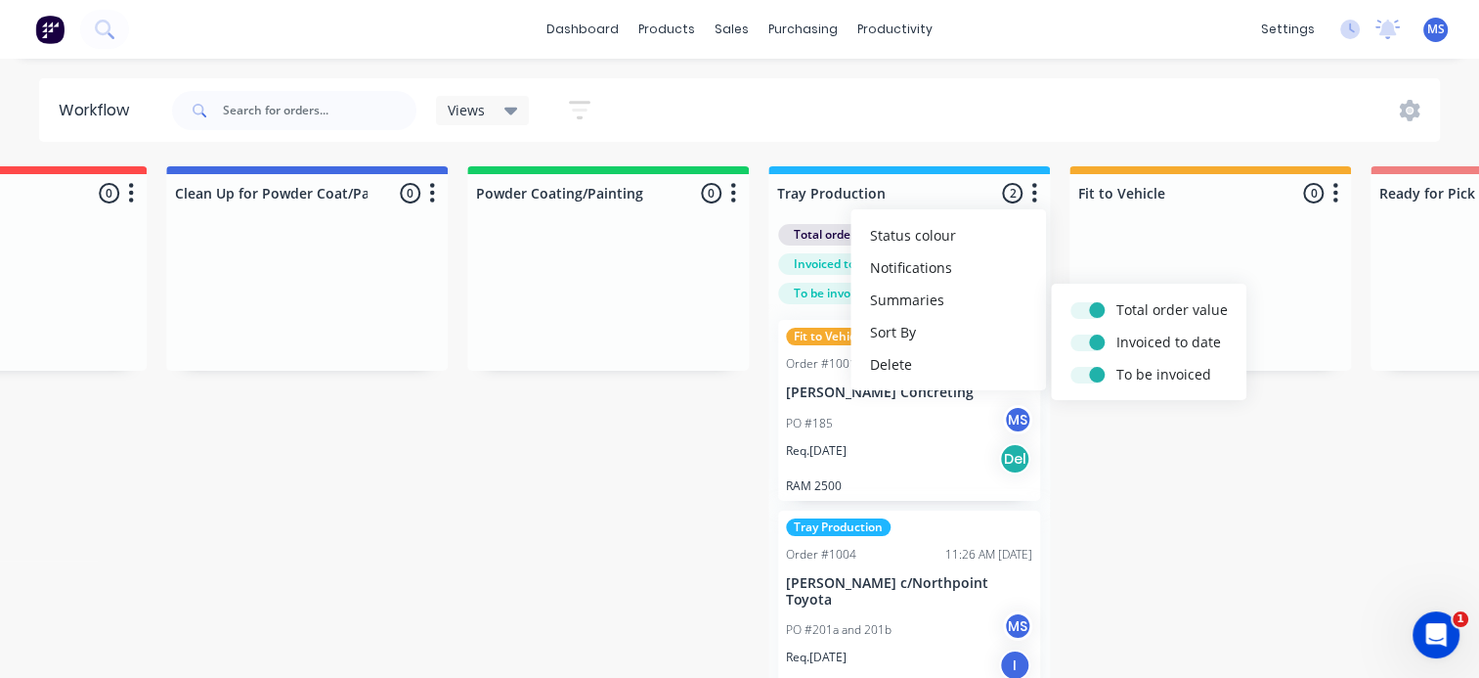
click at [1173, 517] on div "Submitted 0 Status colour #273444 hex #273444 Save Cancel Summaries Total order…" at bounding box center [518, 456] width 3828 height 581
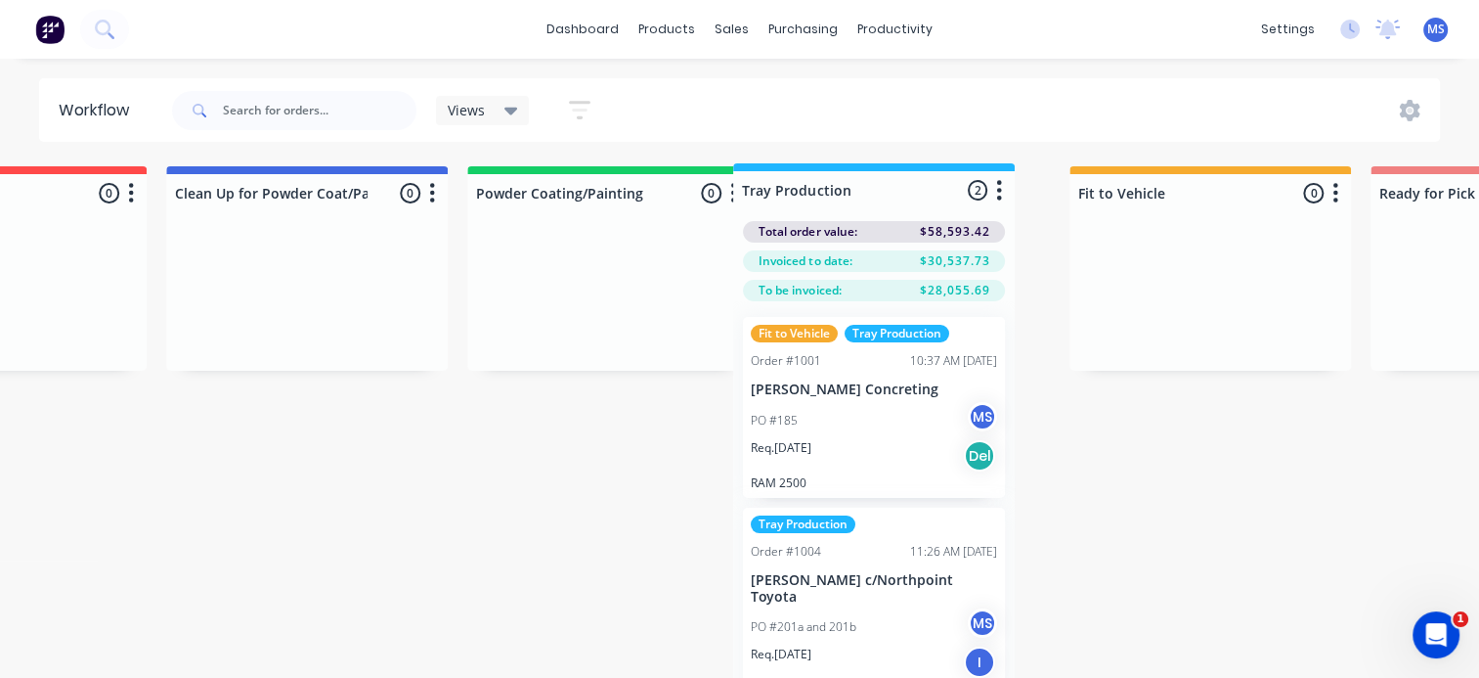
drag, startPoint x: 972, startPoint y: 199, endPoint x: 943, endPoint y: 198, distance: 29.4
click at [943, 198] on div "Submitted 0 Status colour #273444 hex #273444 Save Cancel Summaries Total order…" at bounding box center [518, 456] width 3828 height 581
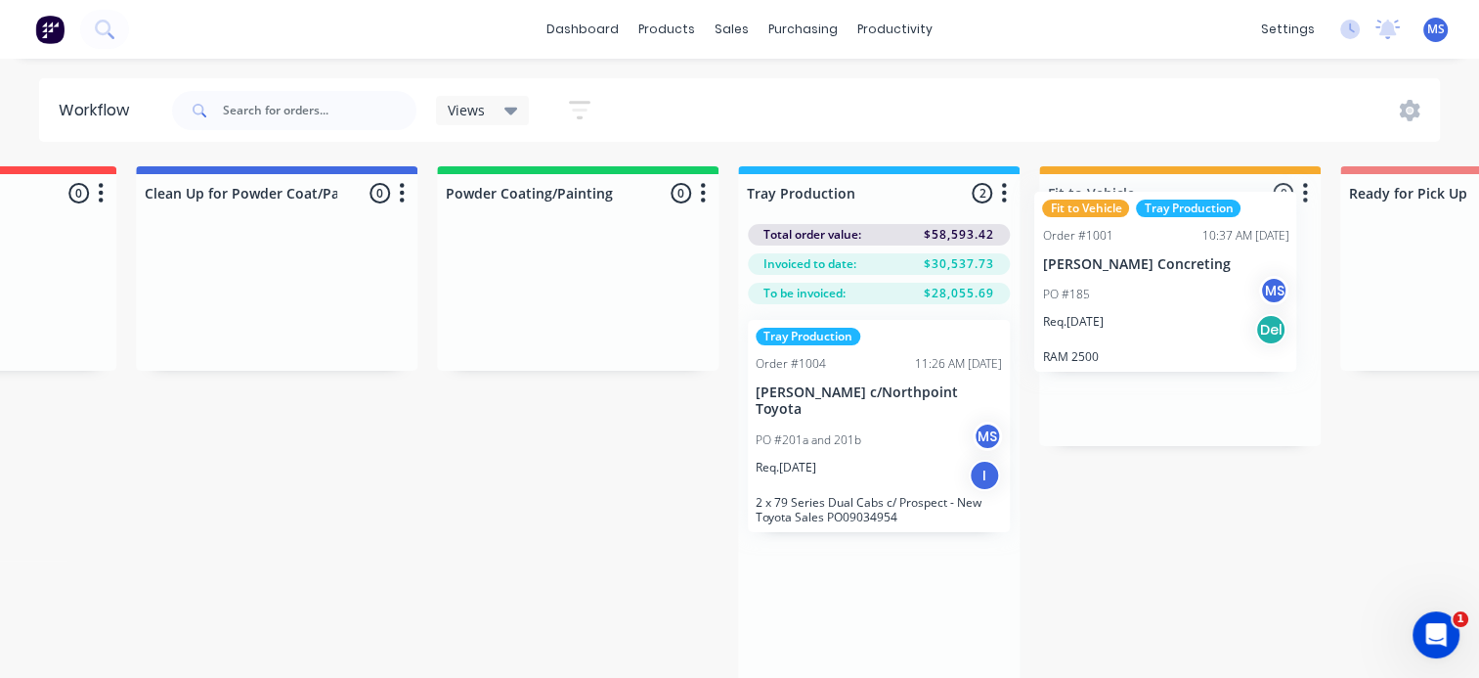
scroll to position [0, 1428]
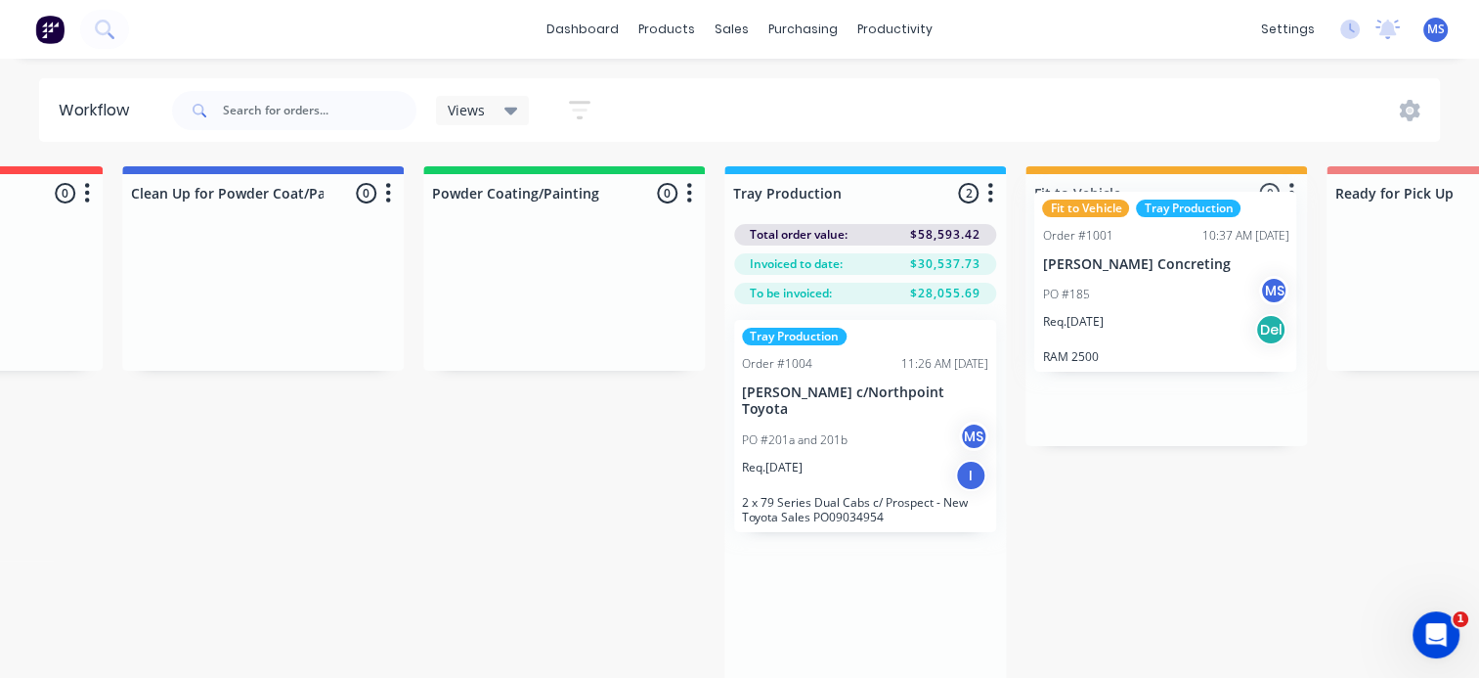
drag, startPoint x: 916, startPoint y: 423, endPoint x: 1181, endPoint y: 292, distance: 295.6
click at [1181, 292] on div "Submitted 0 Status colour #273444 hex #273444 Save Cancel Summaries Total order…" at bounding box center [473, 456] width 3828 height 581
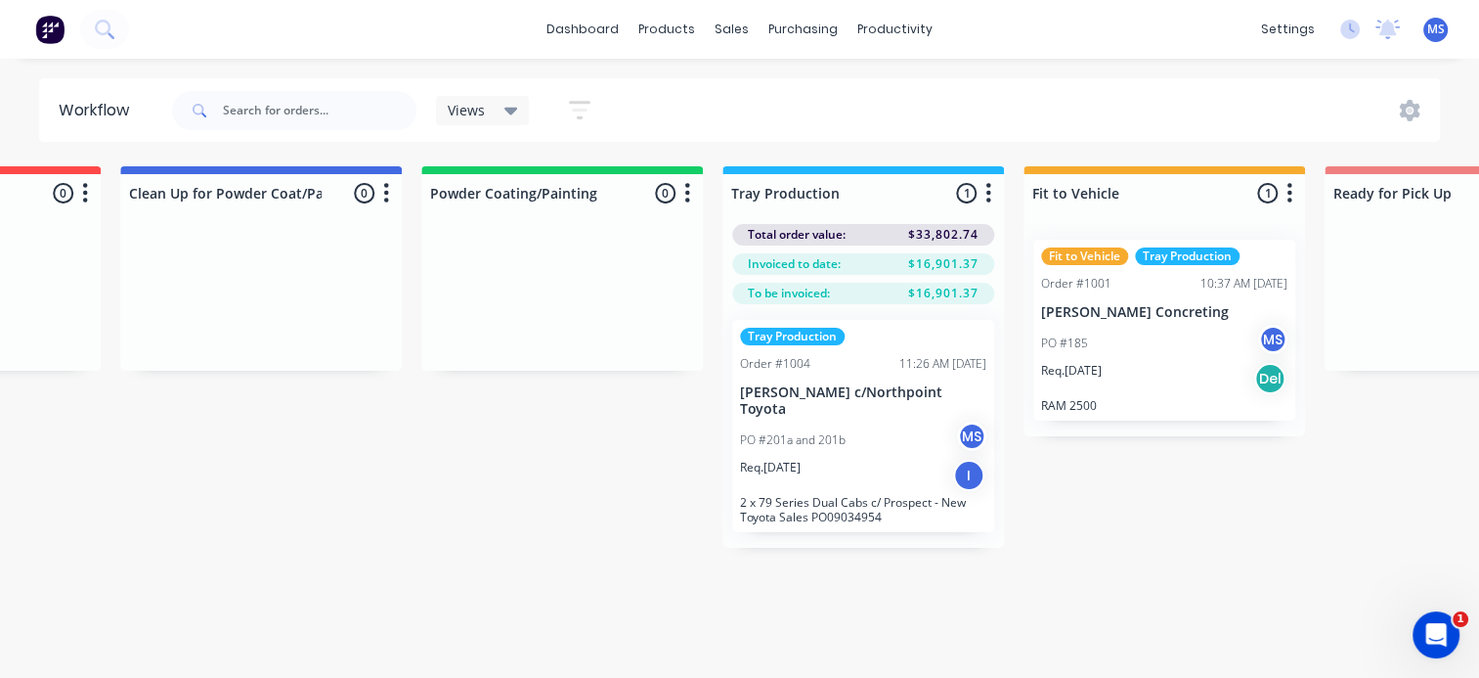
click at [1290, 195] on icon "button" at bounding box center [1290, 193] width 5 height 20
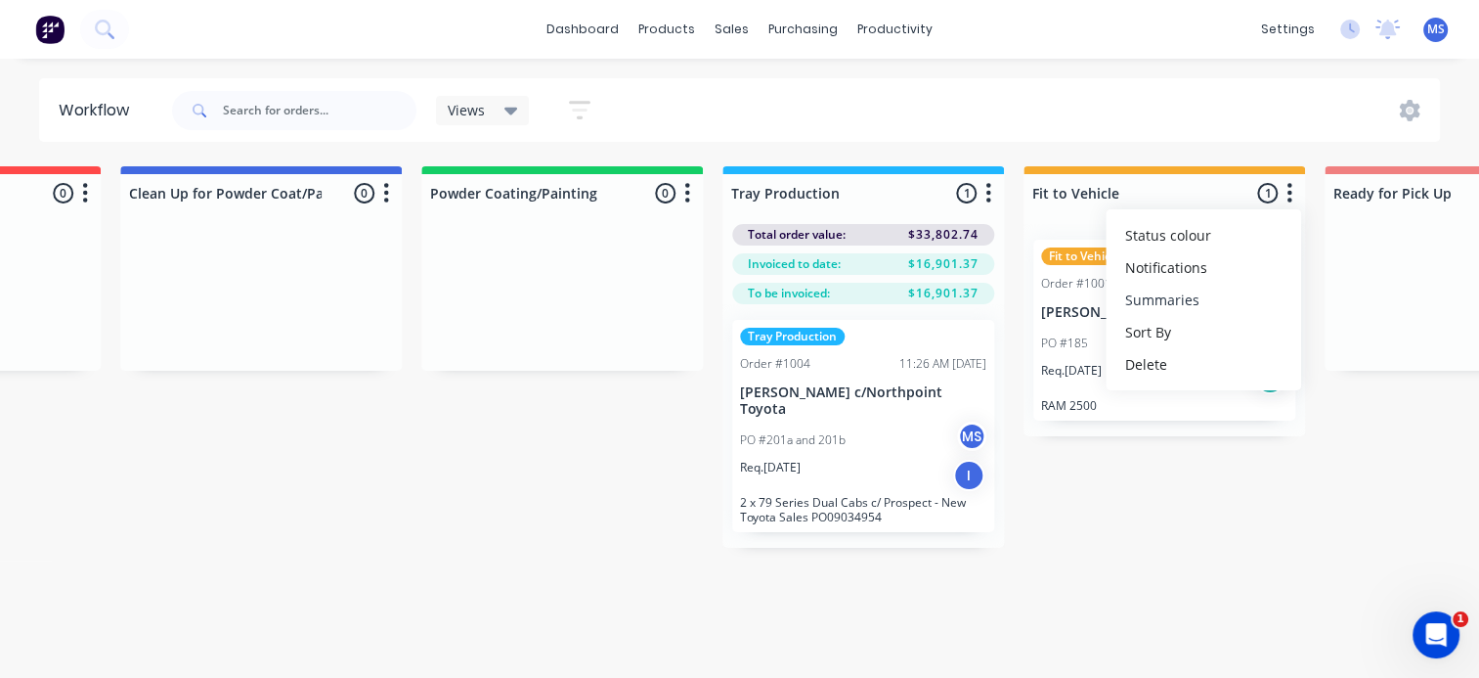
click at [1181, 295] on button "Summaries" at bounding box center [1204, 300] width 196 height 32
click at [976, 299] on label at bounding box center [976, 299] width 0 height 0
click at [946, 313] on input "checkbox" at bounding box center [938, 308] width 16 height 19
checkbox input "true"
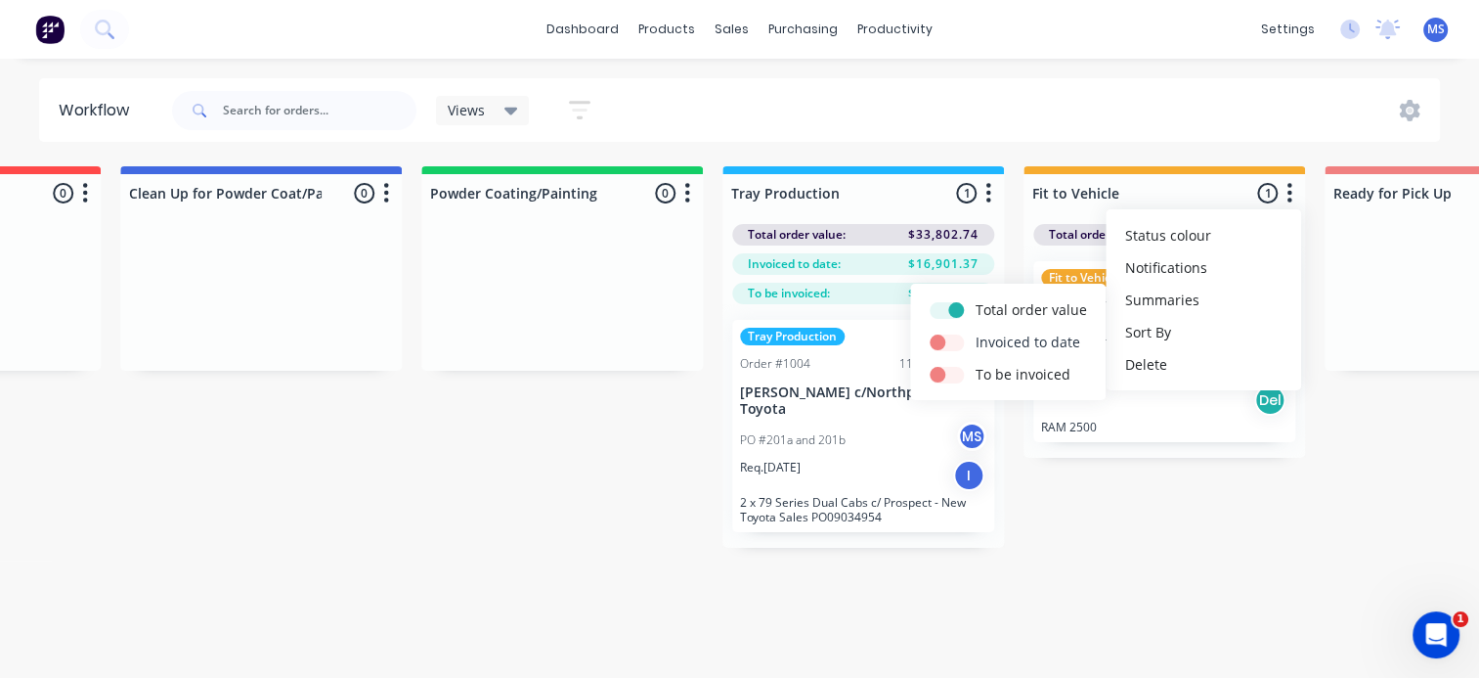
click at [976, 331] on label at bounding box center [976, 331] width 0 height 0
click at [946, 342] on input "checkbox" at bounding box center [938, 340] width 16 height 19
checkbox input "true"
click at [976, 364] on label at bounding box center [976, 364] width 0 height 0
click at [946, 378] on input "checkbox" at bounding box center [938, 373] width 16 height 19
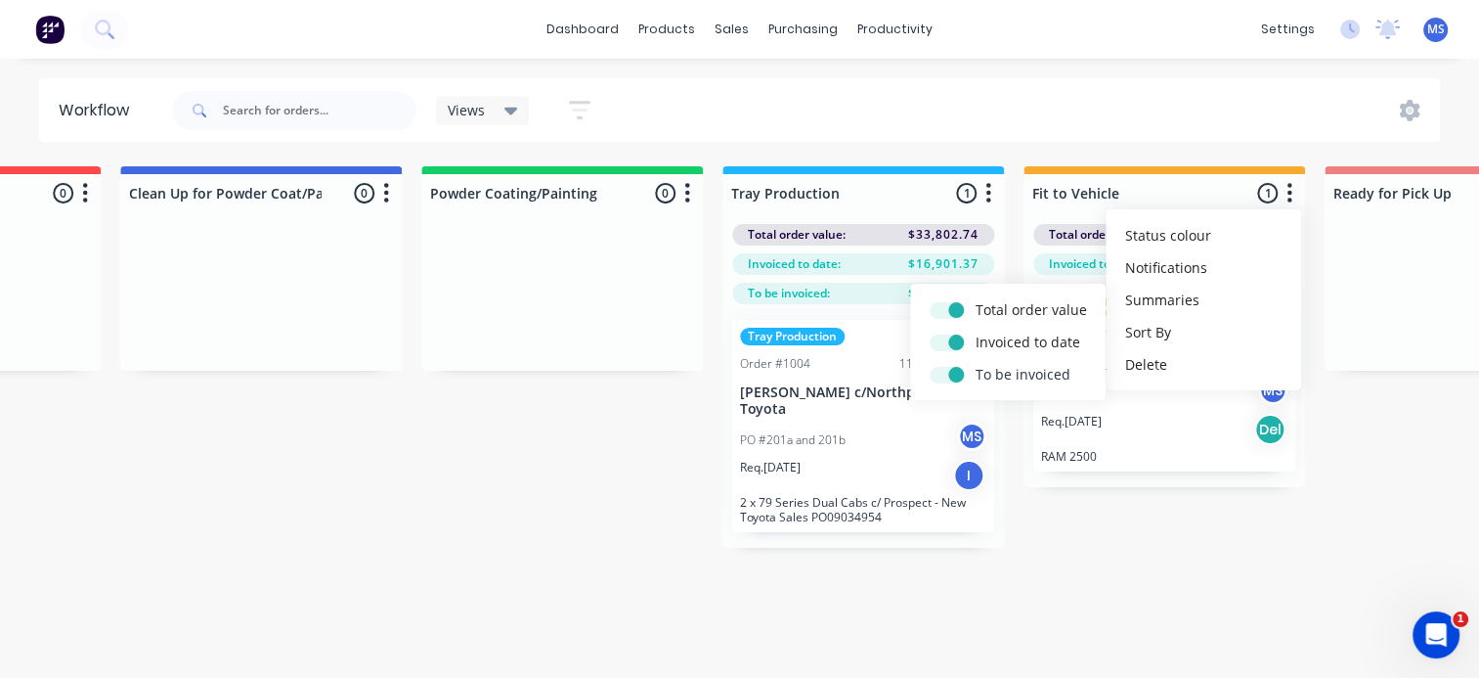
checkbox input "true"
click at [1123, 566] on div "Submitted 0 Status colour #273444 hex #273444 Save Cancel Summaries Total order…" at bounding box center [472, 456] width 3828 height 581
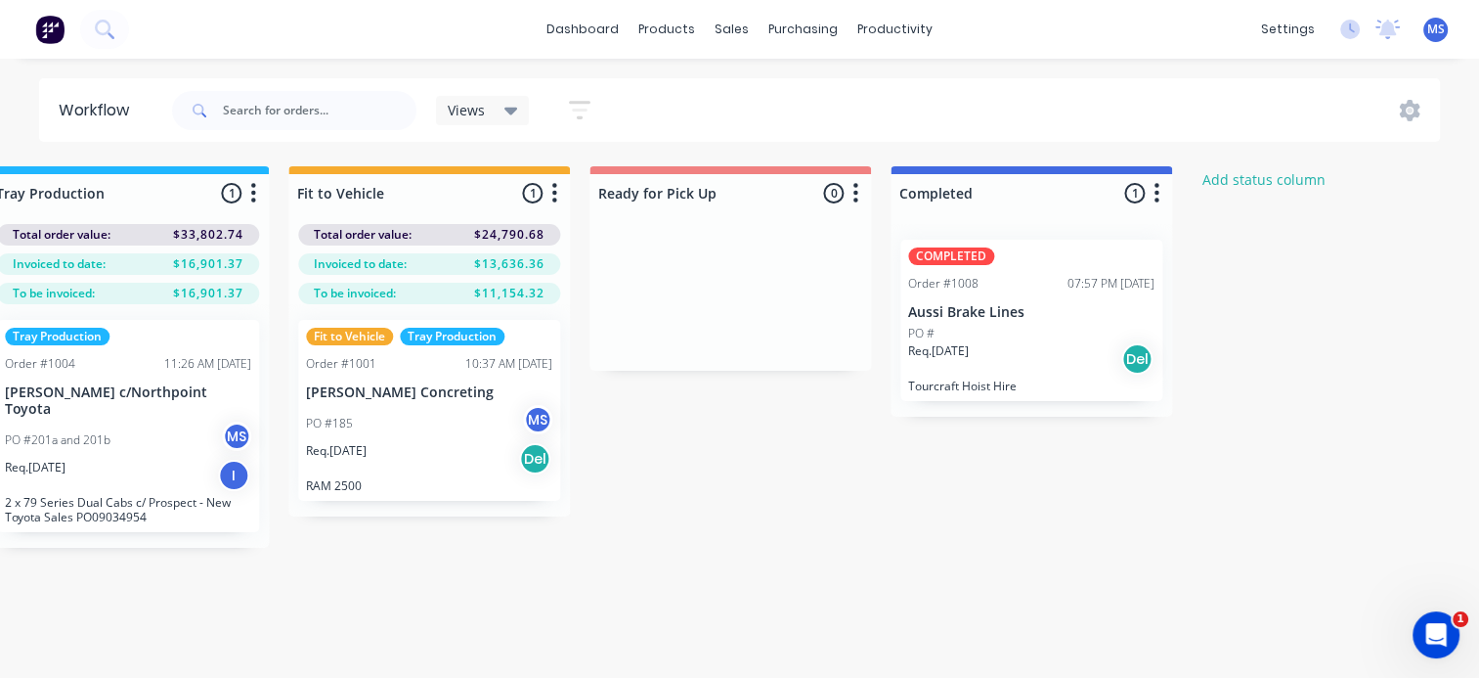
scroll to position [0, 2165]
click at [1028, 271] on div "COMPLETED Order #1008 07:57 PM 03/09/25 Aussi Brake Lines PO # Req. 03/09/25 De…" at bounding box center [1030, 320] width 262 height 161
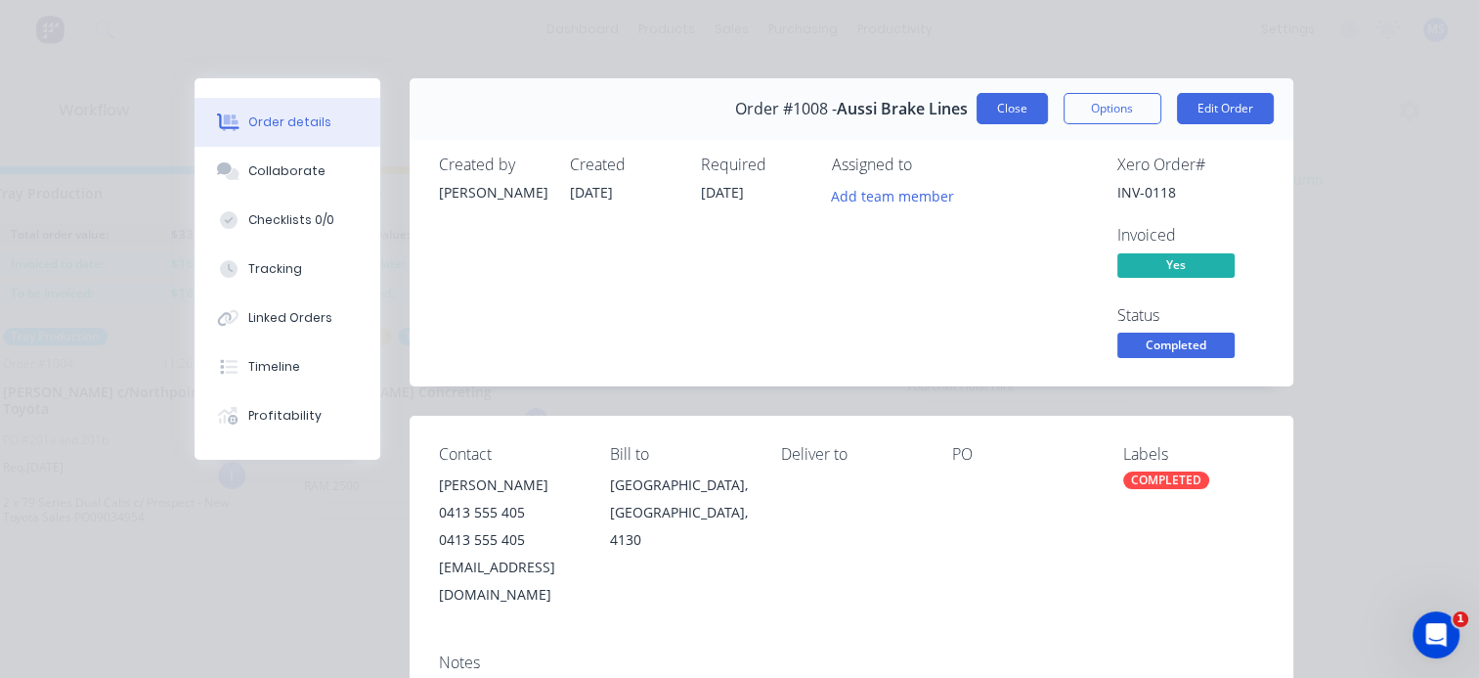
click at [1024, 117] on button "Close" at bounding box center [1012, 108] width 71 height 31
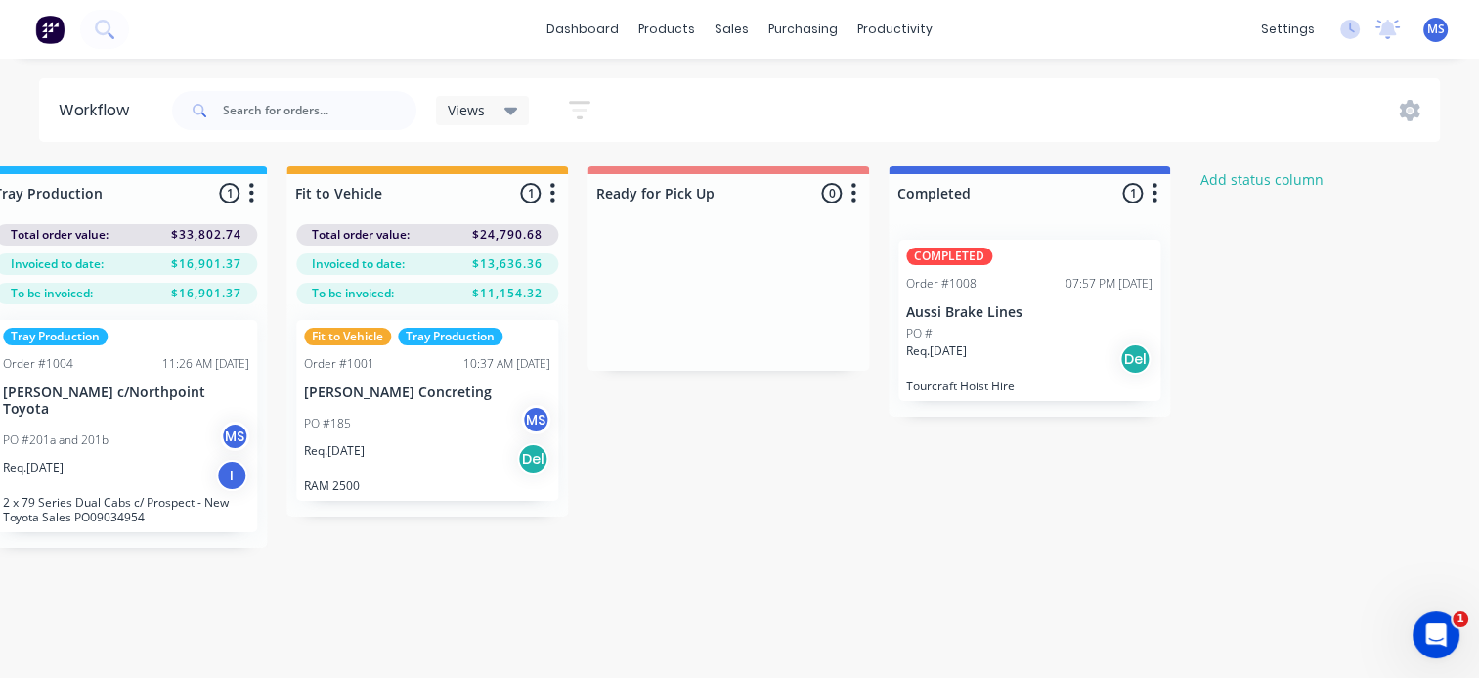
click at [1064, 331] on div "PO #" at bounding box center [1029, 334] width 246 height 18
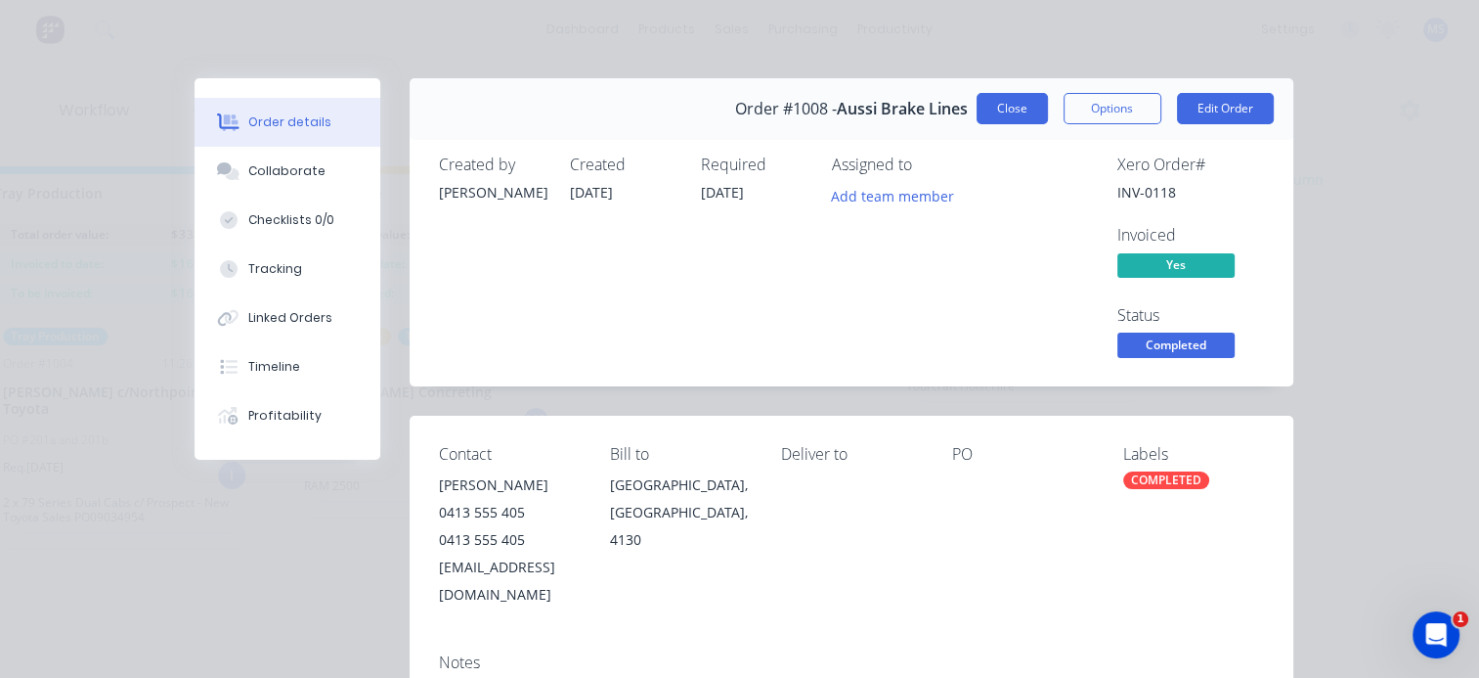
click at [1009, 115] on button "Close" at bounding box center [1012, 108] width 71 height 31
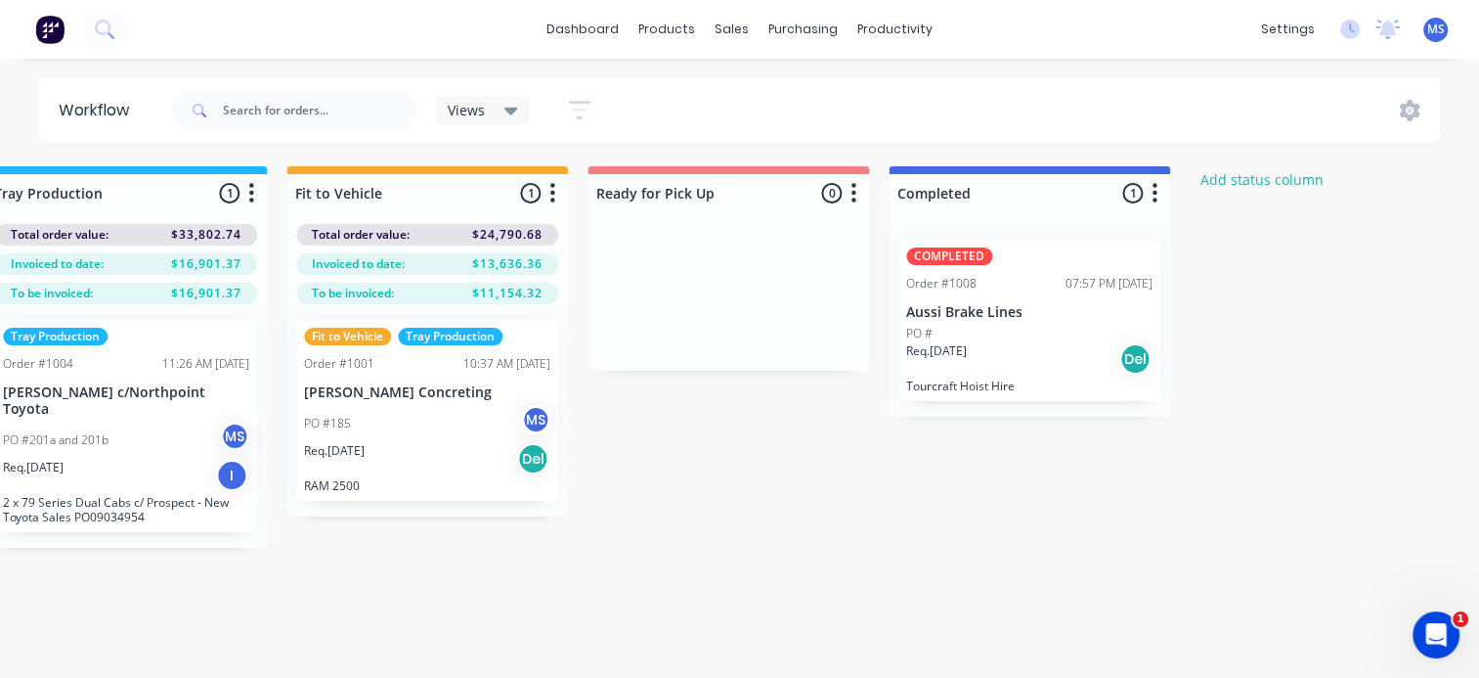
click at [1021, 332] on div "PO #" at bounding box center [1029, 334] width 246 height 18
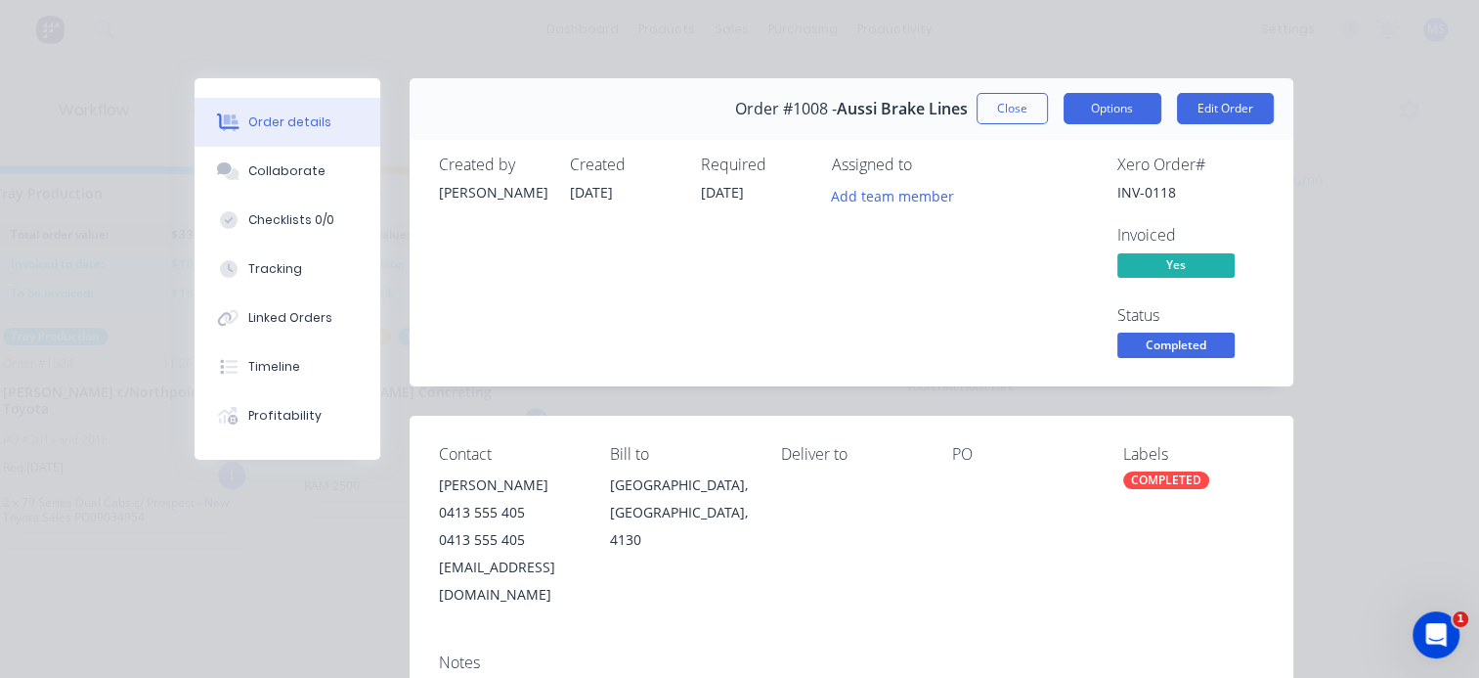
click at [1141, 102] on button "Options" at bounding box center [1113, 108] width 98 height 31
click at [911, 308] on div "Assigned to Add team member" at bounding box center [930, 258] width 196 height 206
click at [1162, 345] on span "Completed" at bounding box center [1176, 344] width 117 height 24
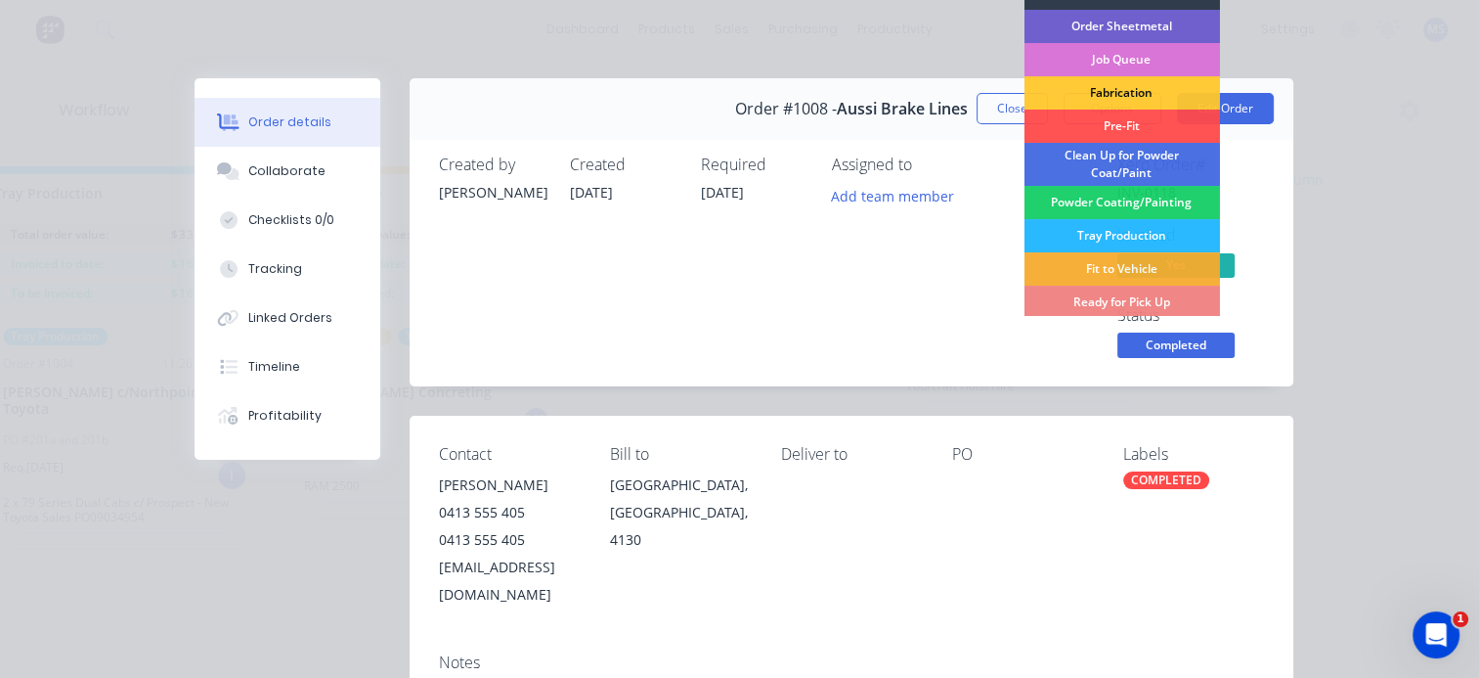
scroll to position [63, 0]
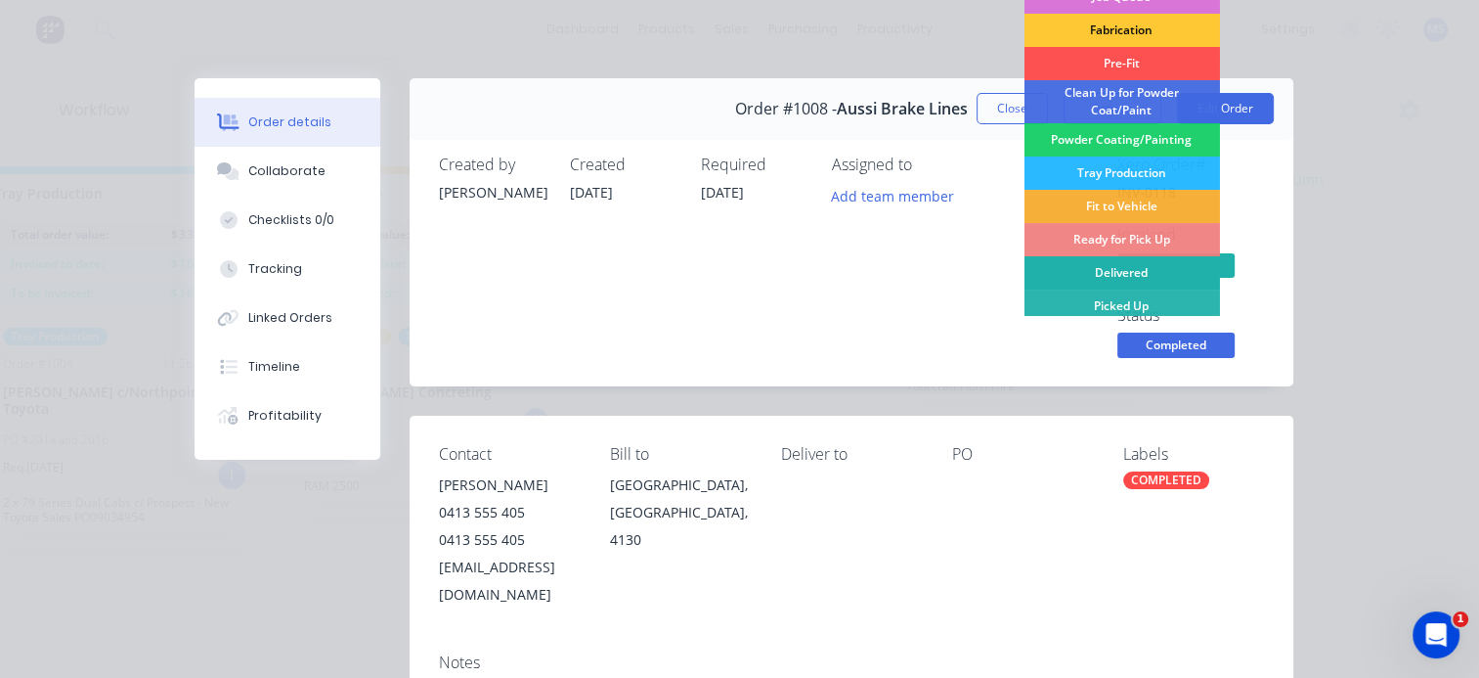
click at [1141, 270] on div "Delivered" at bounding box center [1122, 272] width 196 height 33
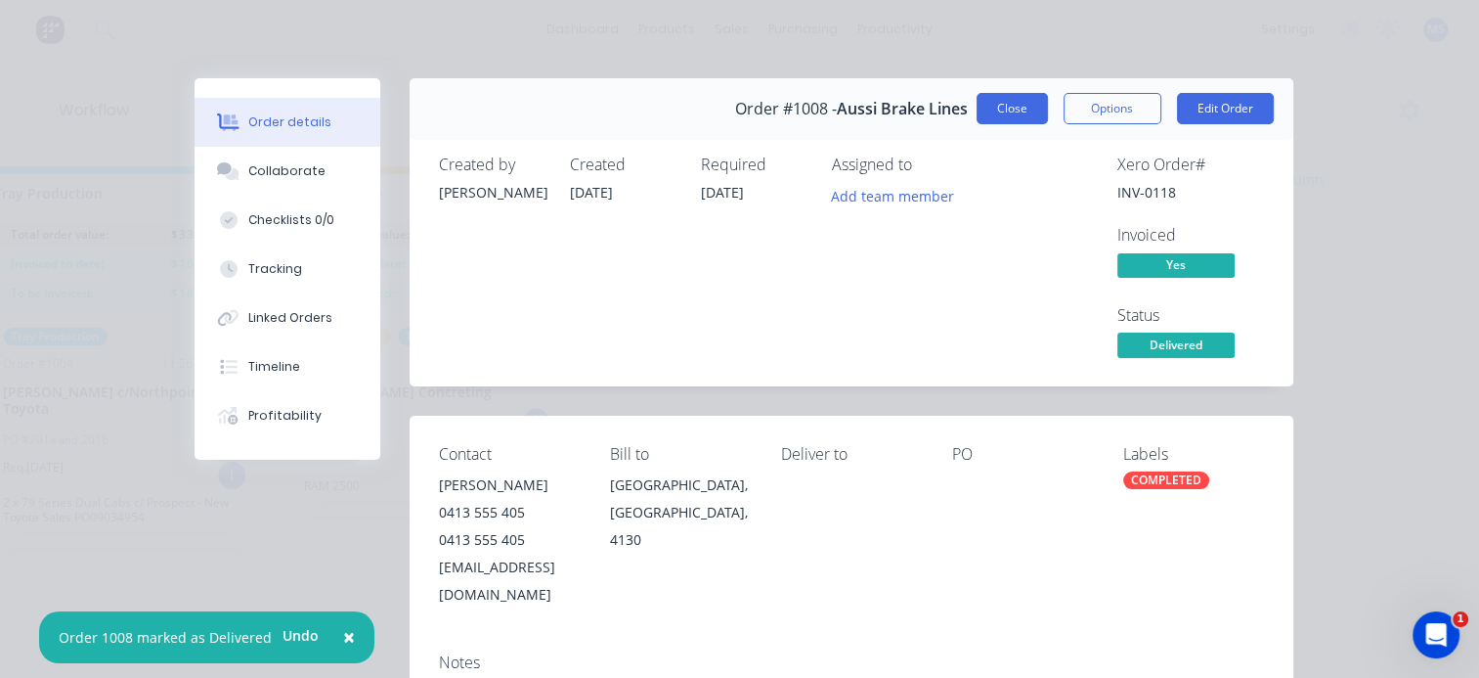
click at [993, 105] on button "Close" at bounding box center [1012, 108] width 71 height 31
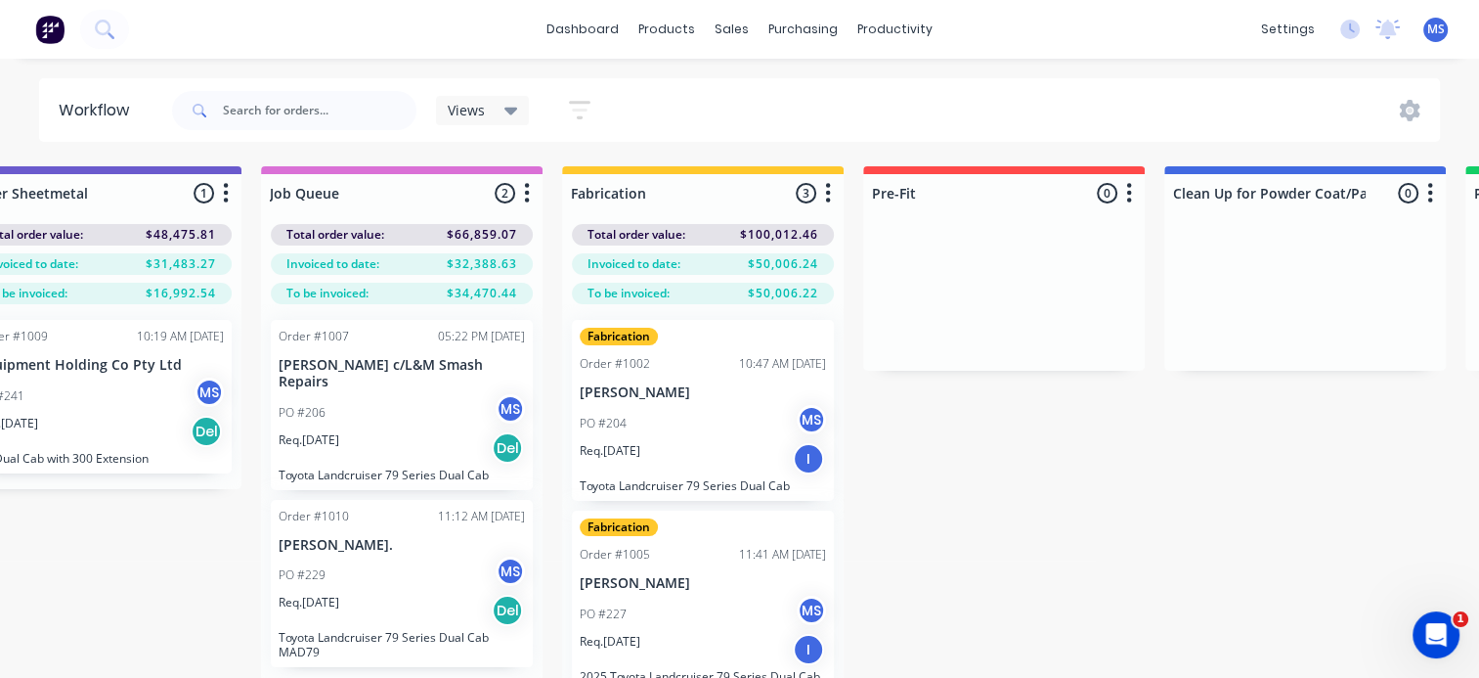
scroll to position [0, 2165]
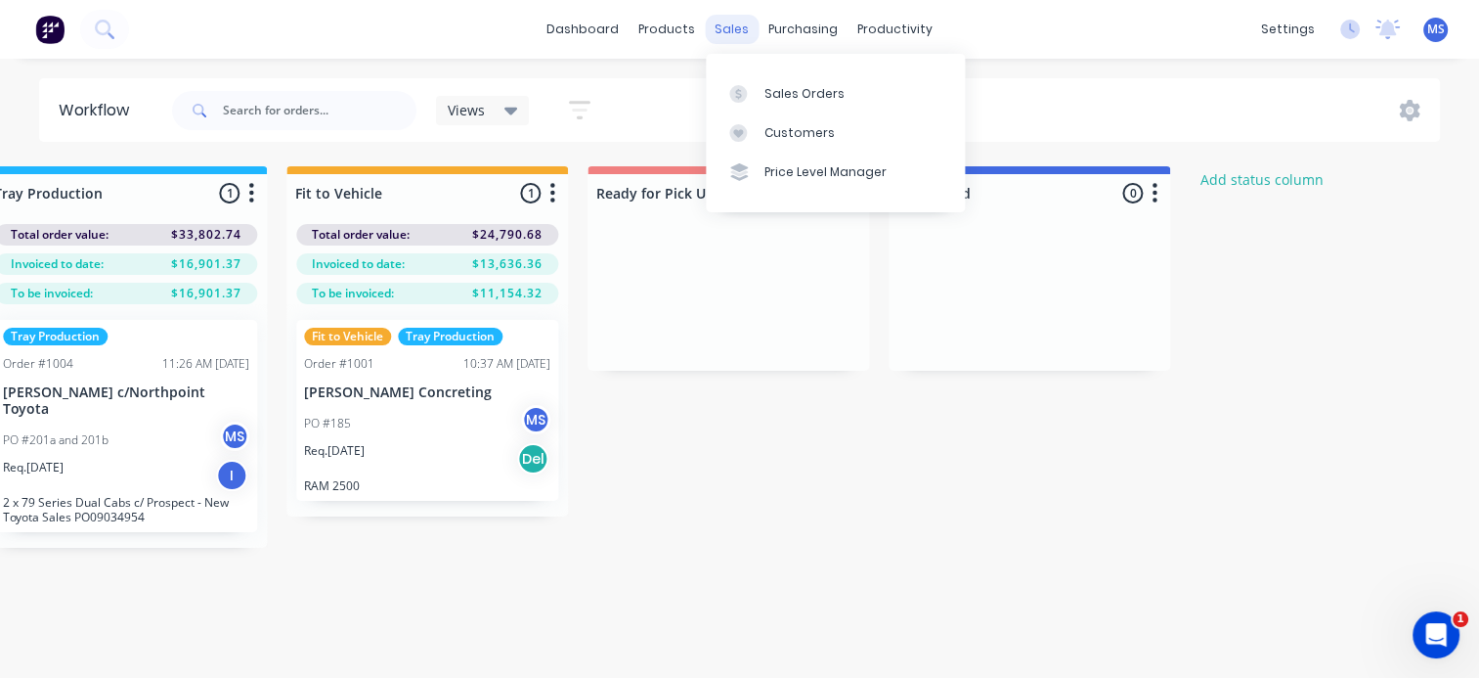
click at [739, 19] on div "sales" at bounding box center [732, 29] width 54 height 29
click at [765, 90] on div "Sales Orders" at bounding box center [805, 94] width 80 height 18
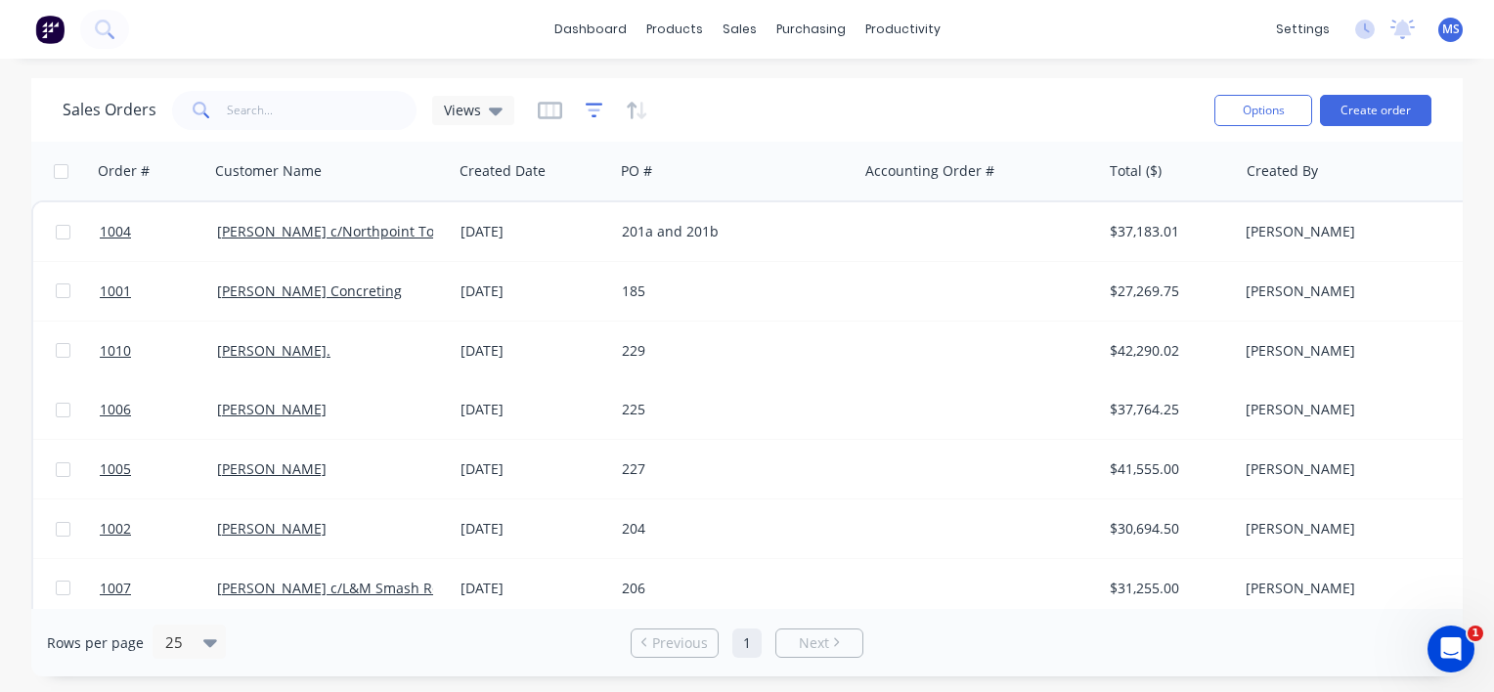
click at [591, 101] on icon "button" at bounding box center [595, 111] width 18 height 20
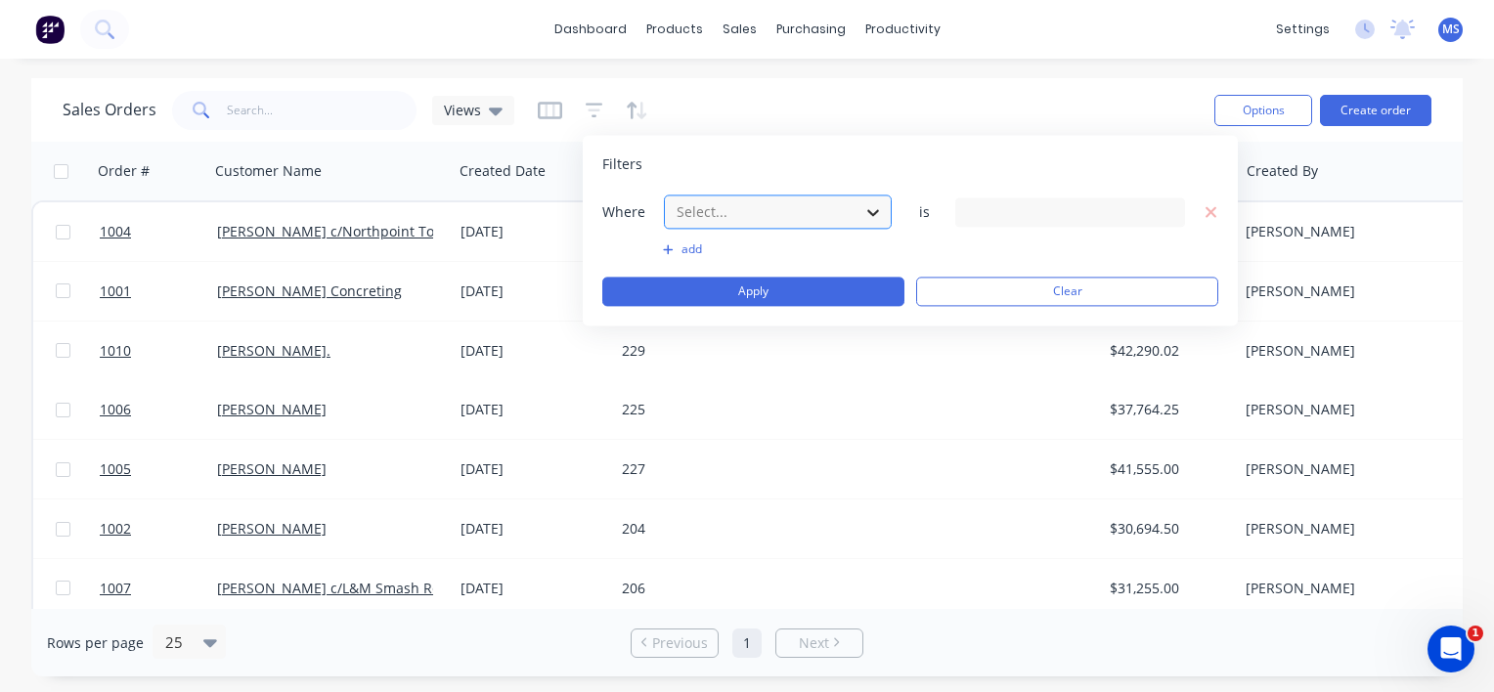
click at [874, 205] on icon at bounding box center [873, 212] width 20 height 20
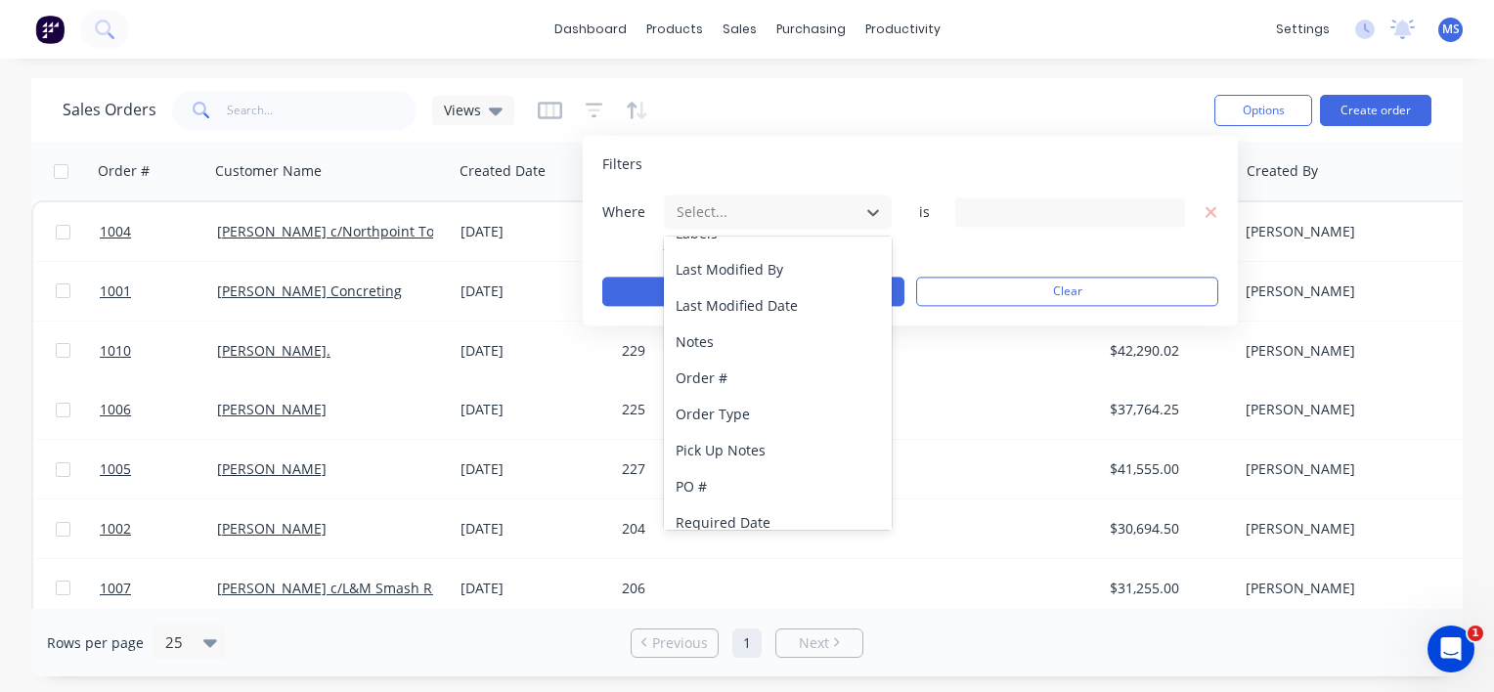
scroll to position [473, 0]
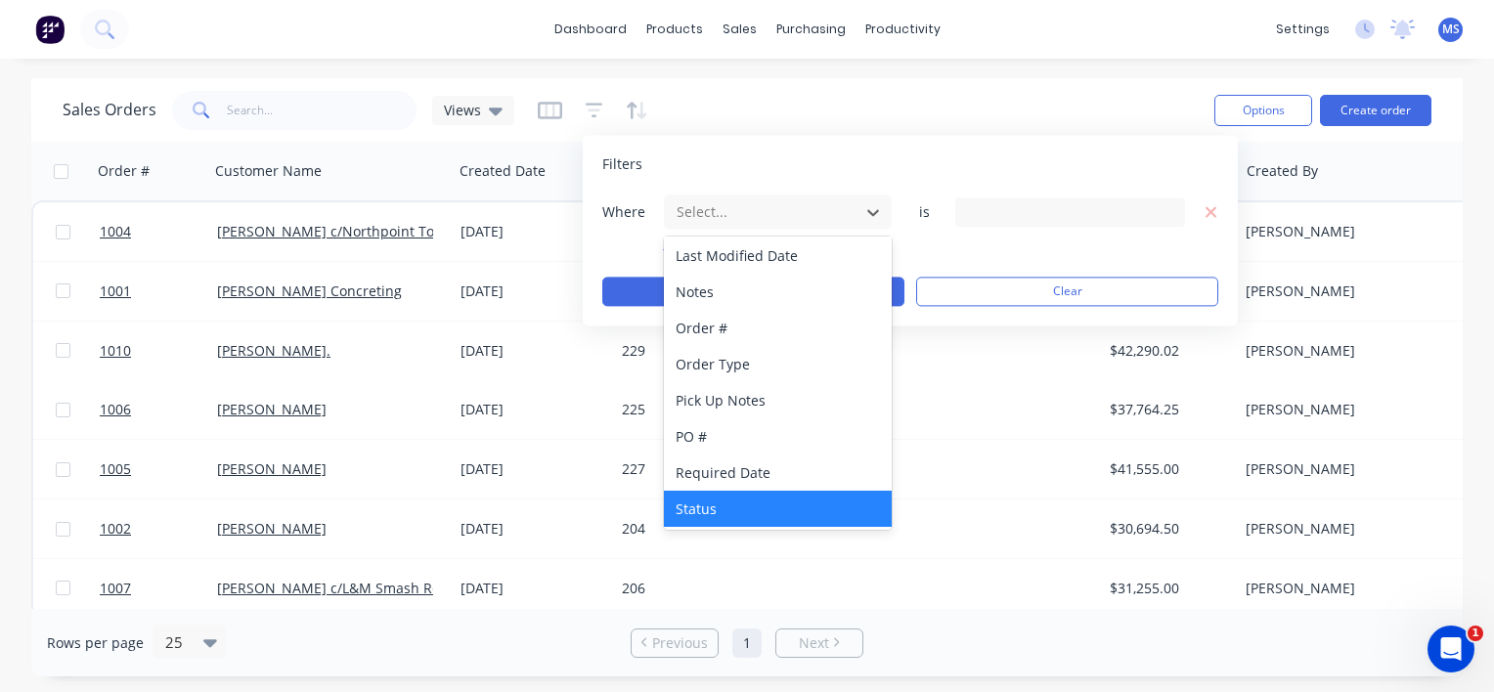
click at [769, 498] on div "Status" at bounding box center [778, 509] width 228 height 36
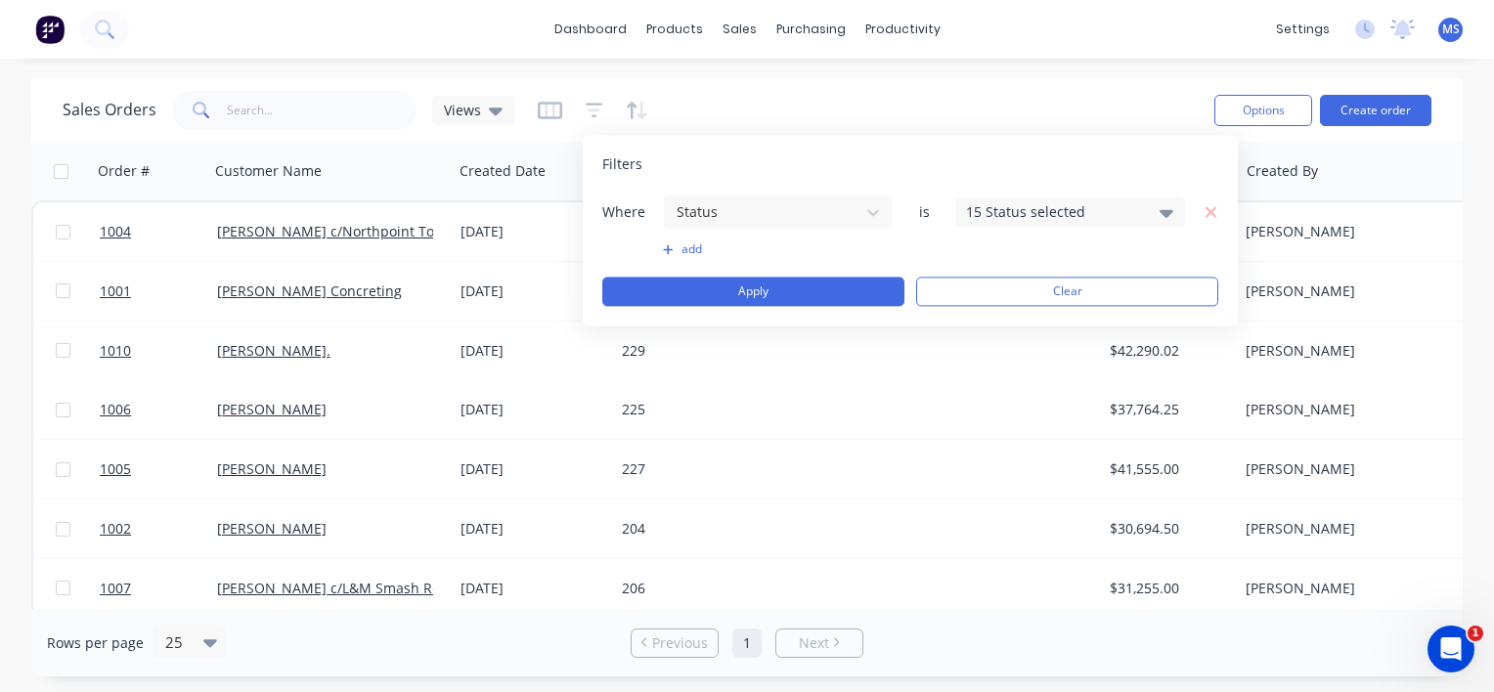
click at [1162, 206] on icon at bounding box center [1167, 212] width 14 height 22
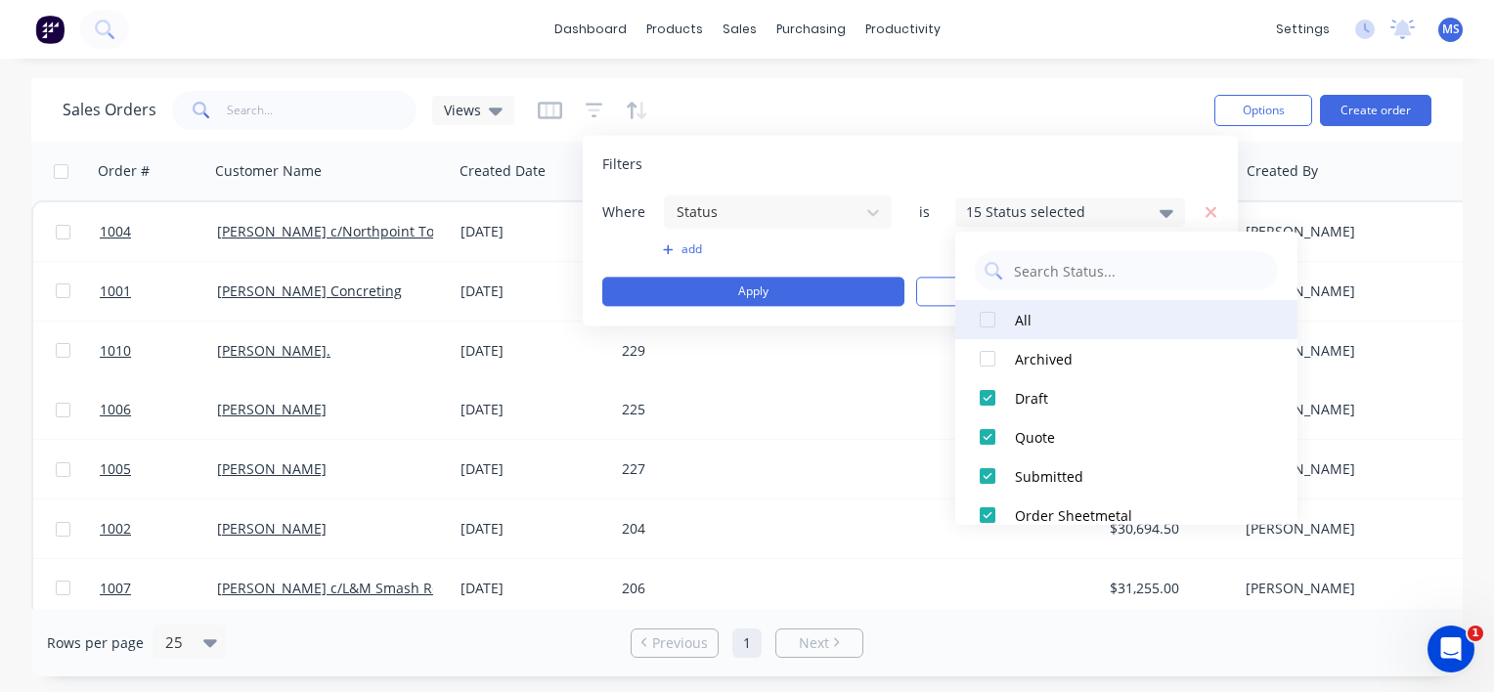
click at [986, 319] on div at bounding box center [987, 319] width 39 height 39
click at [982, 321] on div at bounding box center [987, 319] width 39 height 39
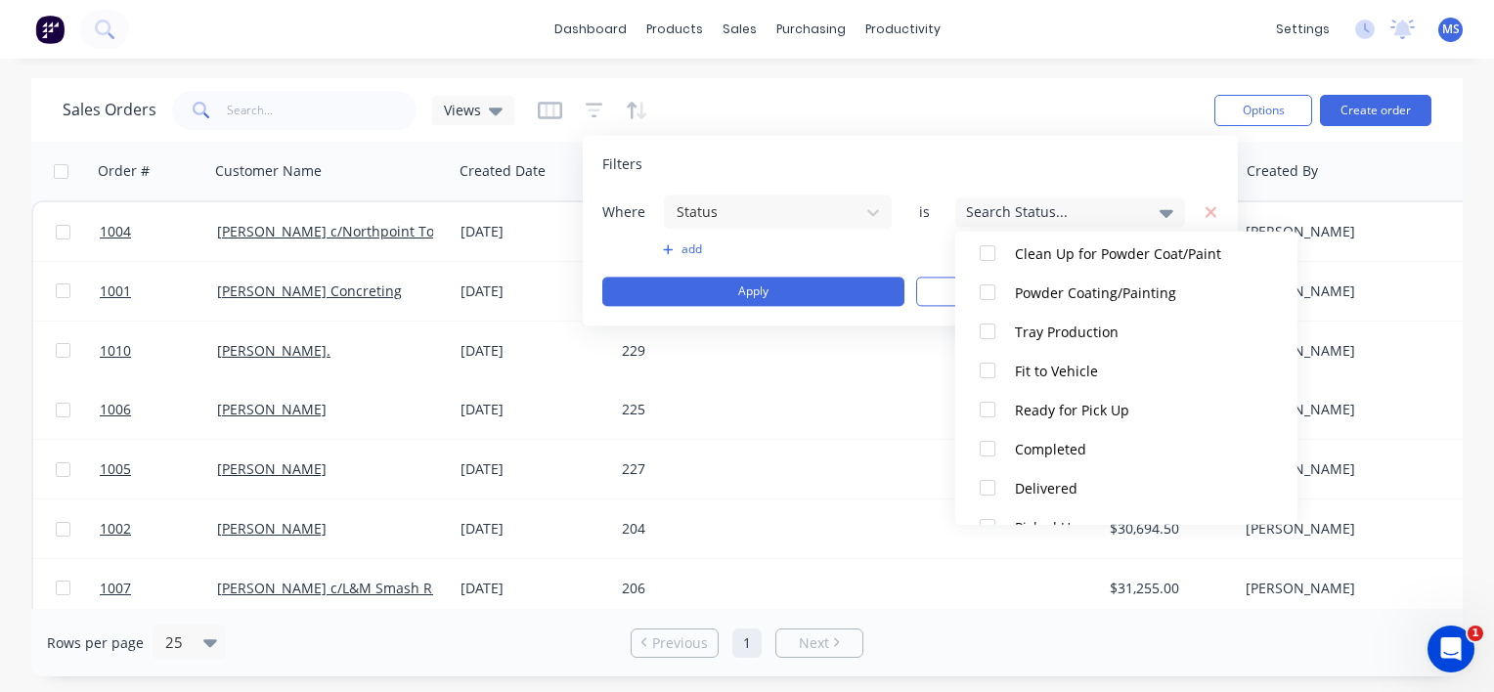
scroll to position [450, 0]
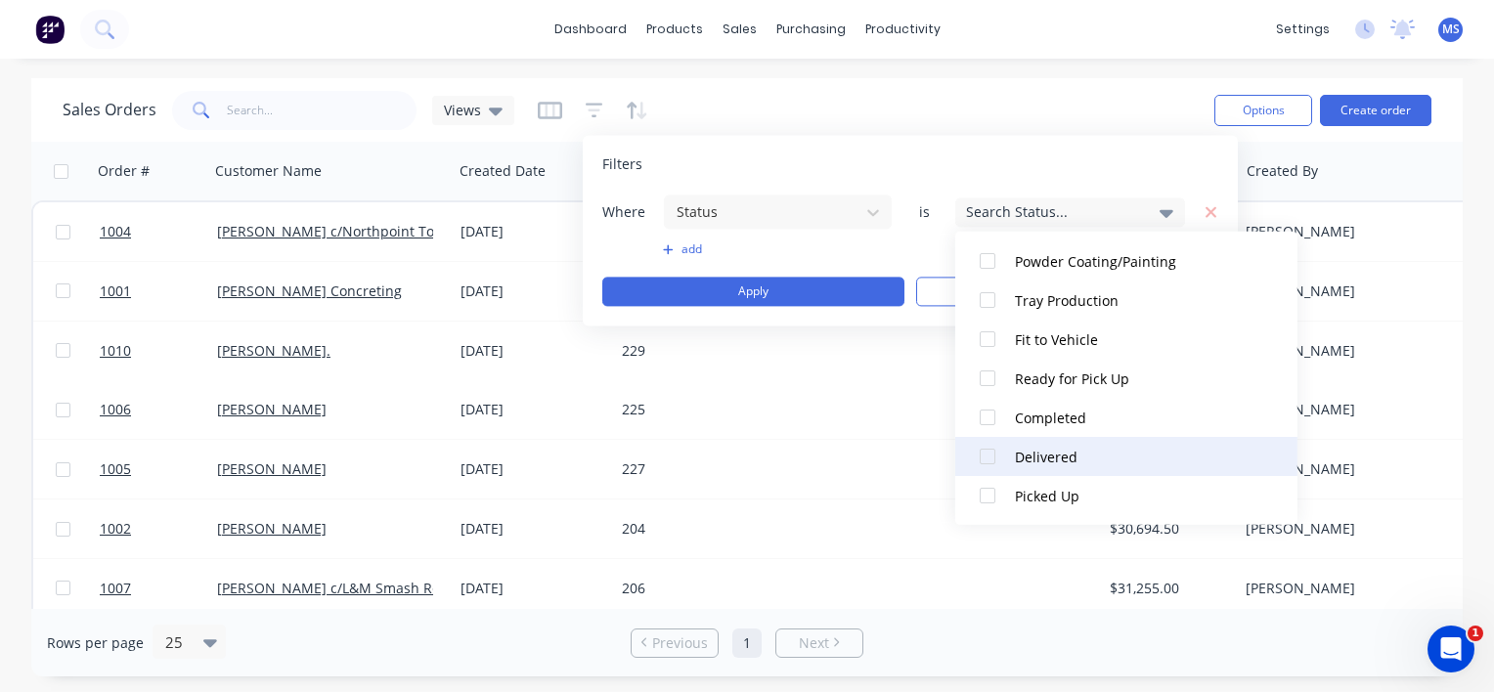
click at [981, 450] on div at bounding box center [987, 456] width 39 height 39
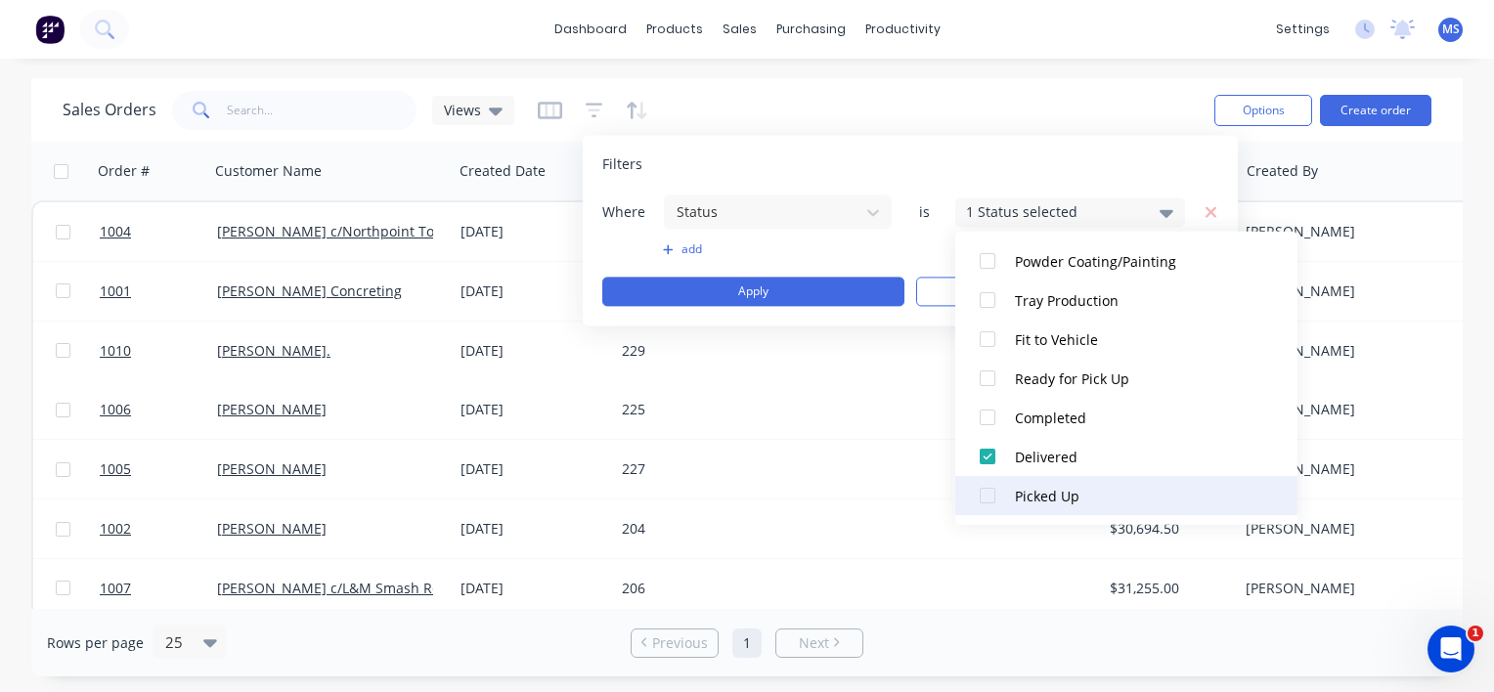
click at [989, 490] on div at bounding box center [987, 495] width 39 height 39
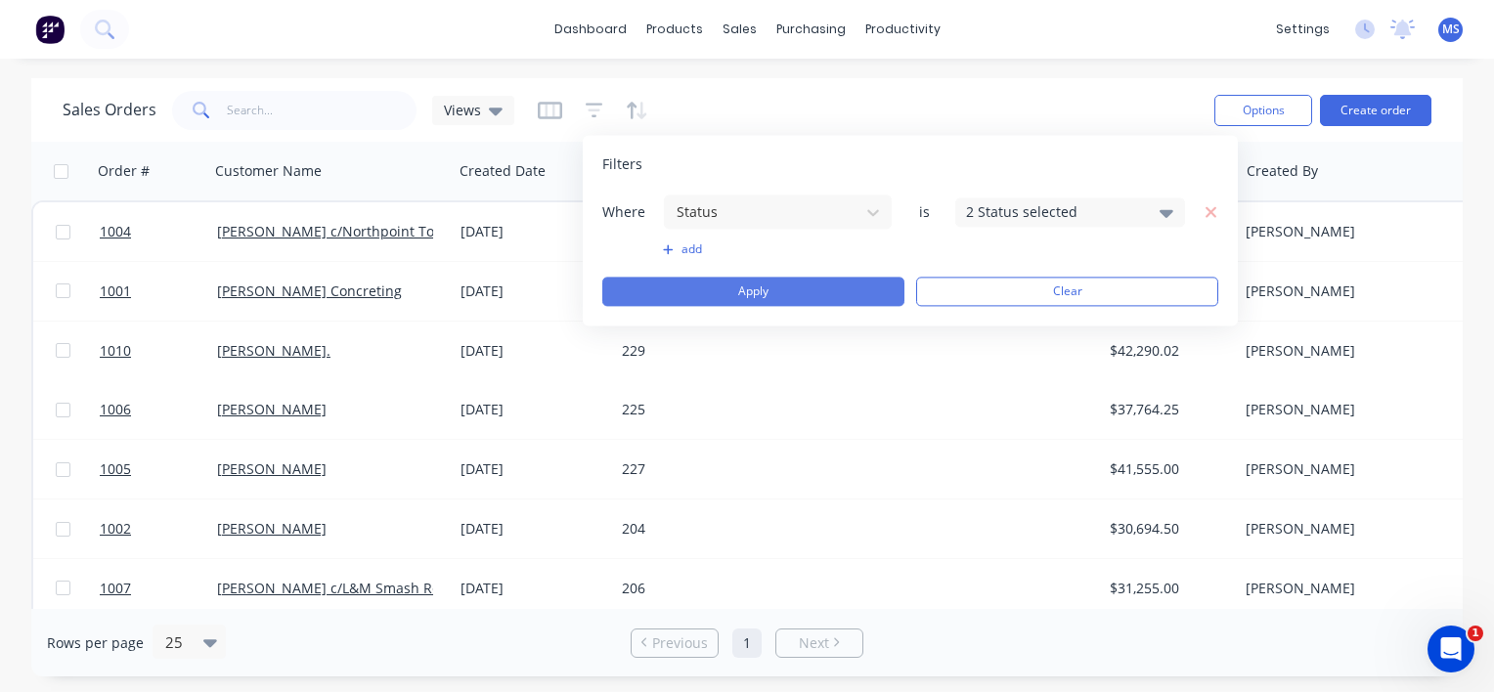
click at [860, 291] on button "Apply" at bounding box center [753, 291] width 302 height 29
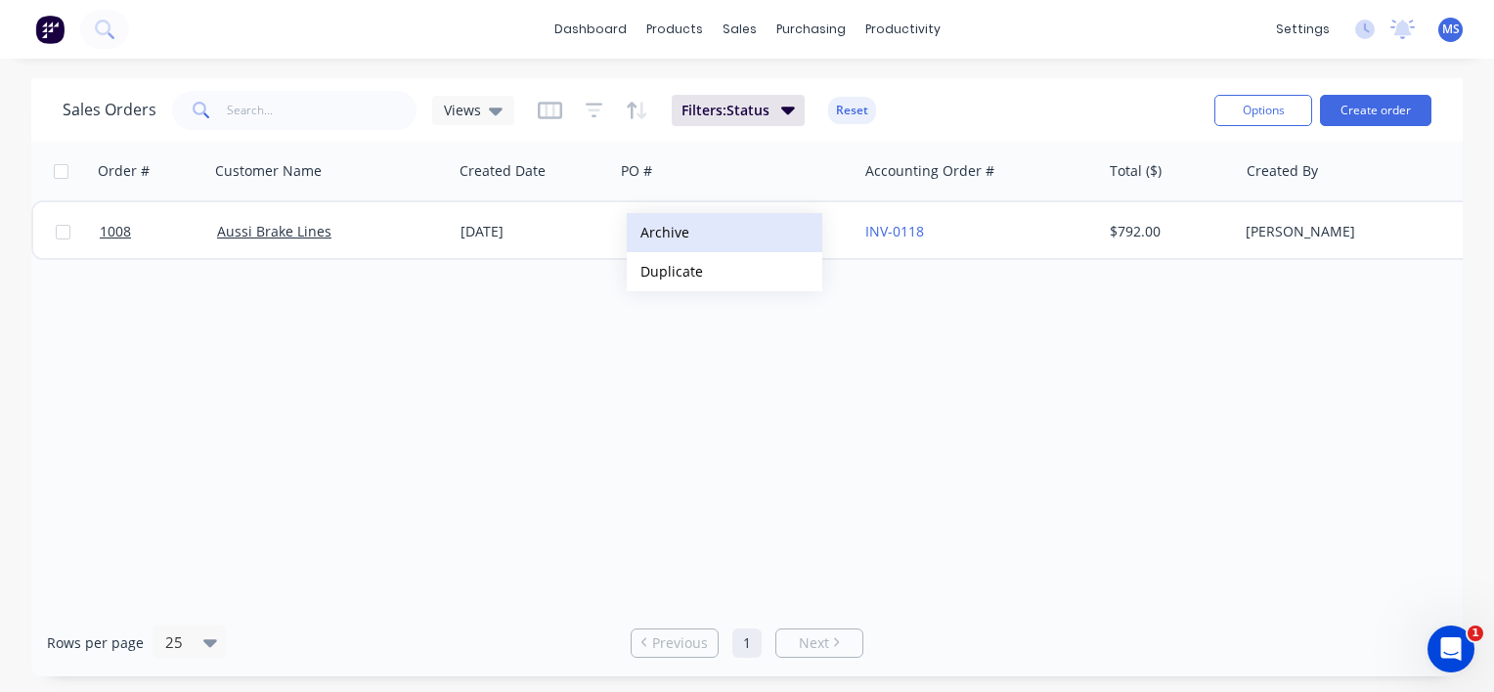
click at [736, 225] on button "Archive" at bounding box center [725, 232] width 196 height 39
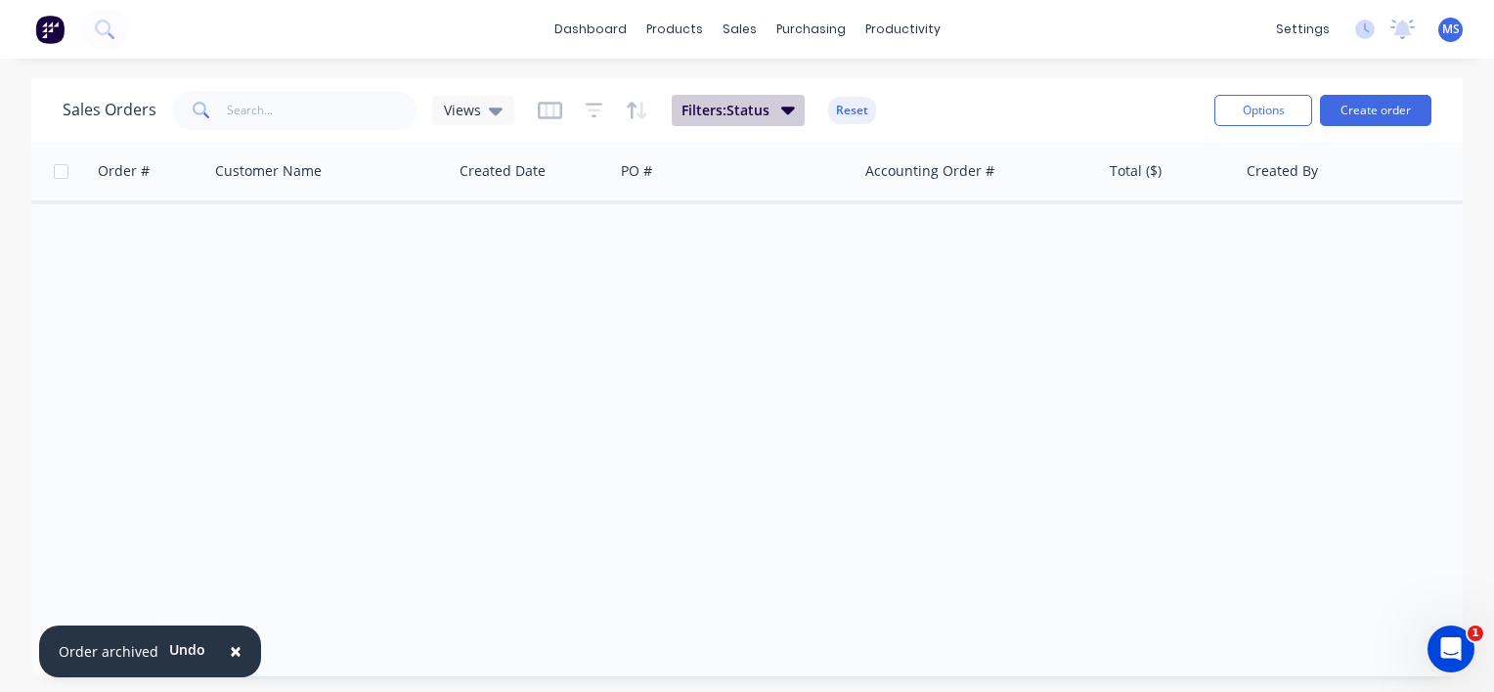
click at [786, 106] on icon "button" at bounding box center [788, 110] width 14 height 22
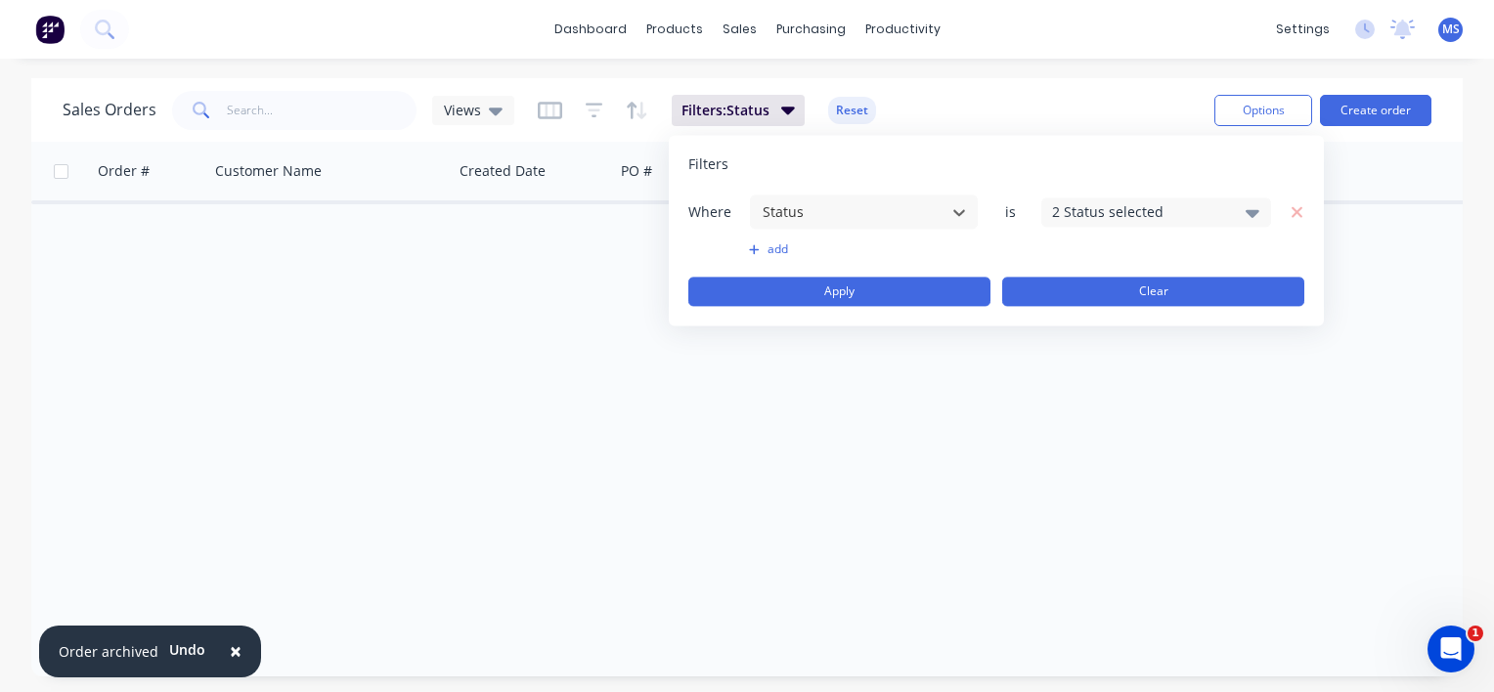
click at [1138, 286] on button "Clear" at bounding box center [1153, 291] width 302 height 29
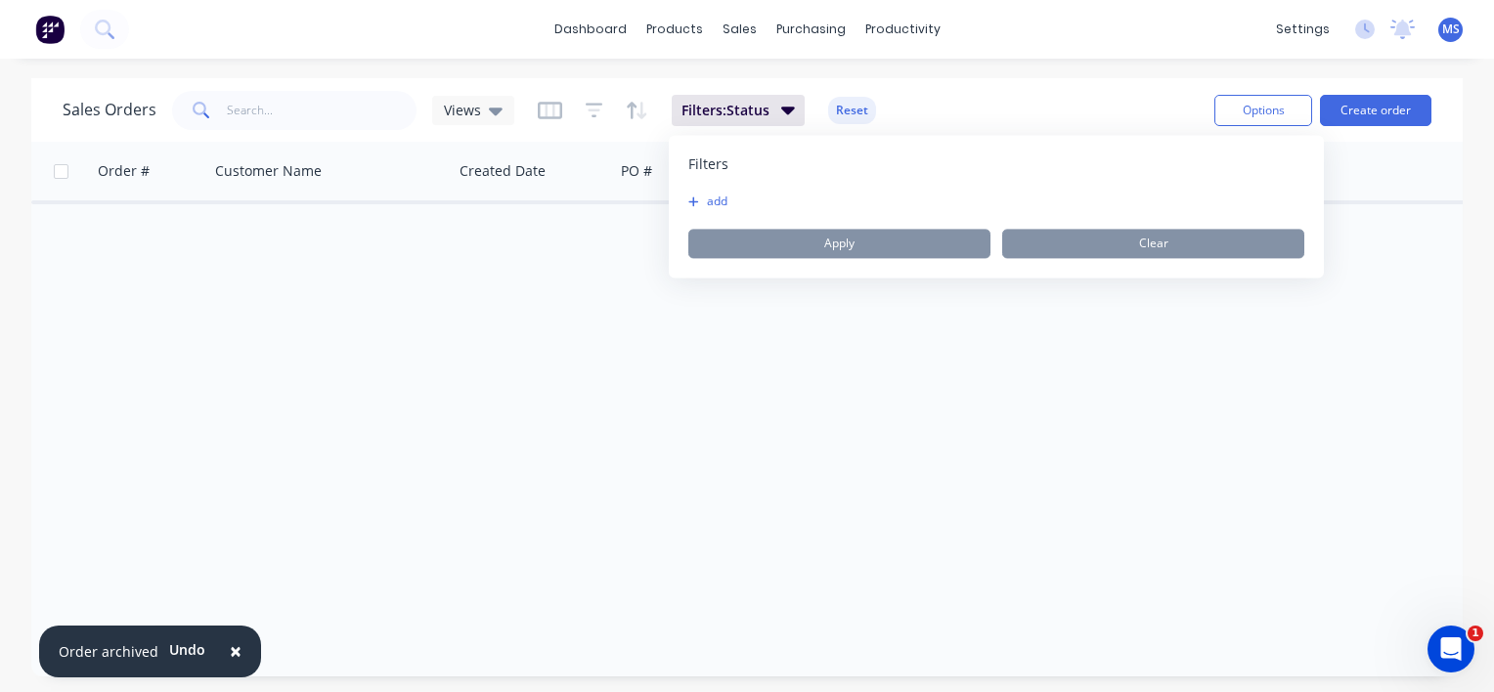
click at [502, 305] on div "Order # Customer Name Created Date PO # Accounting Order # Total ($) Created By…" at bounding box center [747, 375] width 1432 height 467
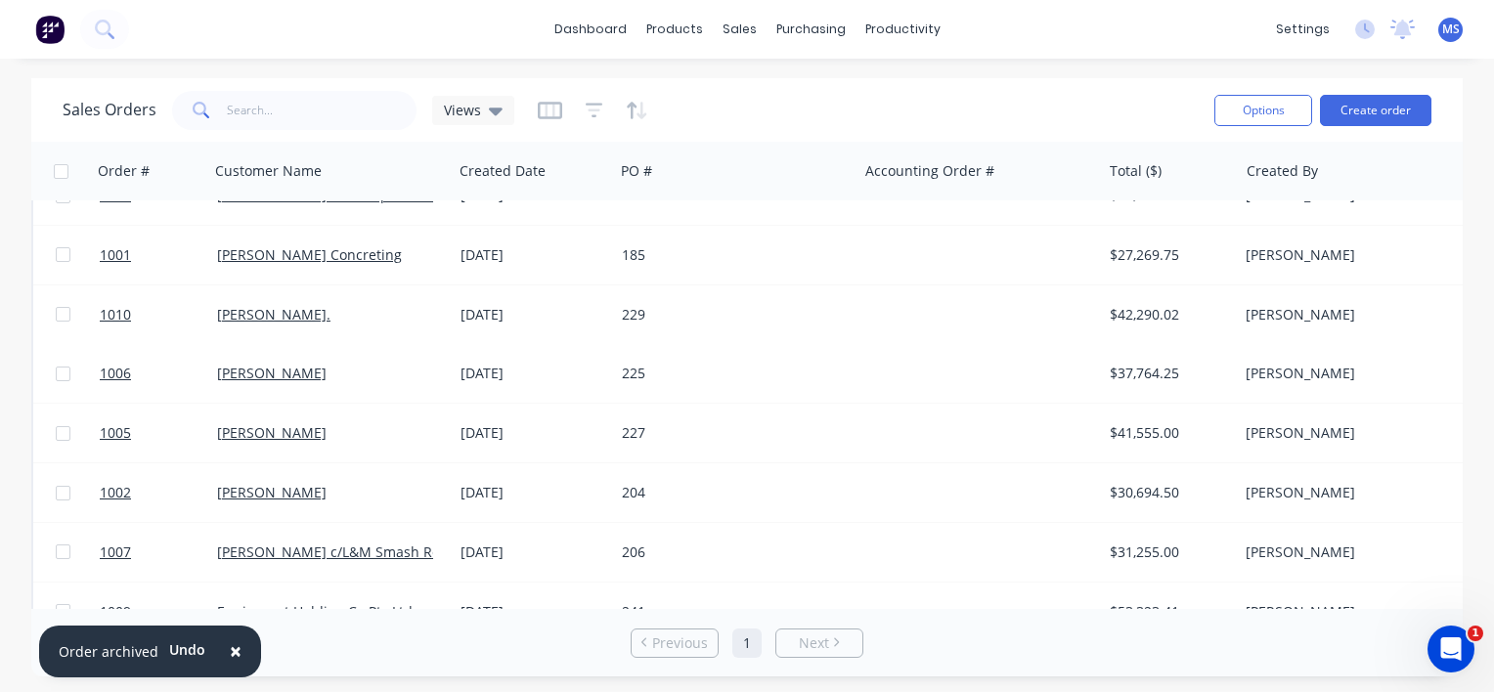
scroll to position [75, 0]
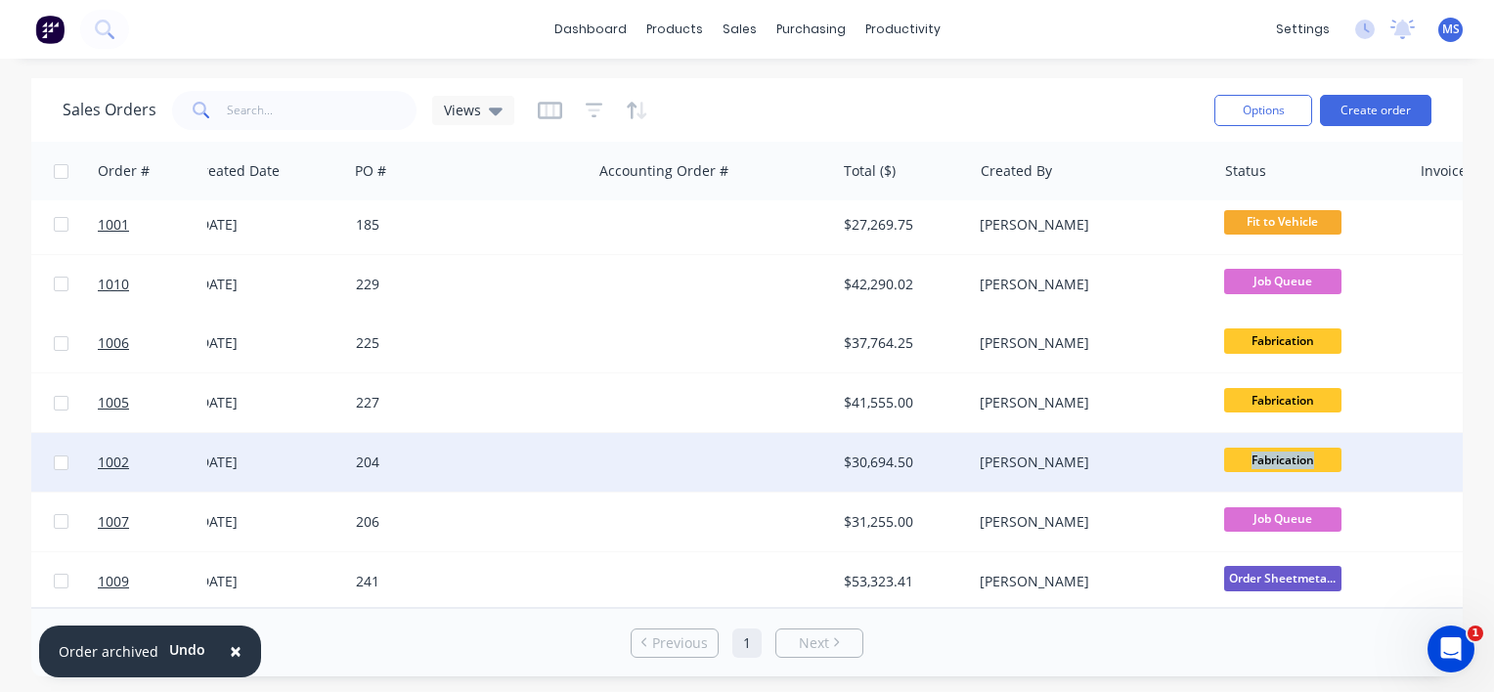
drag, startPoint x: 1452, startPoint y: 431, endPoint x: 1444, endPoint y: 477, distance: 46.6
click at [1444, 477] on div "1002 Brett Reid 31 Aug 2025 204 $30,694.50 Monique Saban Fabrication" at bounding box center [679, 463] width 1825 height 60
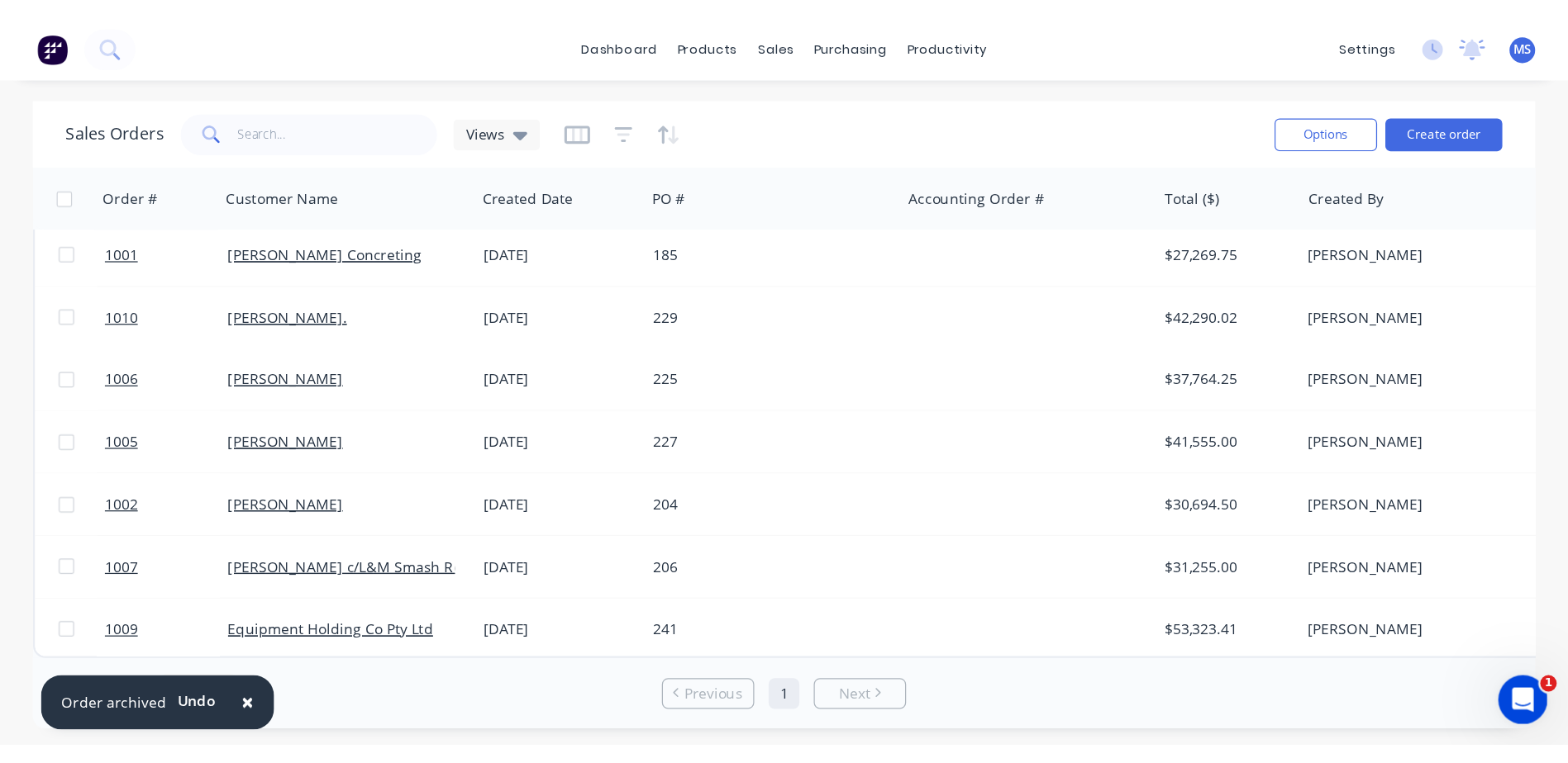
scroll to position [0, 0]
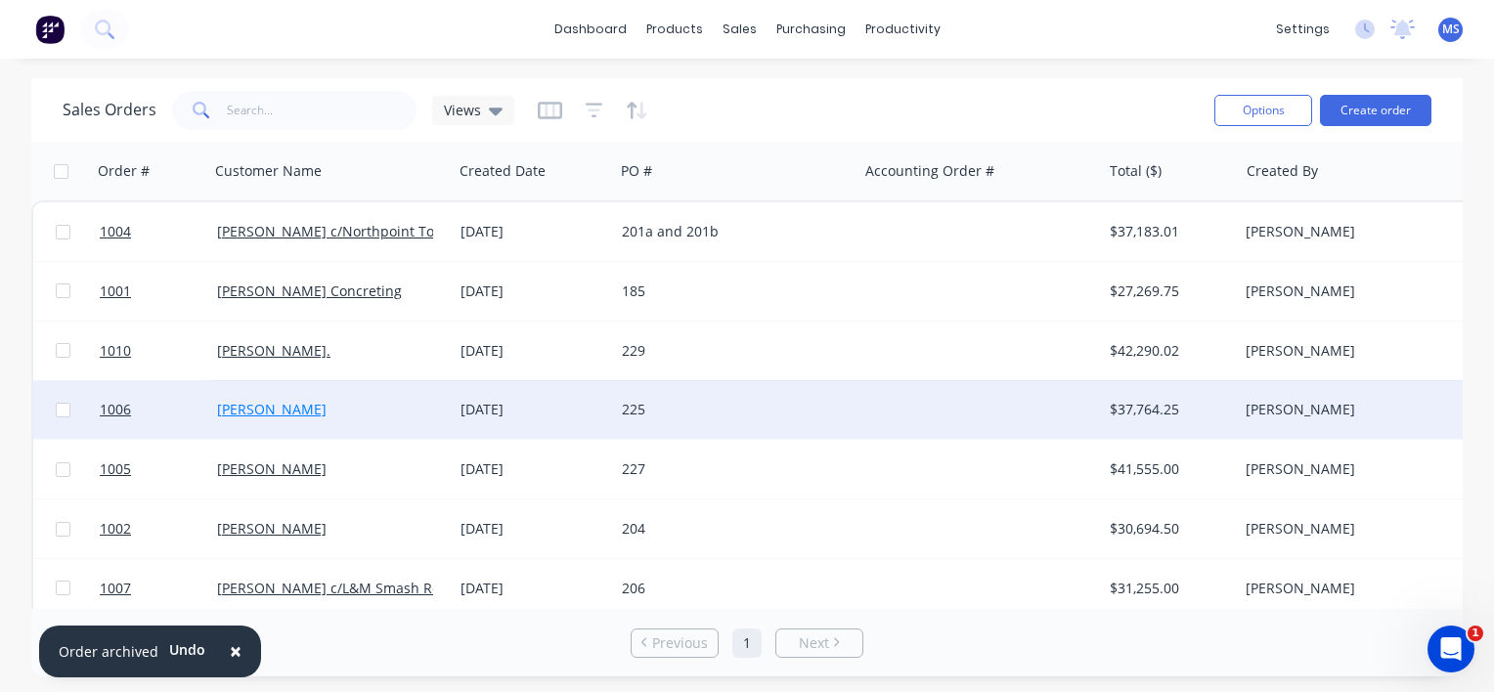
click at [253, 412] on link "[PERSON_NAME]" at bounding box center [272, 409] width 110 height 19
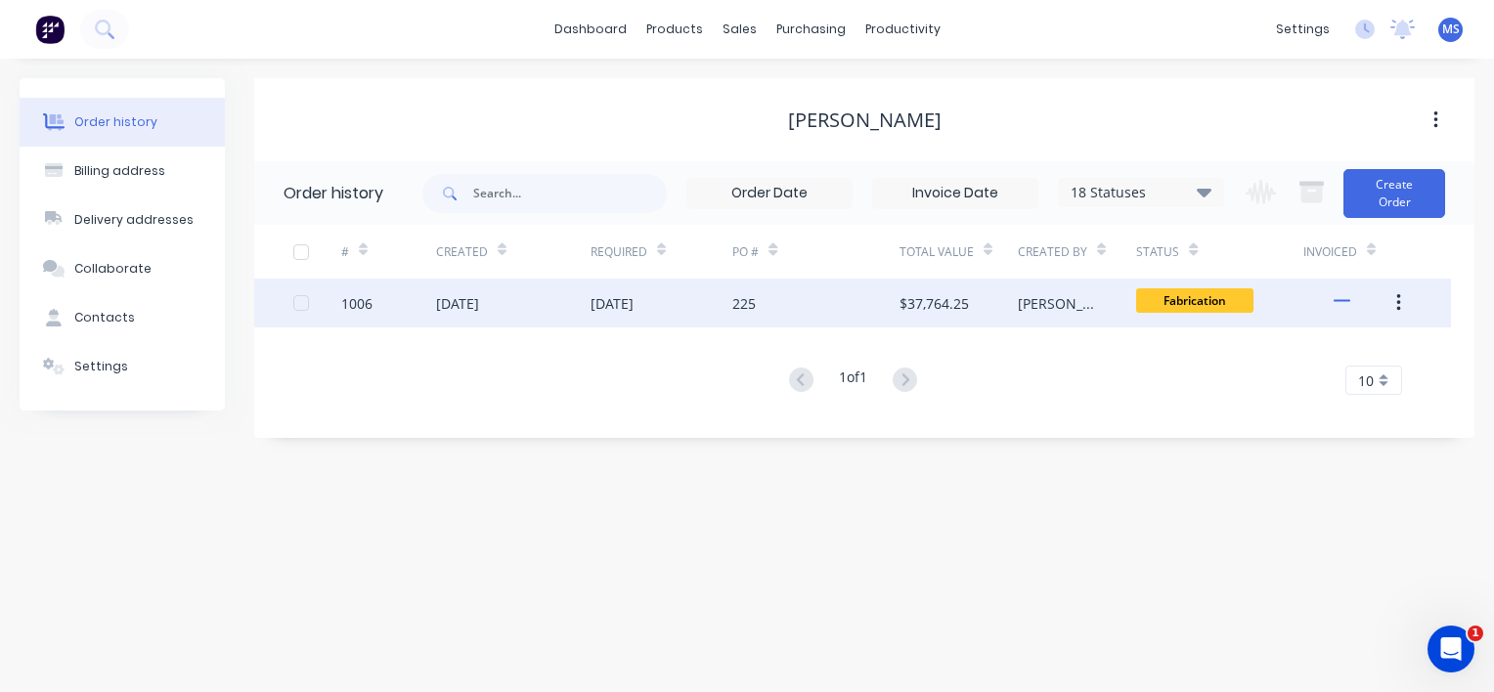
click at [445, 309] on div "[DATE]" at bounding box center [457, 303] width 43 height 21
